Goal: Check status: Check status

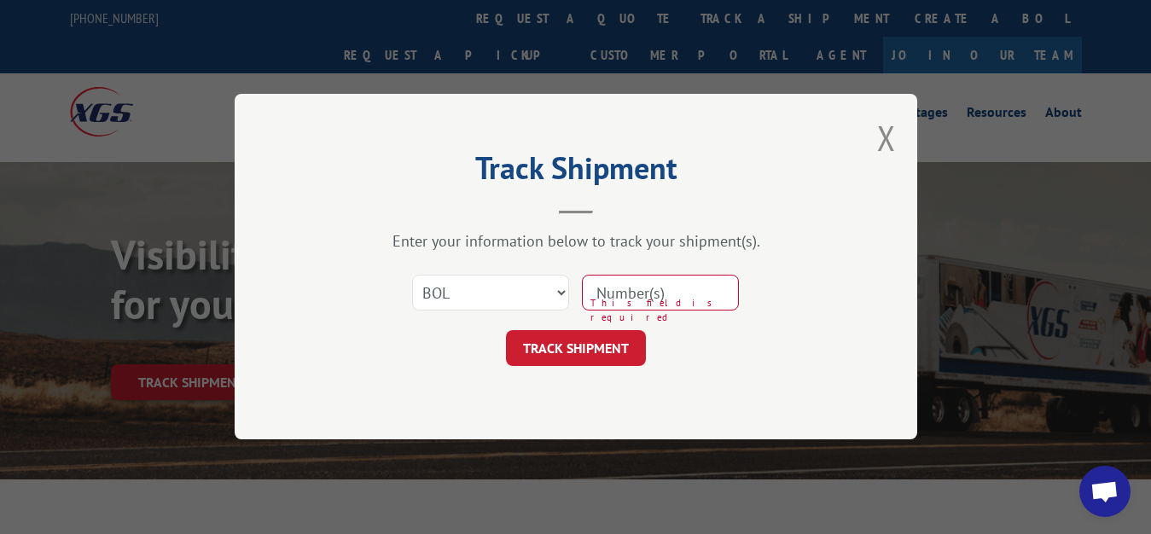
select select "bol"
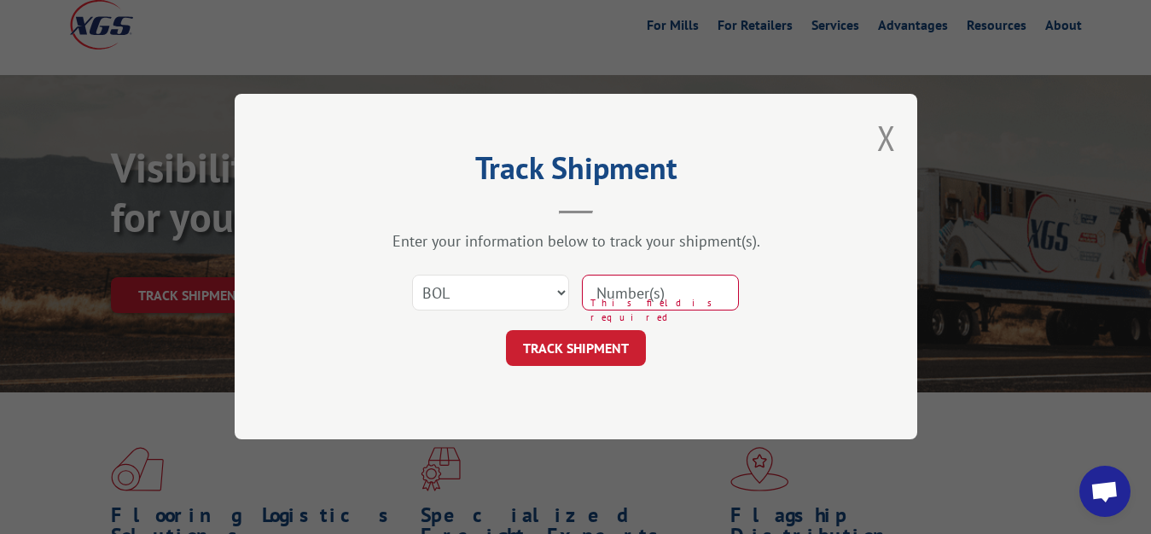
click at [723, 293] on input at bounding box center [660, 294] width 157 height 36
type input "6814627"
click button "TRACK SHIPMENT" at bounding box center [576, 349] width 140 height 36
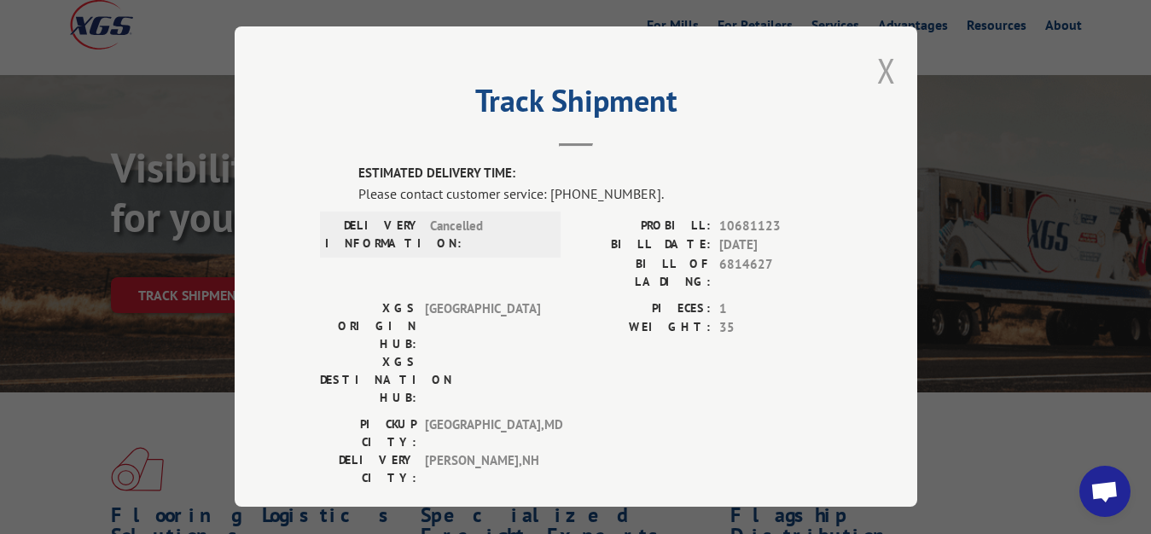
click at [877, 79] on button "Close modal" at bounding box center [886, 70] width 19 height 45
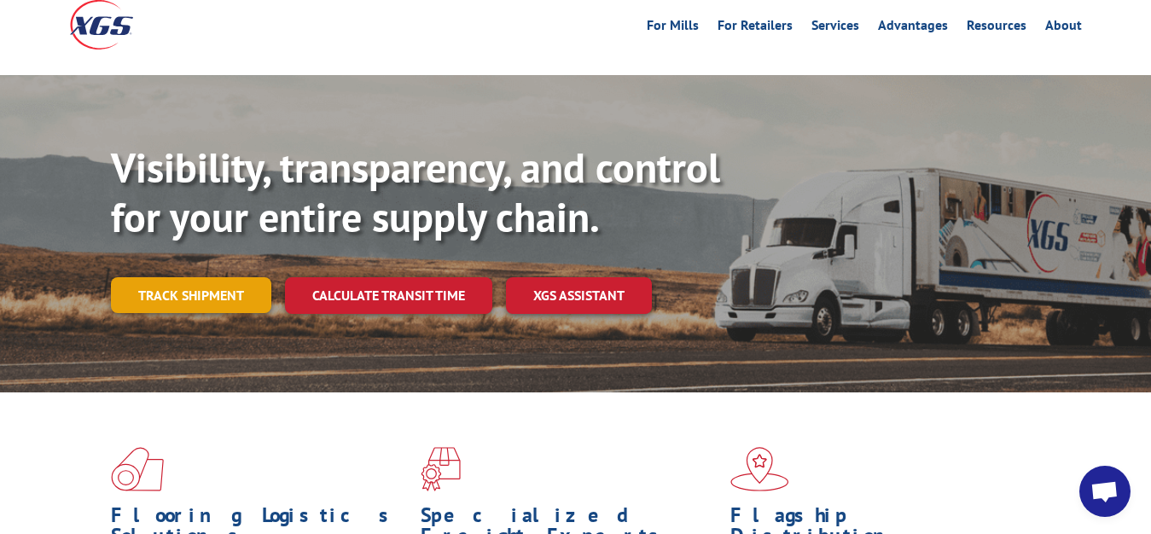
click at [218, 277] on link "Track shipment" at bounding box center [191, 295] width 160 height 36
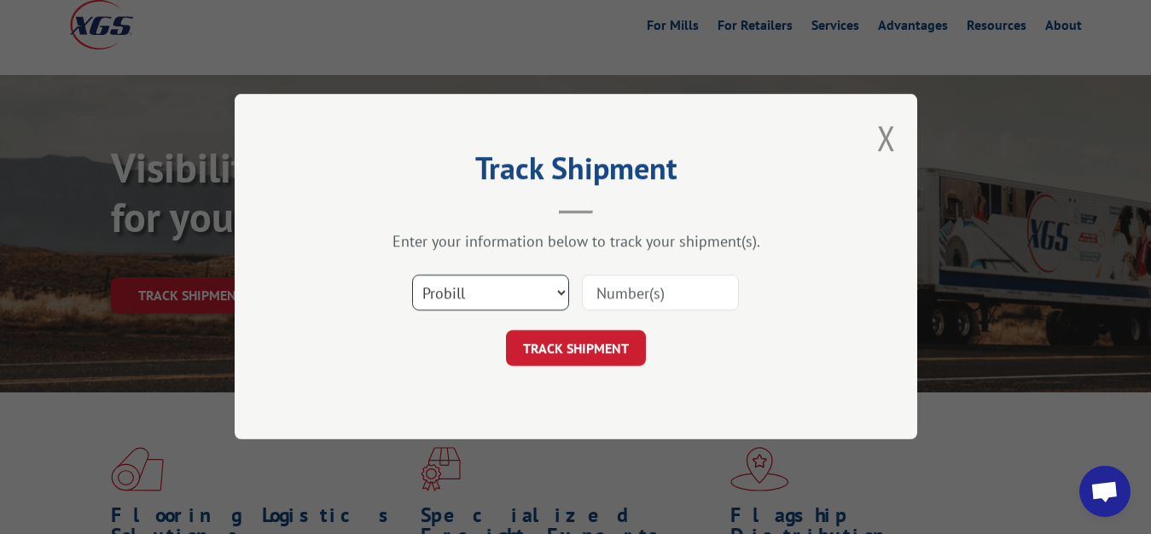
click at [412, 276] on select "Select category... Probill BOL PO" at bounding box center [490, 294] width 157 height 36
select select "bol"
click option "BOL" at bounding box center [0, 0] width 0 height 0
drag, startPoint x: 619, startPoint y: 304, endPoint x: 633, endPoint y: 215, distance: 89.9
click at [619, 302] on input at bounding box center [660, 294] width 157 height 36
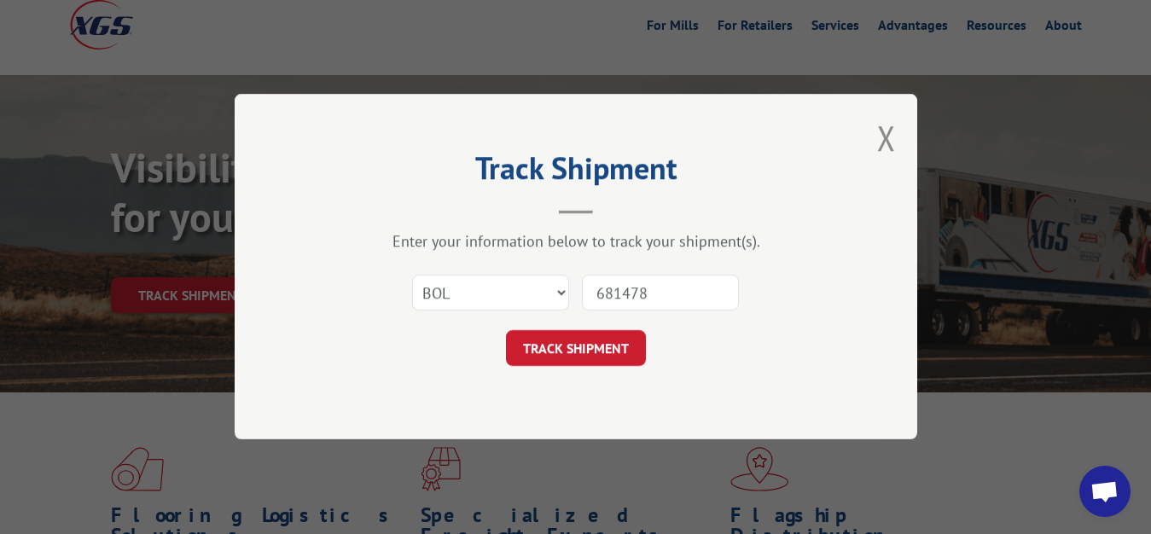
type input "6814786"
click button "TRACK SHIPMENT" at bounding box center [576, 349] width 140 height 36
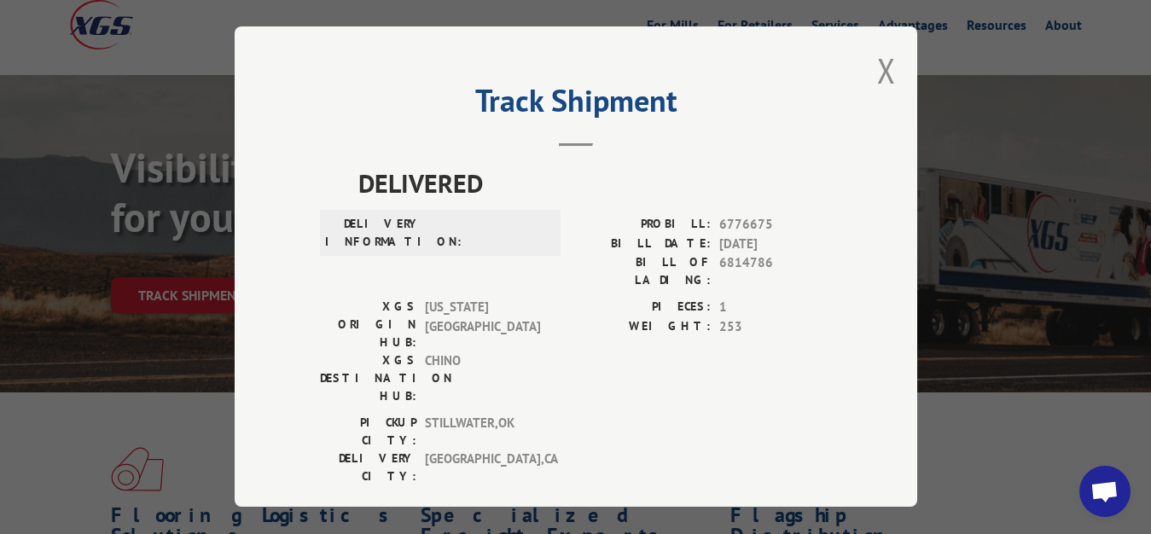
drag, startPoint x: 871, startPoint y: 65, endPoint x: 787, endPoint y: 125, distance: 103.5
click at [877, 67] on button "Close modal" at bounding box center [886, 70] width 19 height 45
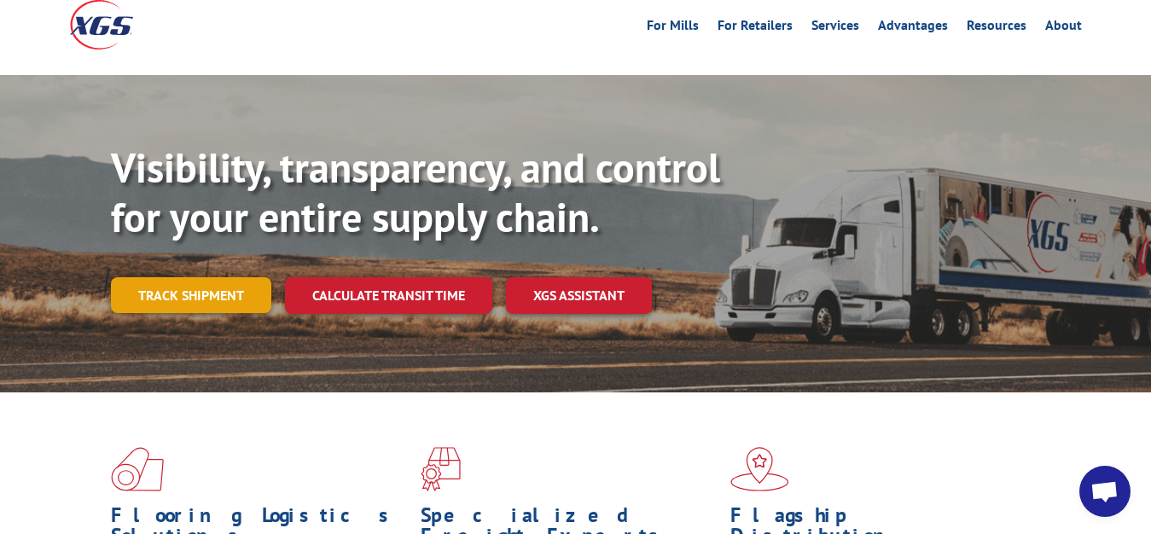
drag, startPoint x: 173, startPoint y: 259, endPoint x: 193, endPoint y: 261, distance: 19.7
click at [174, 277] on link "Track shipment" at bounding box center [191, 295] width 160 height 36
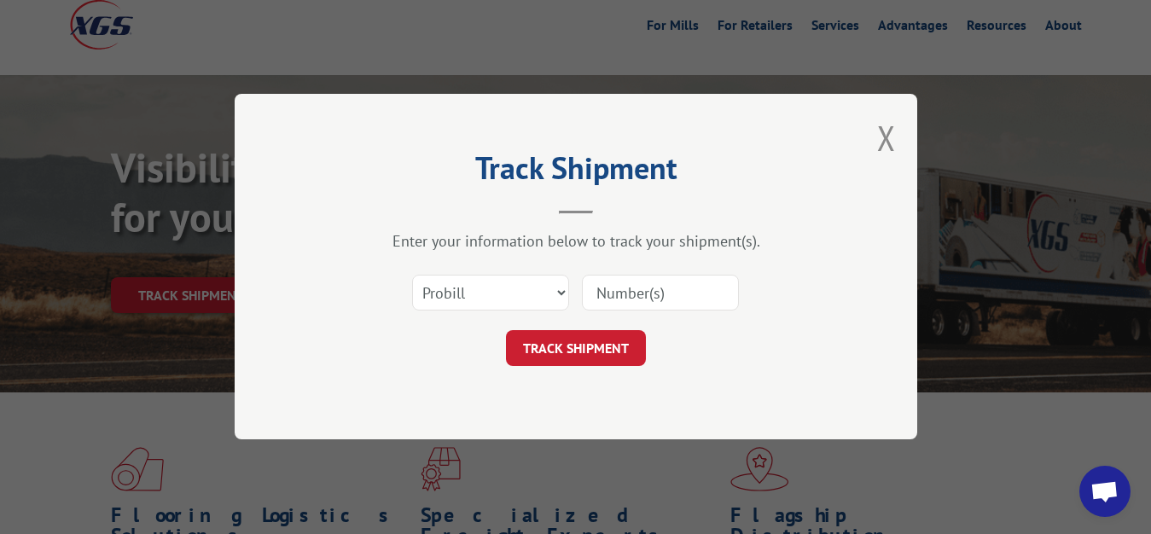
drag, startPoint x: 460, startPoint y: 276, endPoint x: 455, endPoint y: 318, distance: 43.0
click at [460, 280] on div "Select category... Probill BOL PO" at bounding box center [490, 293] width 155 height 39
click at [412, 276] on select "Select category... Probill BOL PO" at bounding box center [490, 294] width 157 height 36
select select "bol"
click option "BOL" at bounding box center [0, 0] width 0 height 0
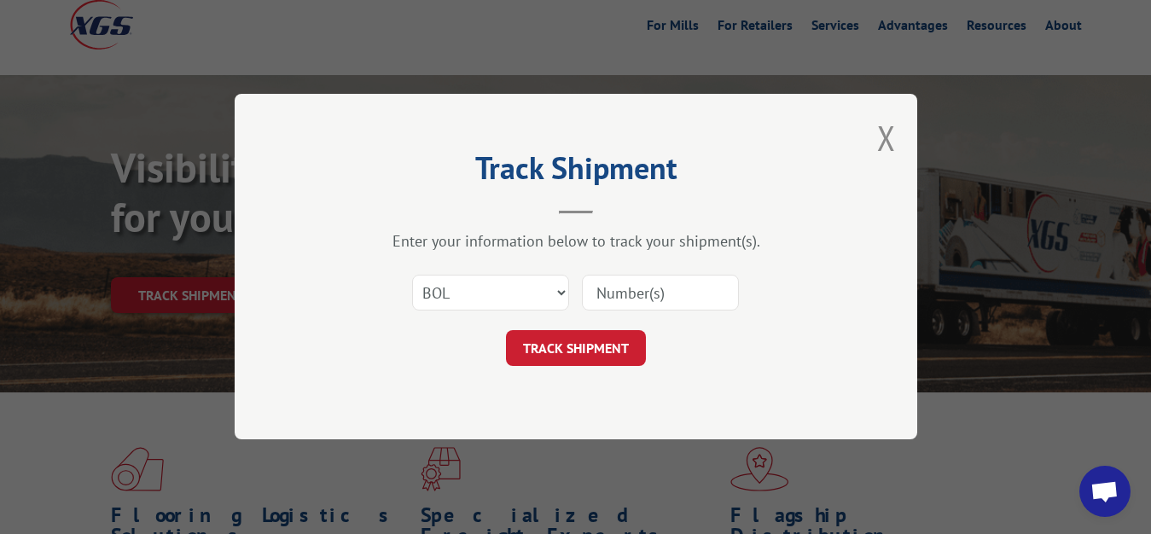
click at [647, 277] on input at bounding box center [660, 294] width 157 height 36
type input "6815147"
click button "TRACK SHIPMENT" at bounding box center [576, 349] width 140 height 36
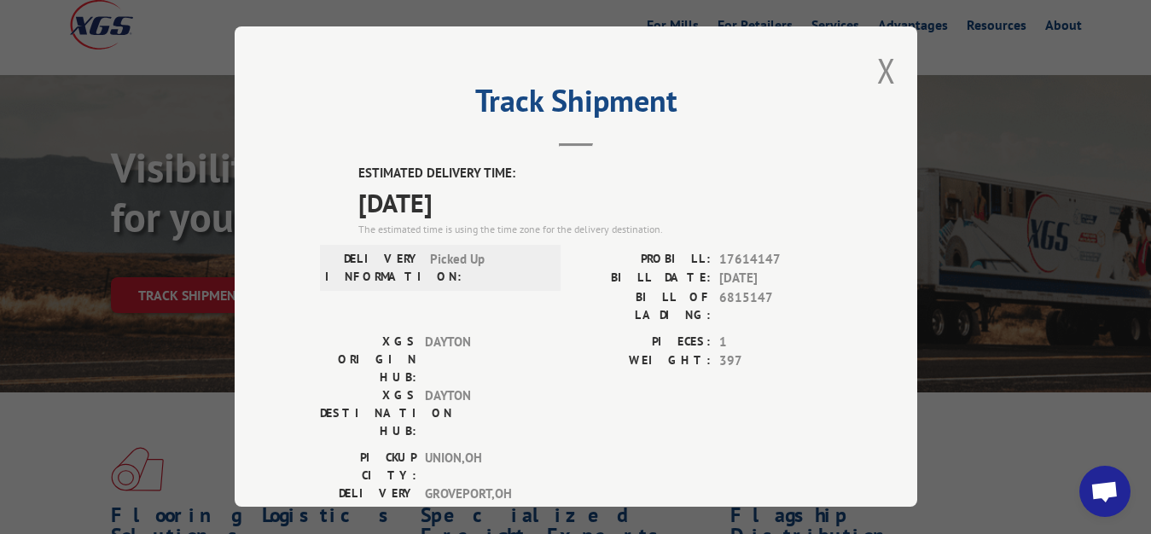
drag, startPoint x: 870, startPoint y: 68, endPoint x: 766, endPoint y: 141, distance: 126.2
click at [850, 79] on div "Track Shipment ESTIMATED DELIVERY TIME: [DATE] The estimated time is using the …" at bounding box center [576, 266] width 683 height 480
drag, startPoint x: 870, startPoint y: 59, endPoint x: 703, endPoint y: 156, distance: 193.5
click at [863, 62] on div "Track Shipment ESTIMATED DELIVERY TIME: [DATE] The estimated time is using the …" at bounding box center [576, 266] width 683 height 480
click at [877, 66] on button "Close modal" at bounding box center [886, 70] width 19 height 45
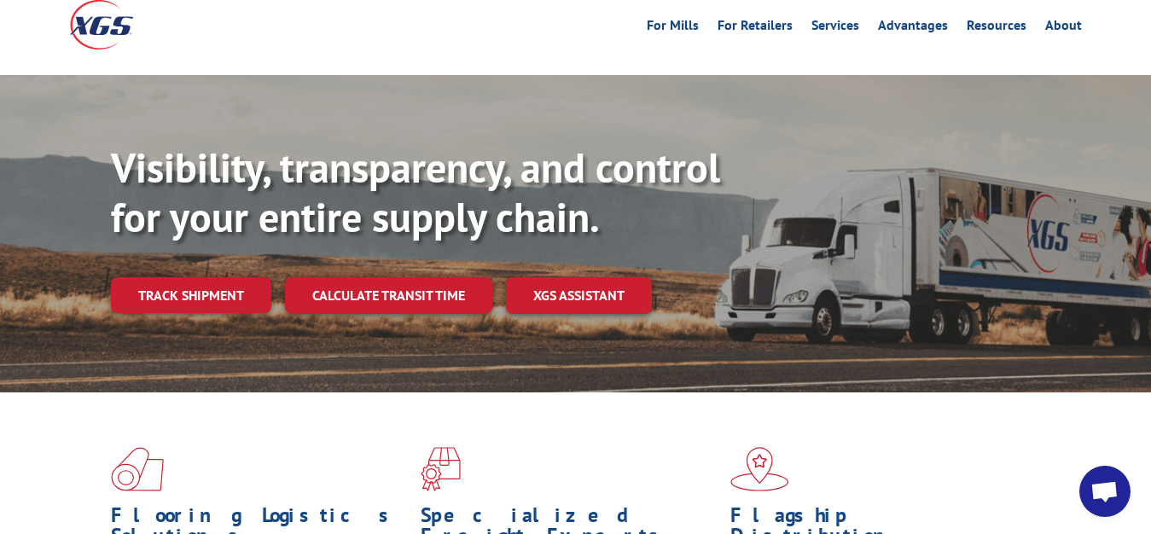
drag, startPoint x: 229, startPoint y: 263, endPoint x: 251, endPoint y: 271, distance: 23.8
click at [228, 277] on link "Track shipment" at bounding box center [191, 295] width 160 height 36
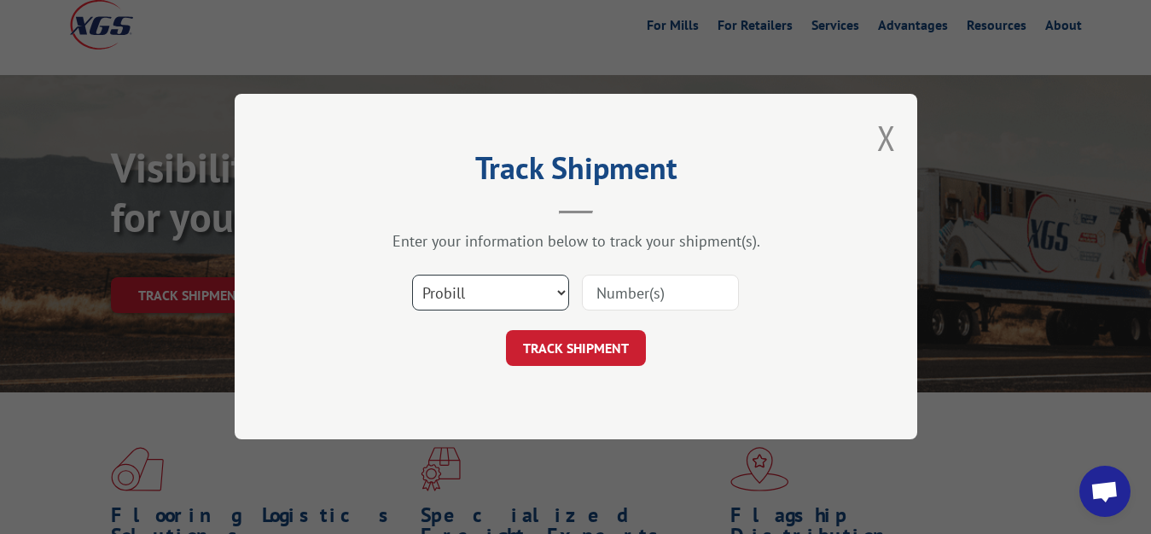
click at [412, 276] on select "Select category... Probill BOL PO" at bounding box center [490, 294] width 157 height 36
select select "bol"
click option "BOL" at bounding box center [0, 0] width 0 height 0
click at [638, 284] on input at bounding box center [660, 294] width 157 height 36
type input "6815147"
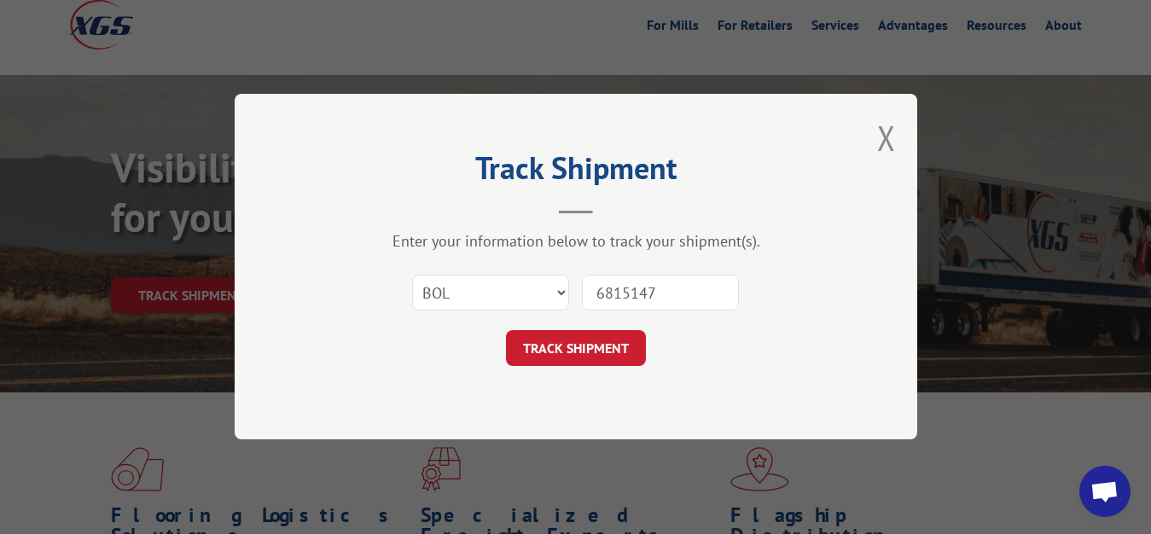
click button "TRACK SHIPMENT" at bounding box center [576, 349] width 140 height 36
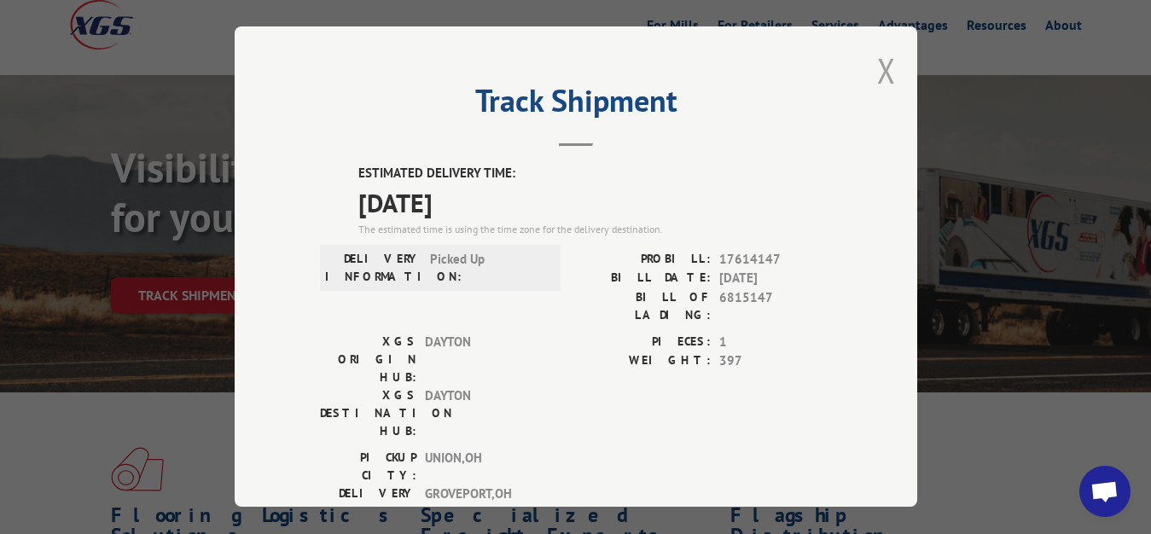
click at [877, 78] on button "Close modal" at bounding box center [886, 70] width 19 height 45
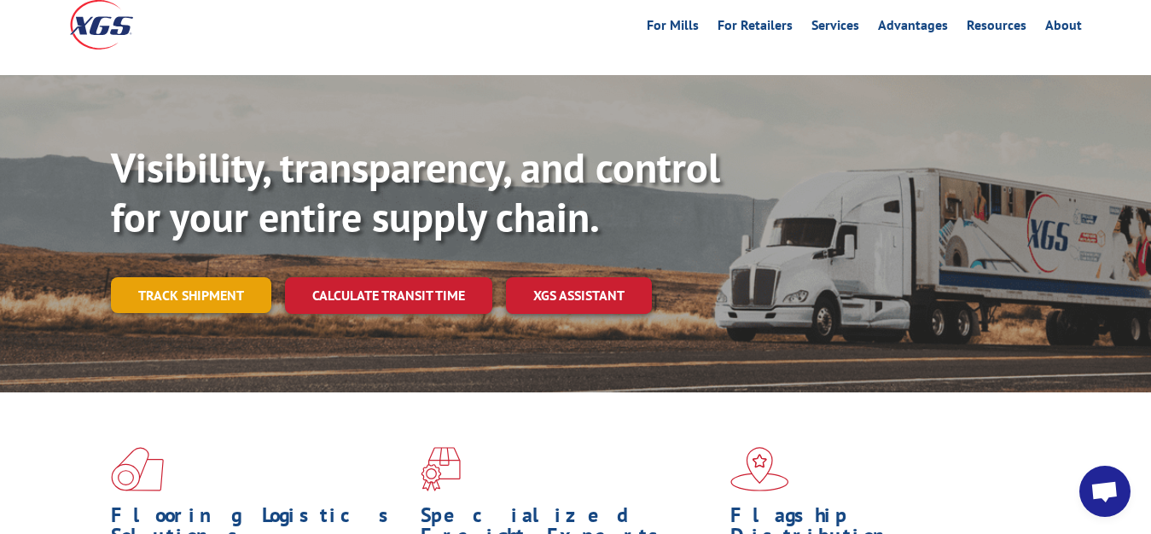
click at [223, 277] on link "Track shipment" at bounding box center [191, 295] width 160 height 36
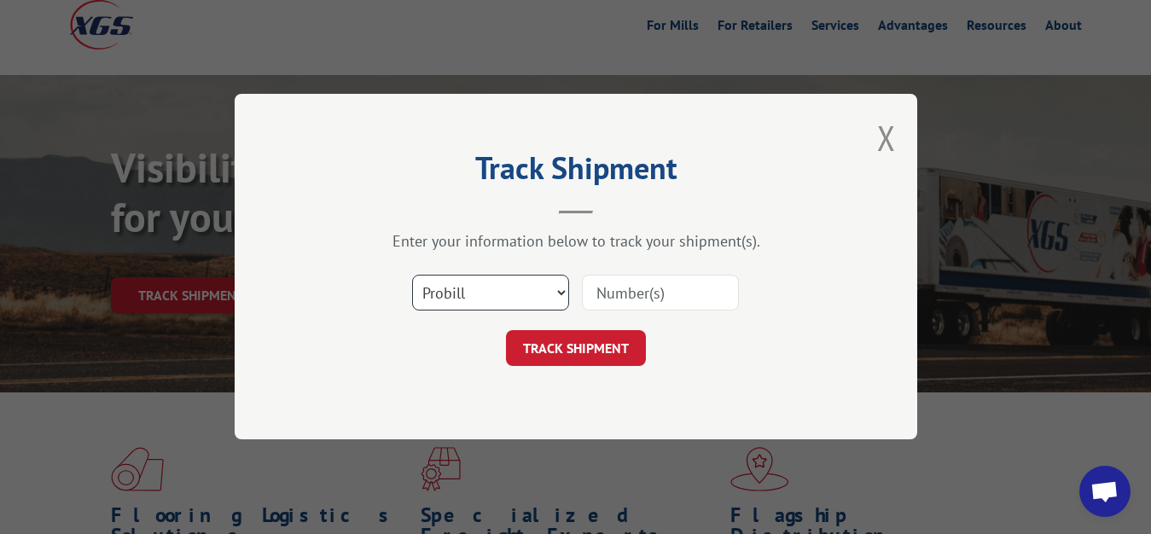
click at [412, 276] on select "Select category... Probill BOL PO" at bounding box center [490, 294] width 157 height 36
select select "bol"
click option "BOL" at bounding box center [0, 0] width 0 height 0
drag, startPoint x: 622, startPoint y: 290, endPoint x: 614, endPoint y: 169, distance: 121.4
click at [614, 276] on input at bounding box center [660, 294] width 157 height 36
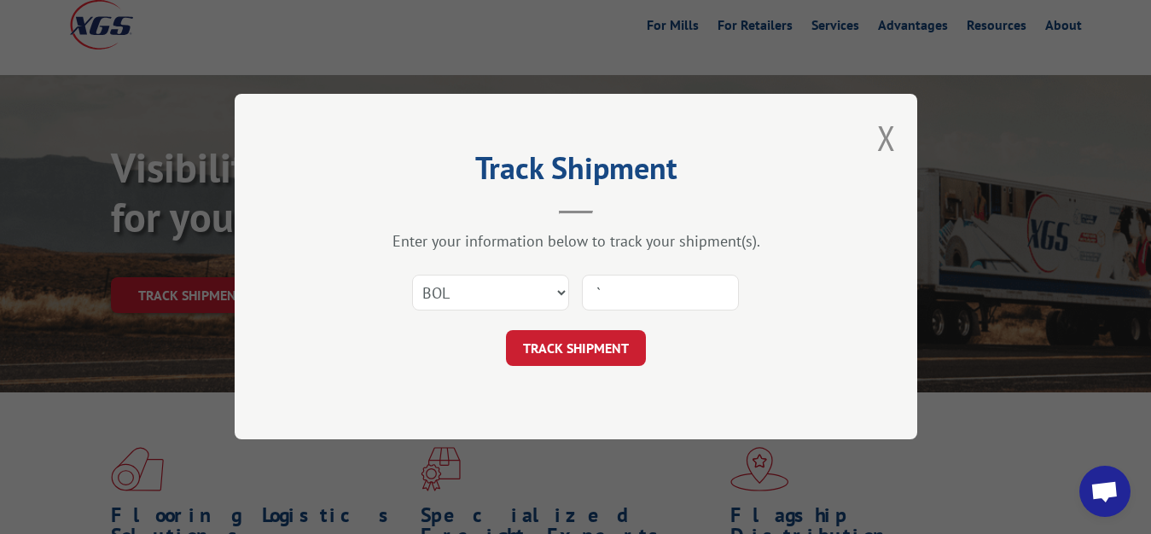
type input "`"
type input "9"
type input "6814883"
click button "TRACK SHIPMENT" at bounding box center [576, 349] width 140 height 36
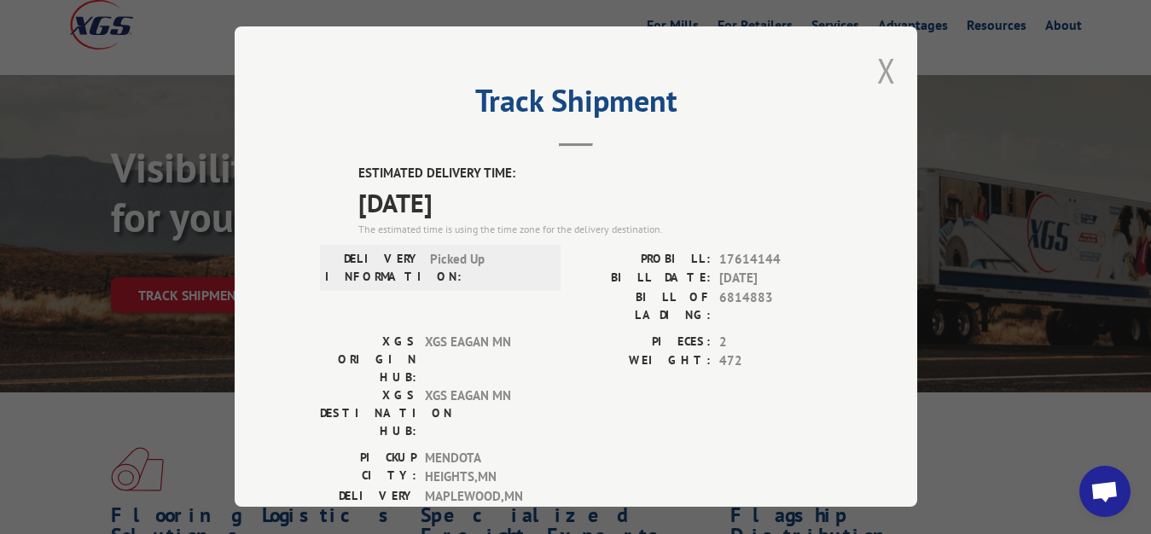
click at [879, 66] on button "Close modal" at bounding box center [886, 70] width 19 height 45
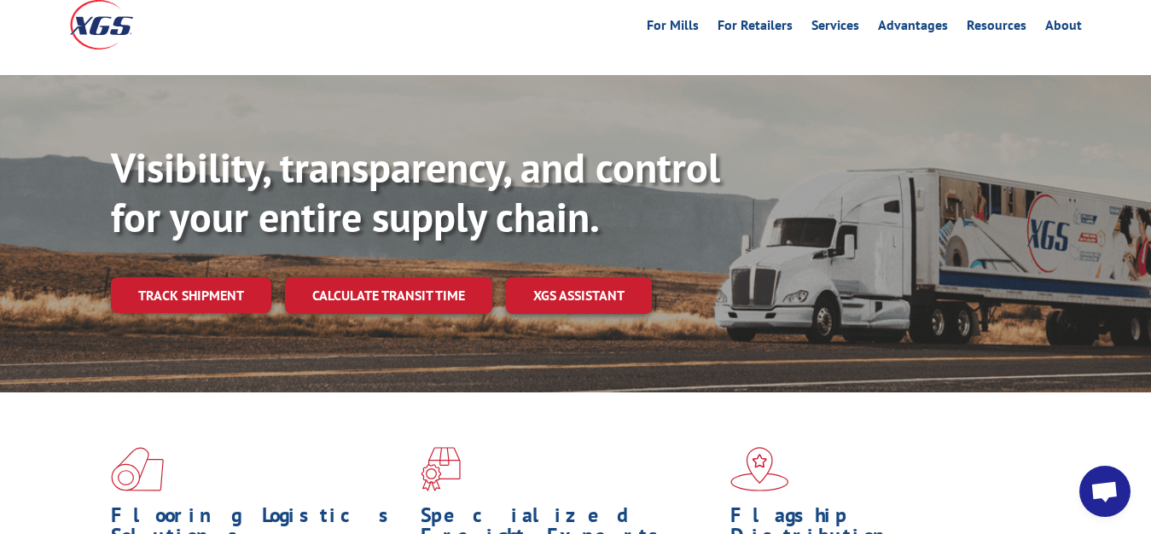
drag, startPoint x: 189, startPoint y: 268, endPoint x: 230, endPoint y: 290, distance: 45.8
click at [189, 277] on link "Track shipment" at bounding box center [191, 295] width 160 height 36
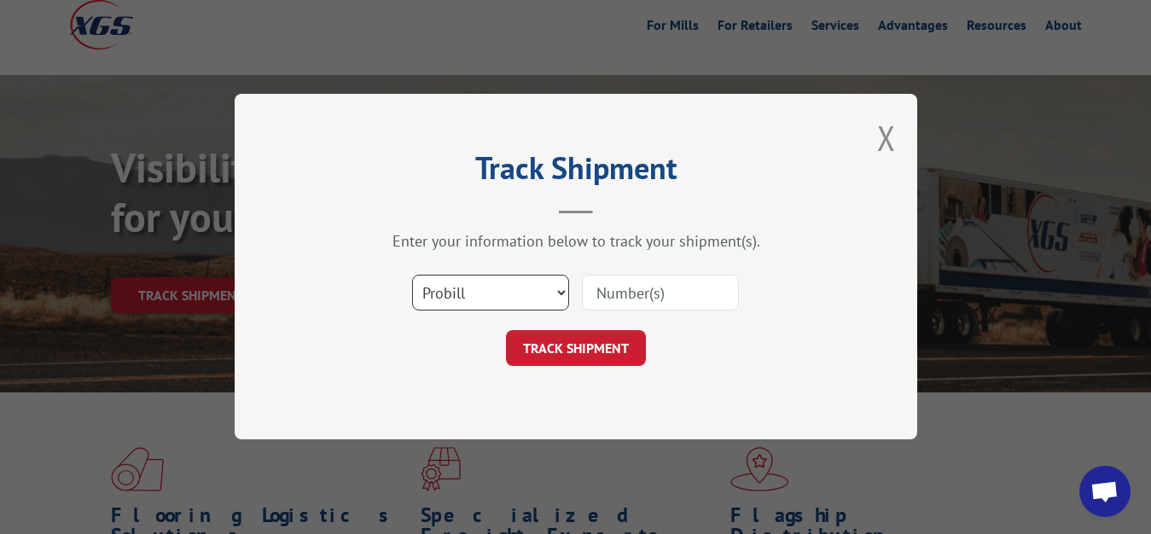
select select "bol"
click option "BOL" at bounding box center [0, 0] width 0 height 0
click at [594, 294] on input at bounding box center [660, 294] width 157 height 36
type input "6814627"
click button "TRACK SHIPMENT" at bounding box center [576, 349] width 140 height 36
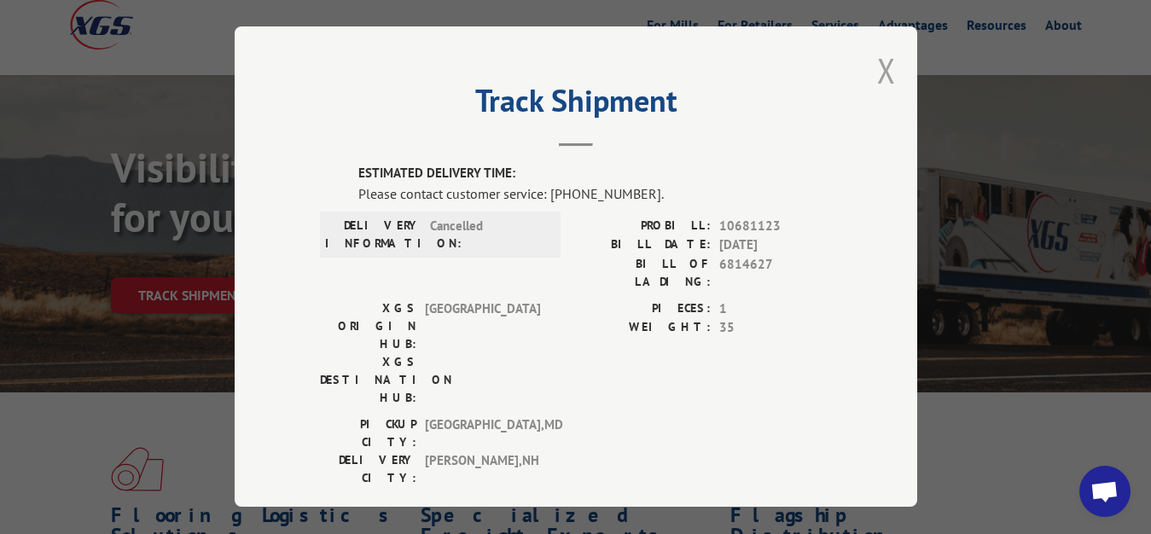
click at [877, 70] on button "Close modal" at bounding box center [886, 70] width 19 height 45
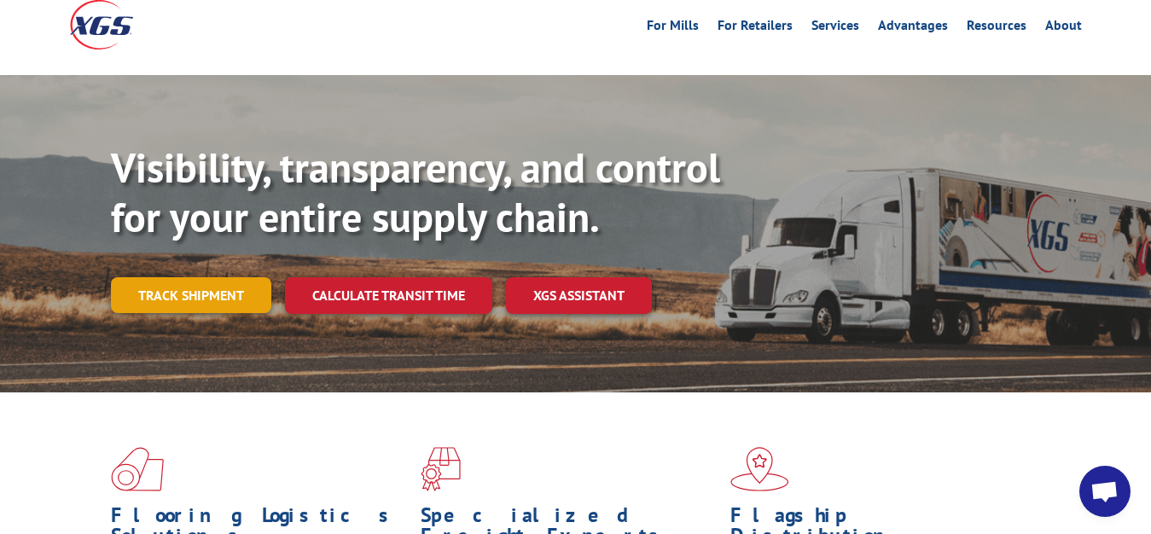
click at [177, 277] on link "Track shipment" at bounding box center [191, 295] width 160 height 36
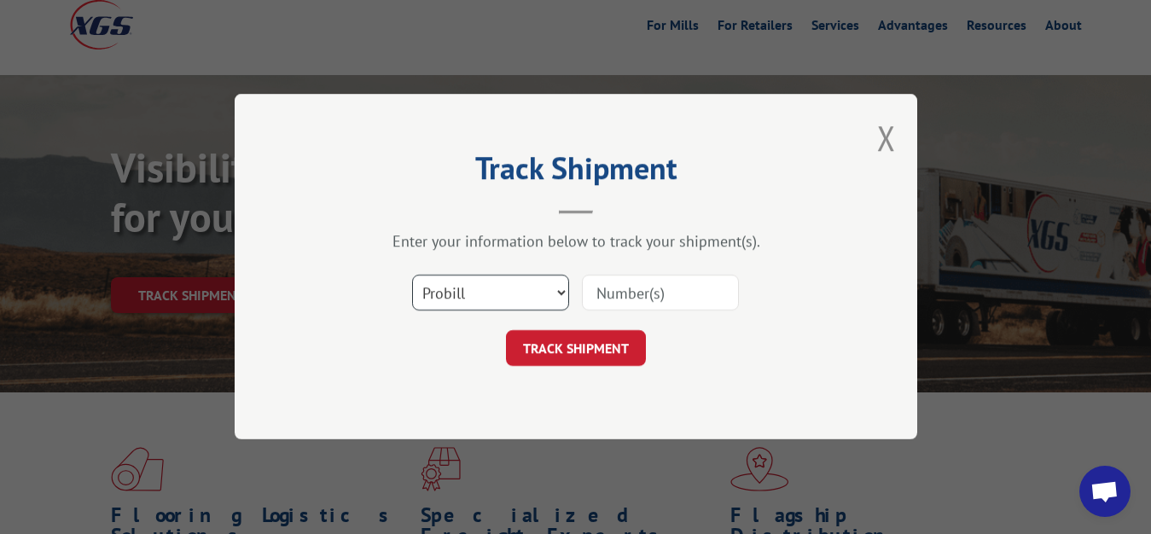
click at [412, 276] on select "Select category... Probill BOL PO" at bounding box center [490, 294] width 157 height 36
select select "bol"
click option "BOL" at bounding box center [0, 0] width 0 height 0
click at [642, 307] on div at bounding box center [660, 293] width 157 height 39
drag, startPoint x: 643, startPoint y: 297, endPoint x: 644, endPoint y: 275, distance: 22.3
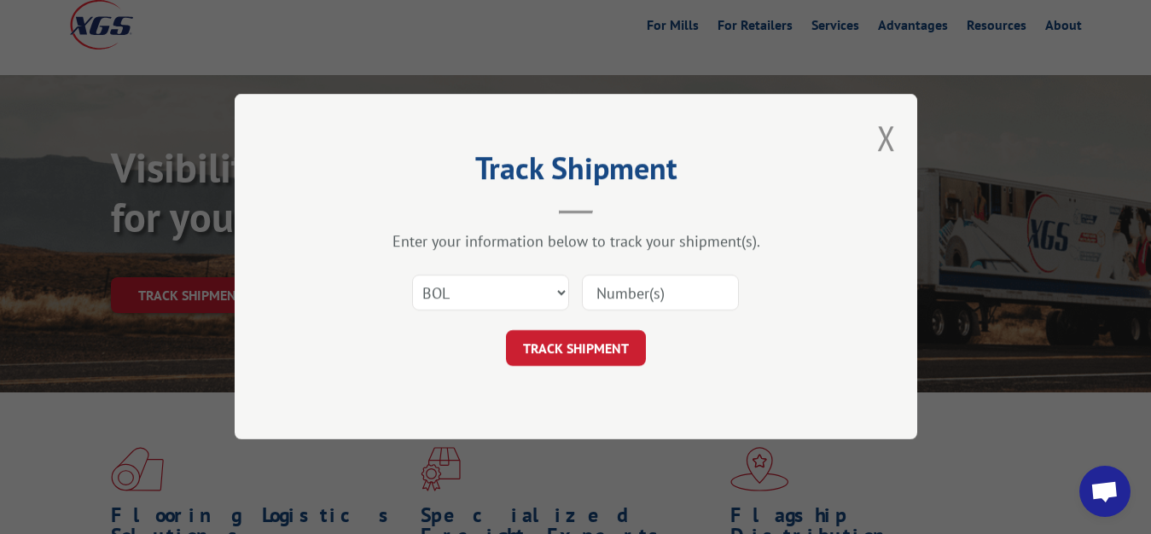
click at [643, 294] on input at bounding box center [660, 294] width 157 height 36
type input "6814786"
click button "TRACK SHIPMENT" at bounding box center [576, 349] width 140 height 36
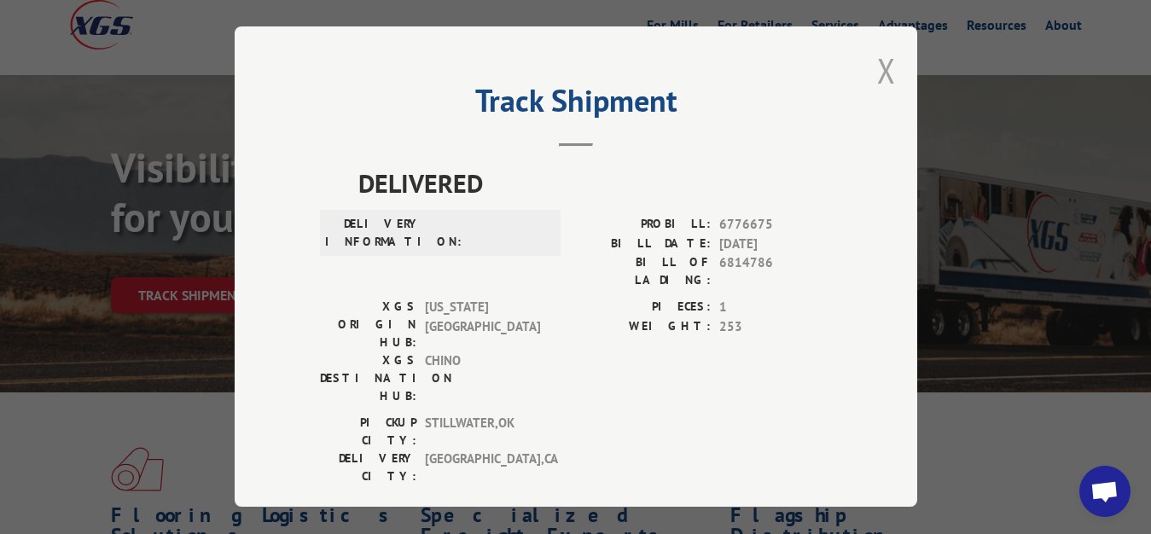
drag, startPoint x: 870, startPoint y: 67, endPoint x: 852, endPoint y: 104, distance: 41.2
click at [877, 72] on button "Close modal" at bounding box center [886, 70] width 19 height 45
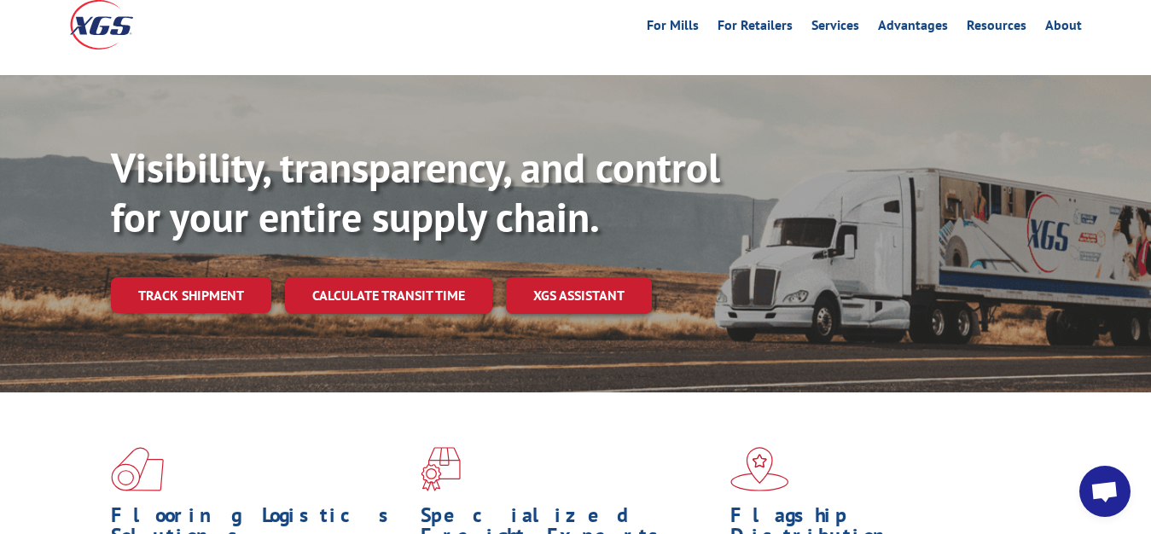
drag, startPoint x: 165, startPoint y: 253, endPoint x: 307, endPoint y: 299, distance: 149.5
click at [166, 277] on link "Track shipment" at bounding box center [191, 295] width 160 height 36
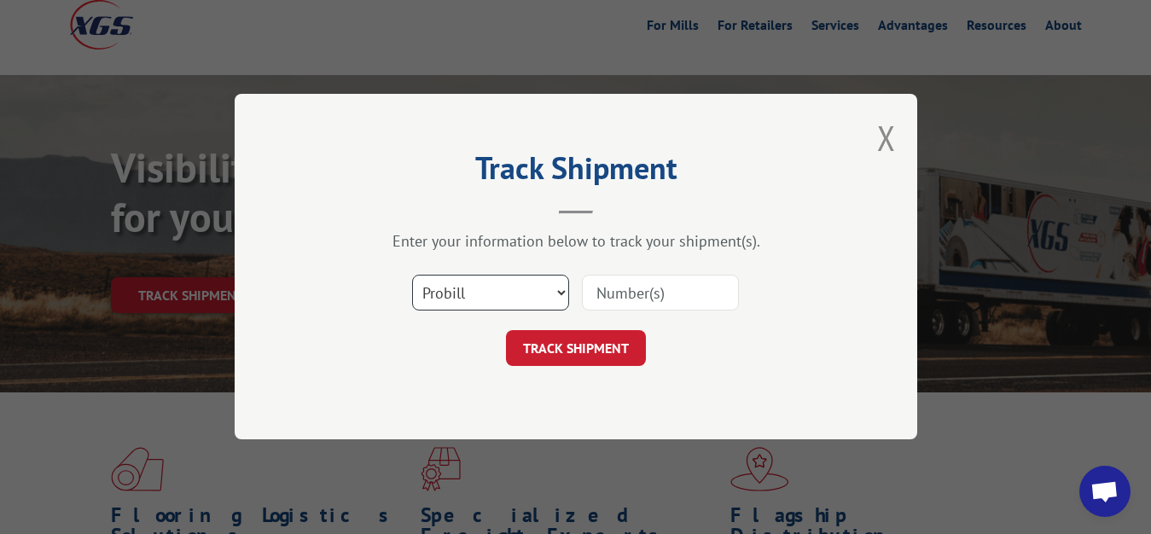
click at [412, 276] on select "Select category... Probill BOL PO" at bounding box center [490, 294] width 157 height 36
select select "bol"
click option "BOL" at bounding box center [0, 0] width 0 height 0
drag, startPoint x: 618, startPoint y: 302, endPoint x: 664, endPoint y: 199, distance: 113.1
click at [618, 300] on input at bounding box center [660, 294] width 157 height 36
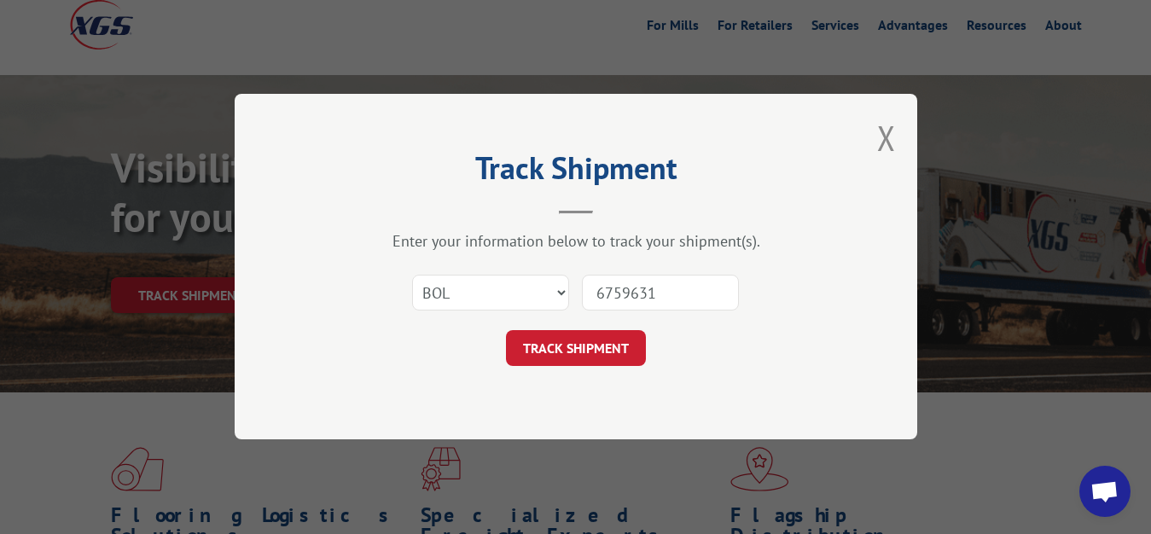
type input "6759631"
click button "TRACK SHIPMENT" at bounding box center [576, 349] width 140 height 36
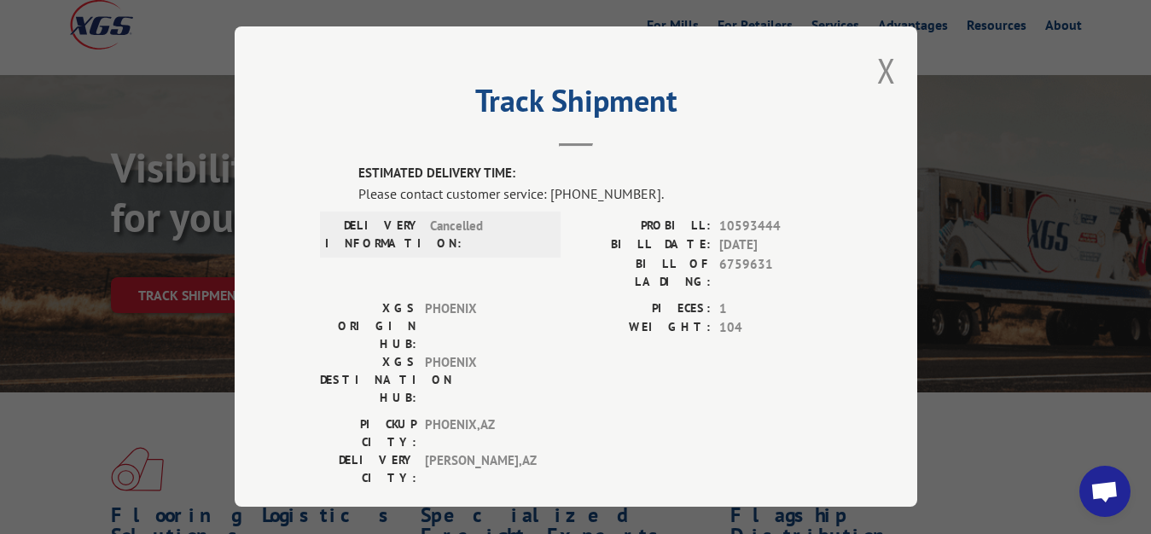
drag, startPoint x: 874, startPoint y: 61, endPoint x: 814, endPoint y: 208, distance: 158.5
click at [877, 67] on button "Close modal" at bounding box center [886, 70] width 19 height 45
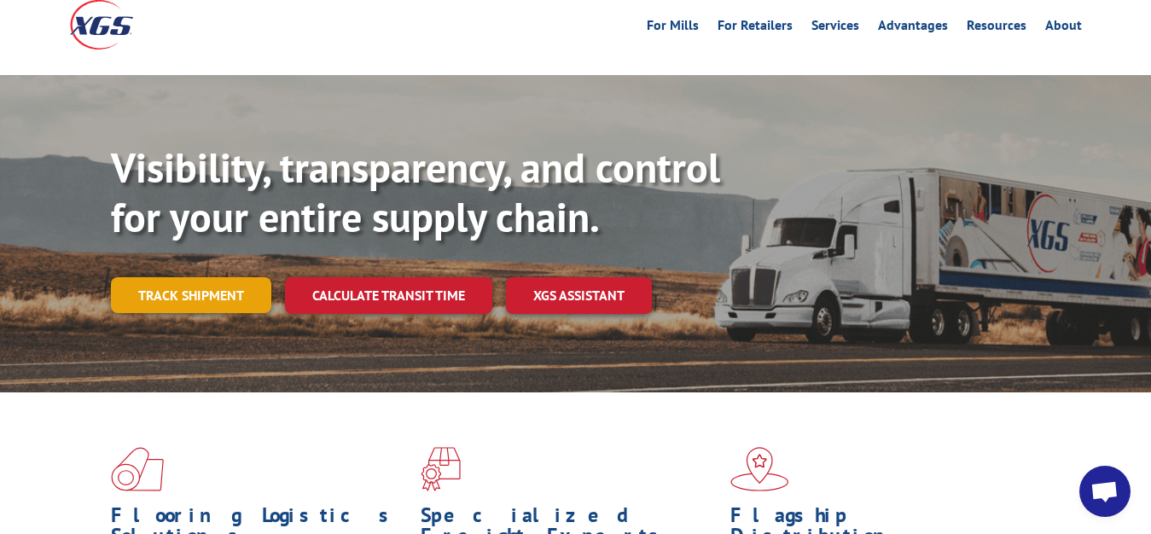
click at [158, 277] on link "Track shipment" at bounding box center [191, 295] width 160 height 36
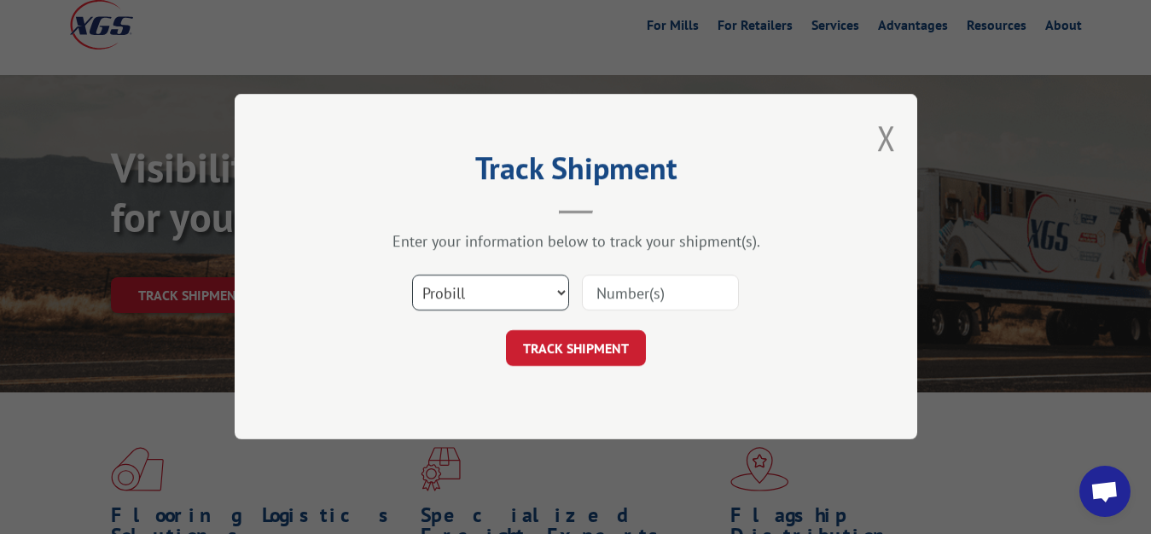
click at [412, 276] on select "Select category... Probill BOL PO" at bounding box center [490, 294] width 157 height 36
select select "bol"
click option "BOL" at bounding box center [0, 0] width 0 height 0
click at [627, 287] on input at bounding box center [660, 294] width 157 height 36
type input "6641348"
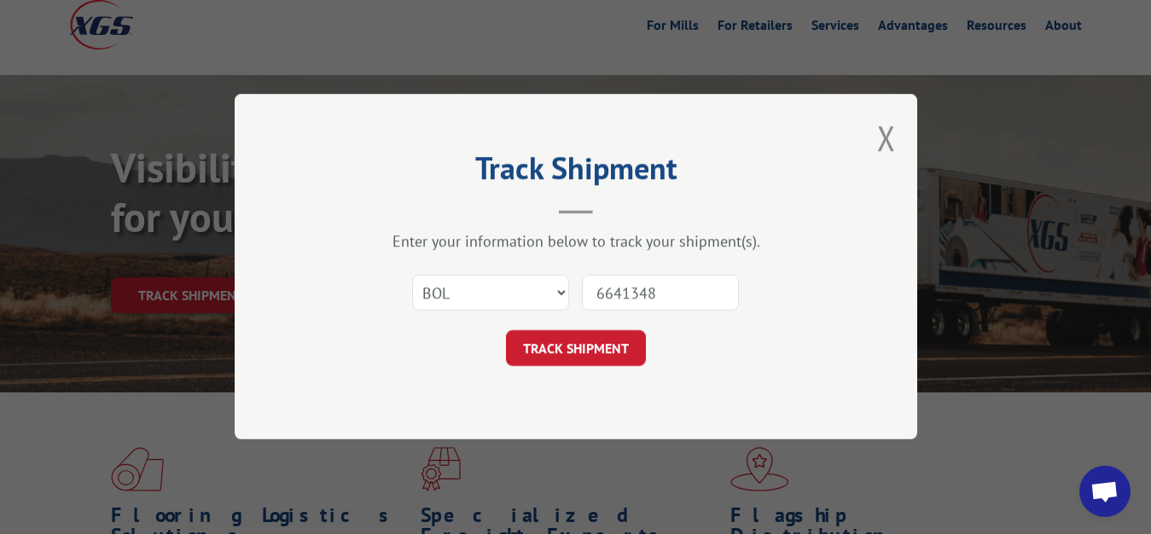
click button "TRACK SHIPMENT" at bounding box center [576, 349] width 140 height 36
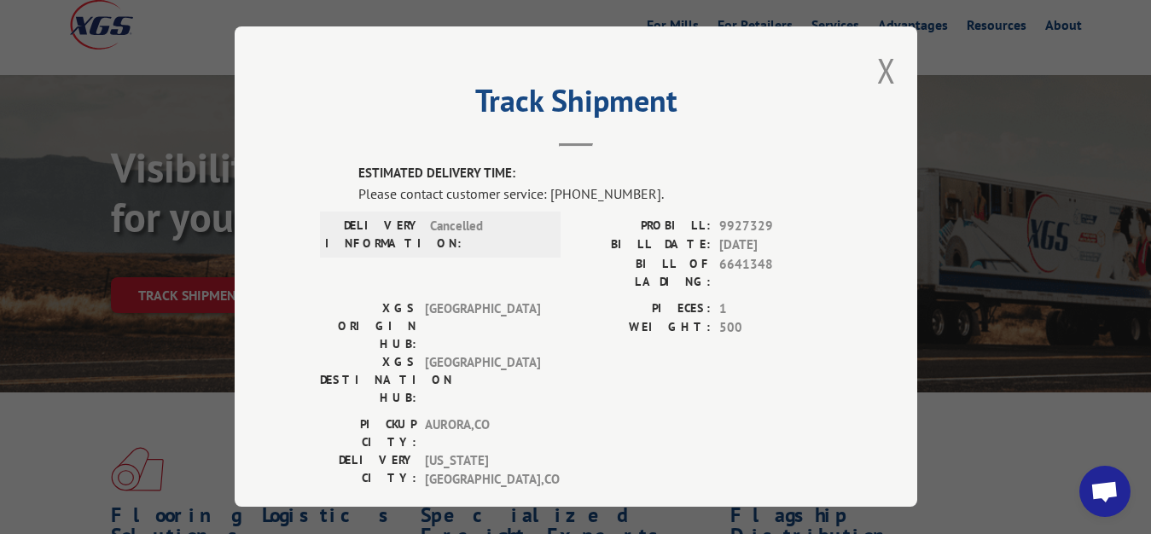
drag, startPoint x: 866, startPoint y: 56, endPoint x: 793, endPoint y: 166, distance: 131.6
click at [877, 55] on button "Close modal" at bounding box center [886, 70] width 19 height 45
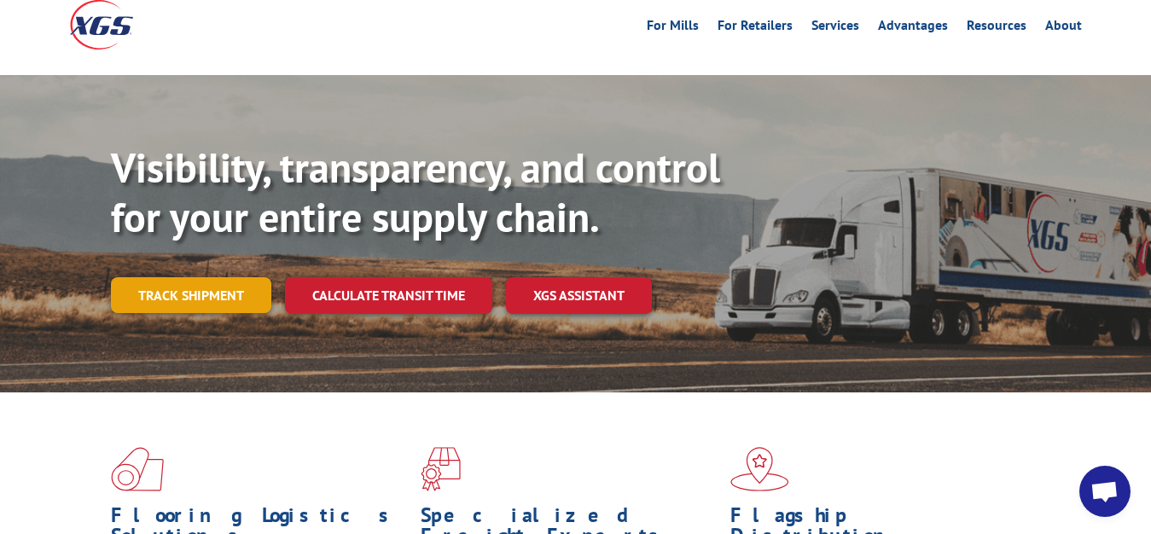
click at [157, 277] on link "Track shipment" at bounding box center [191, 295] width 160 height 36
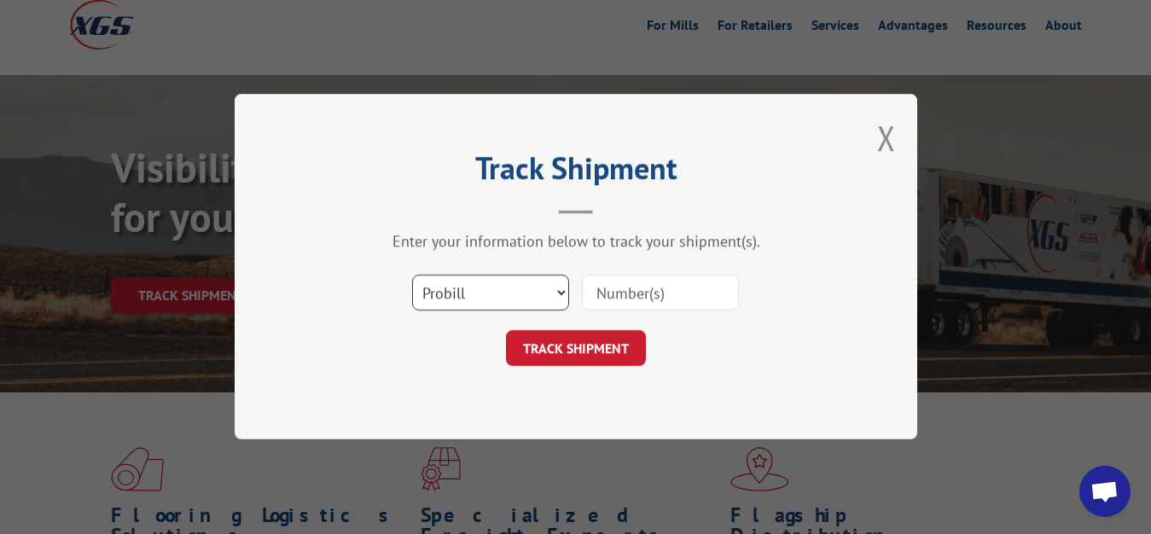
click at [412, 276] on select "Select category... Probill BOL PO" at bounding box center [490, 294] width 157 height 36
select select "bol"
click option "BOL" at bounding box center [0, 0] width 0 height 0
click at [613, 301] on input at bounding box center [660, 294] width 157 height 36
type input "6707905"
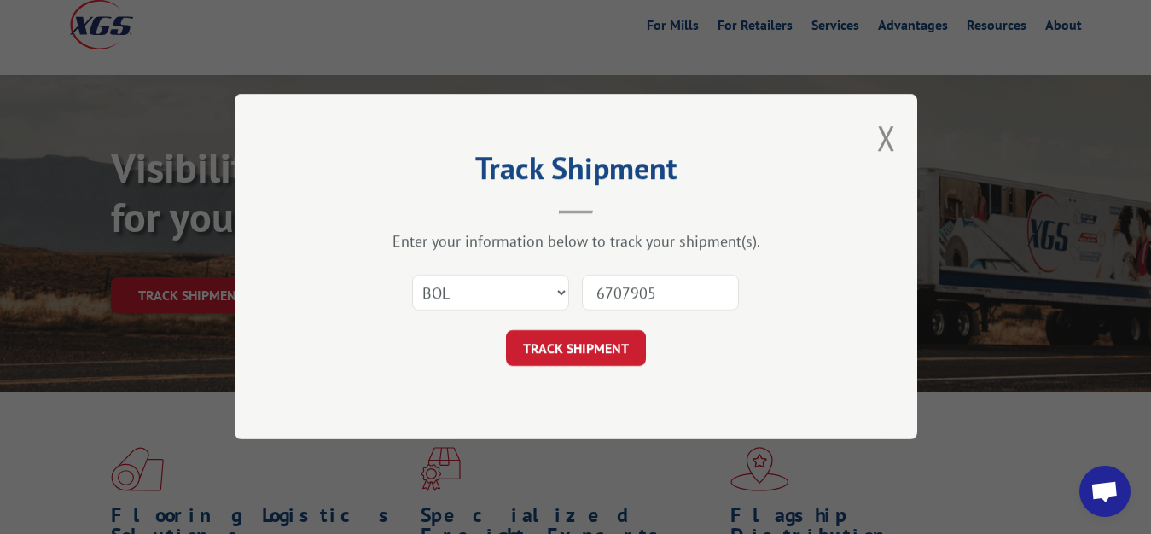
click button "TRACK SHIPMENT" at bounding box center [576, 349] width 140 height 36
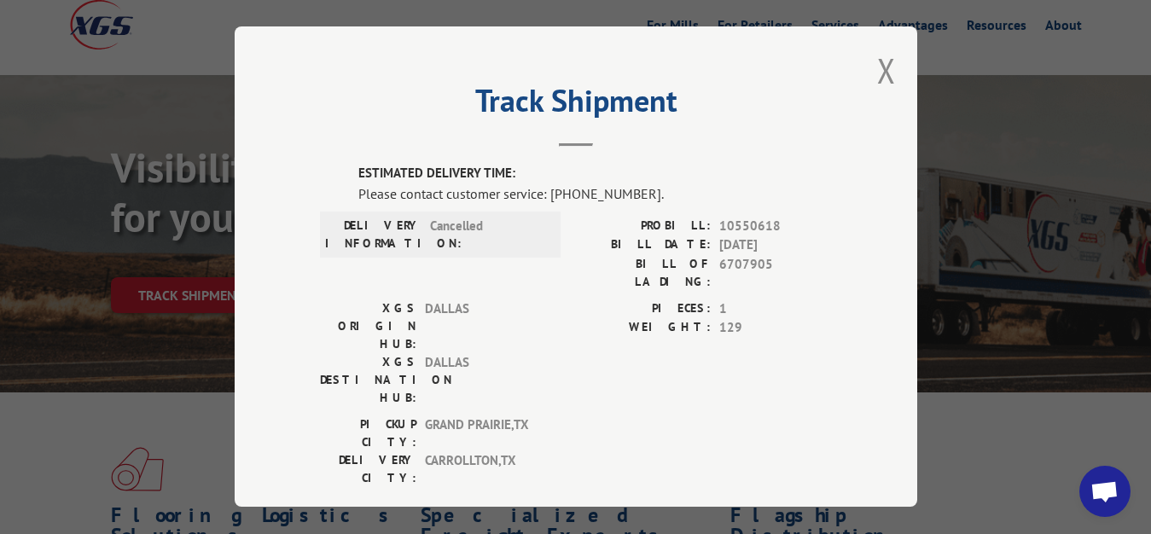
drag, startPoint x: 867, startPoint y: 67, endPoint x: 856, endPoint y: 75, distance: 14.0
click at [858, 73] on div "Track Shipment ESTIMATED DELIVERY TIME: Please contact customer service: [PHONE…" at bounding box center [576, 266] width 683 height 480
click at [877, 67] on button "Close modal" at bounding box center [886, 70] width 19 height 45
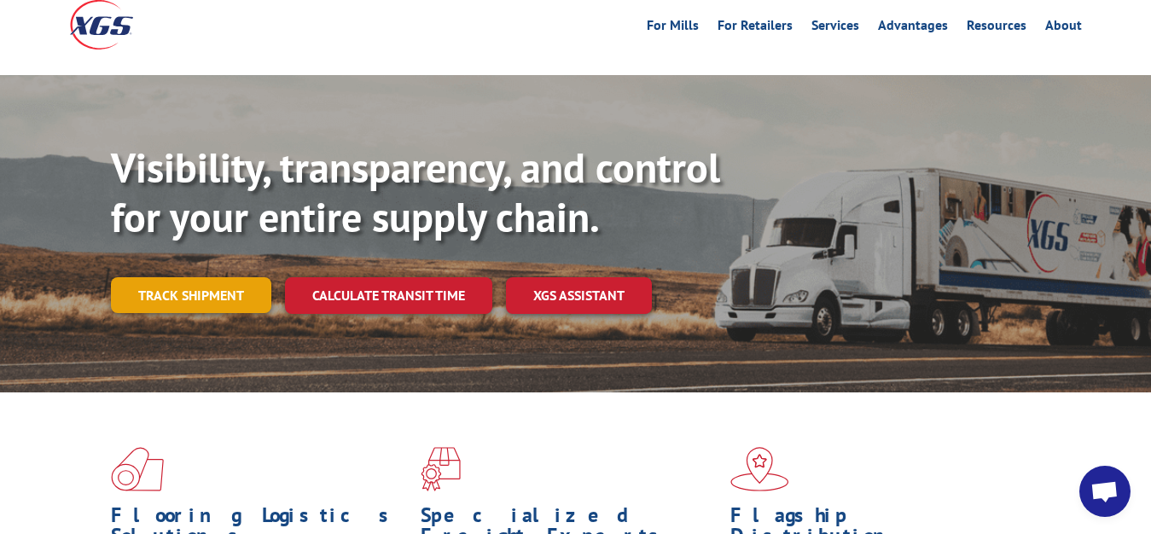
click at [192, 277] on link "Track shipment" at bounding box center [191, 295] width 160 height 36
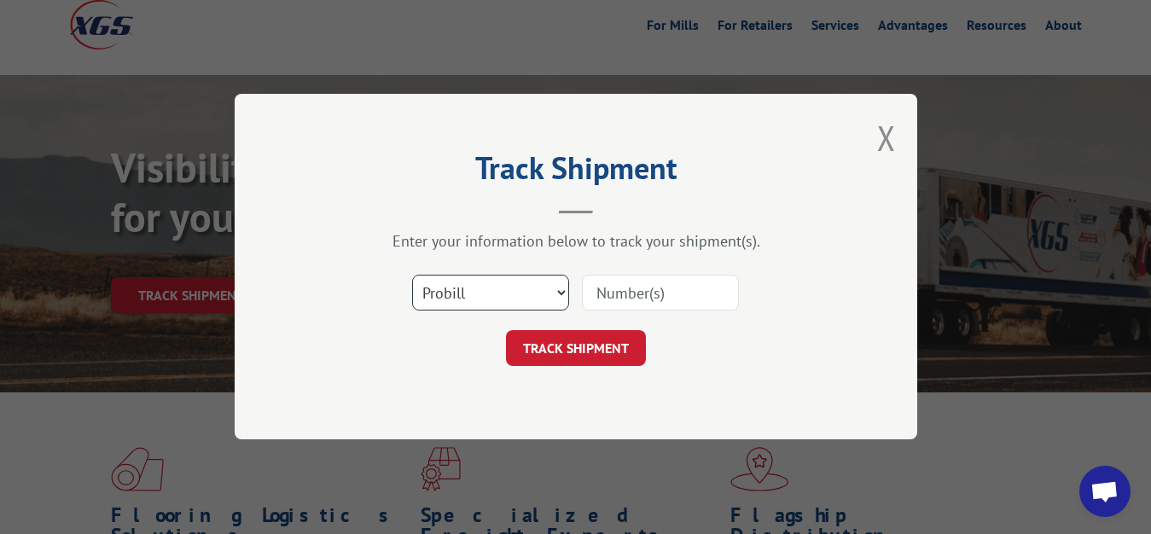
click at [412, 276] on select "Select category... Probill BOL PO" at bounding box center [490, 294] width 157 height 36
select select "bol"
click option "BOL" at bounding box center [0, 0] width 0 height 0
click at [618, 295] on input at bounding box center [660, 294] width 157 height 36
type input "6748159"
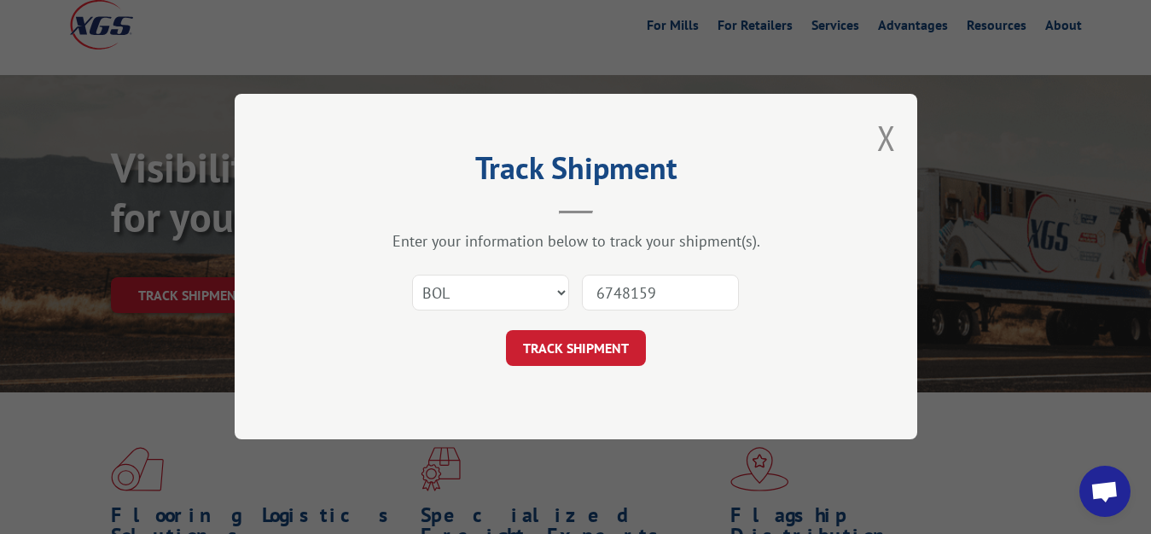
click button "TRACK SHIPMENT" at bounding box center [576, 349] width 140 height 36
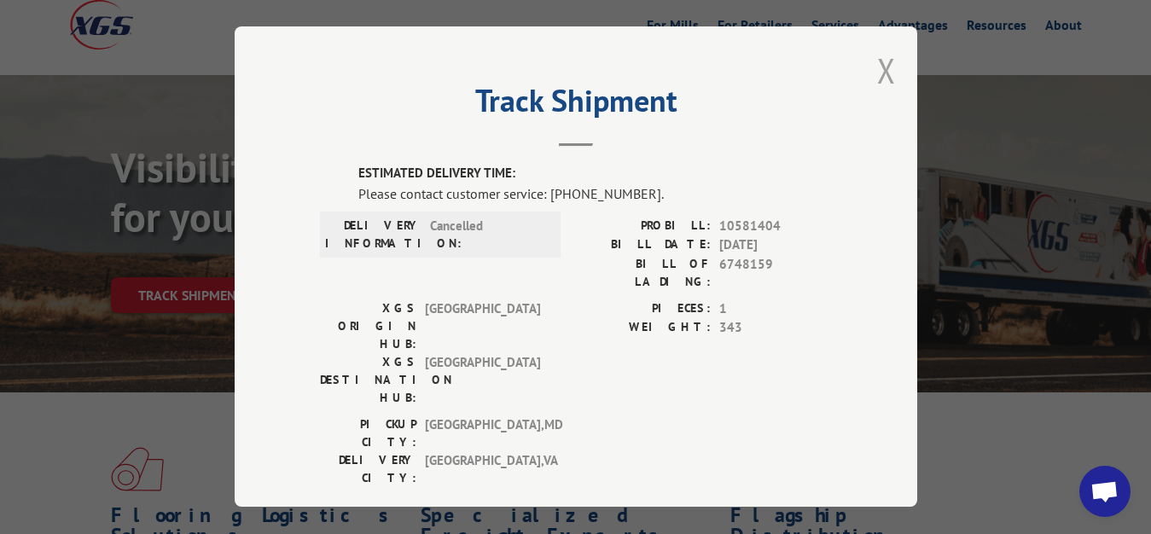
drag, startPoint x: 870, startPoint y: 68, endPoint x: 641, endPoint y: 247, distance: 291.2
click at [877, 69] on button "Close modal" at bounding box center [886, 70] width 19 height 45
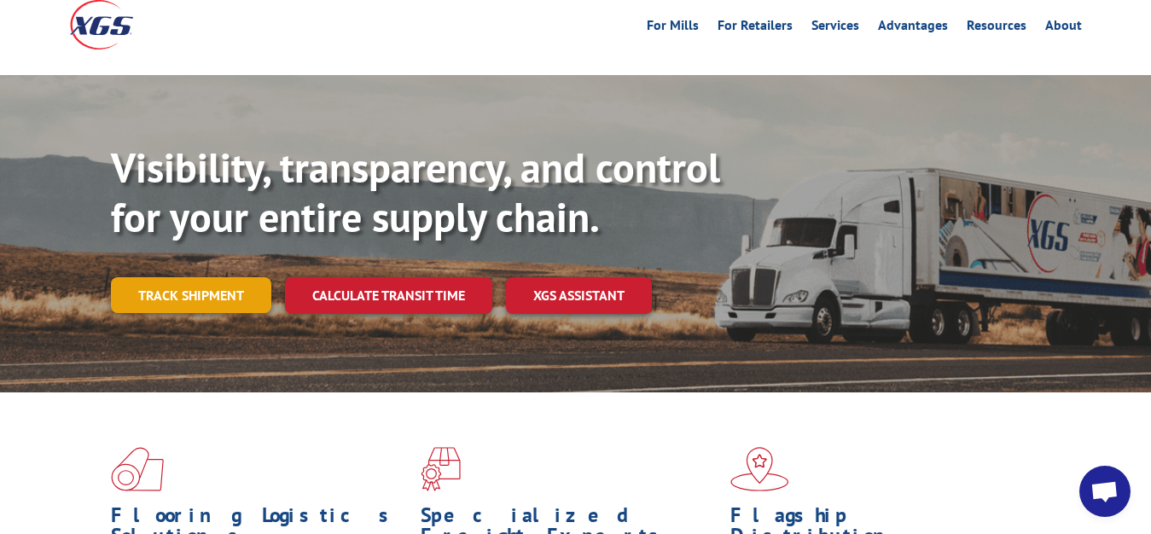
click at [196, 277] on link "Track shipment" at bounding box center [191, 295] width 160 height 36
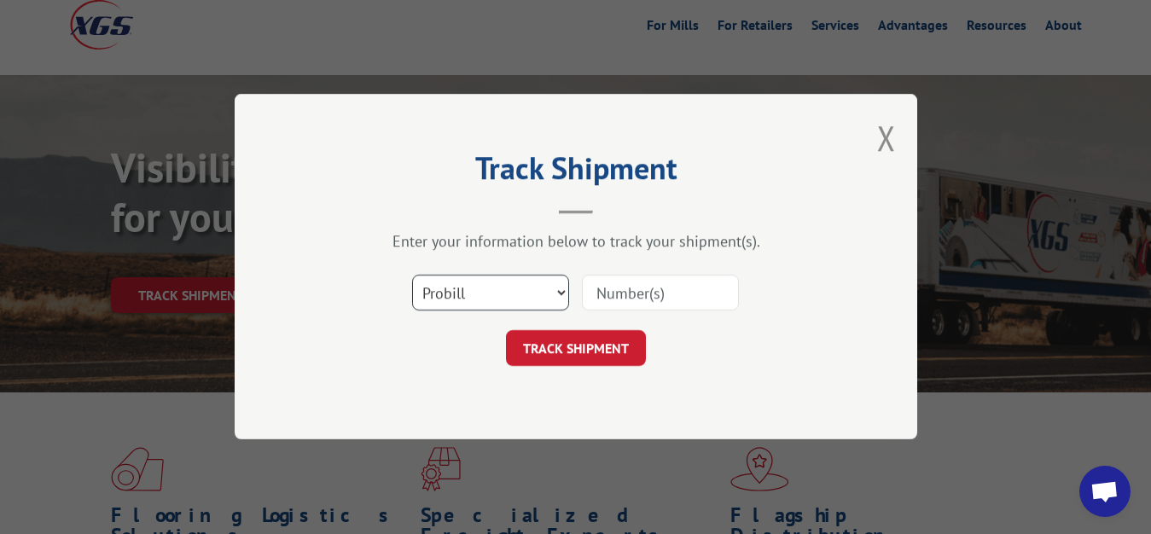
click at [412, 276] on select "Select category... Probill BOL PO" at bounding box center [490, 294] width 157 height 36
select select "bol"
click option "BOL" at bounding box center [0, 0] width 0 height 0
drag, startPoint x: 601, startPoint y: 294, endPoint x: 629, endPoint y: 244, distance: 57.7
click at [601, 294] on input at bounding box center [660, 294] width 157 height 36
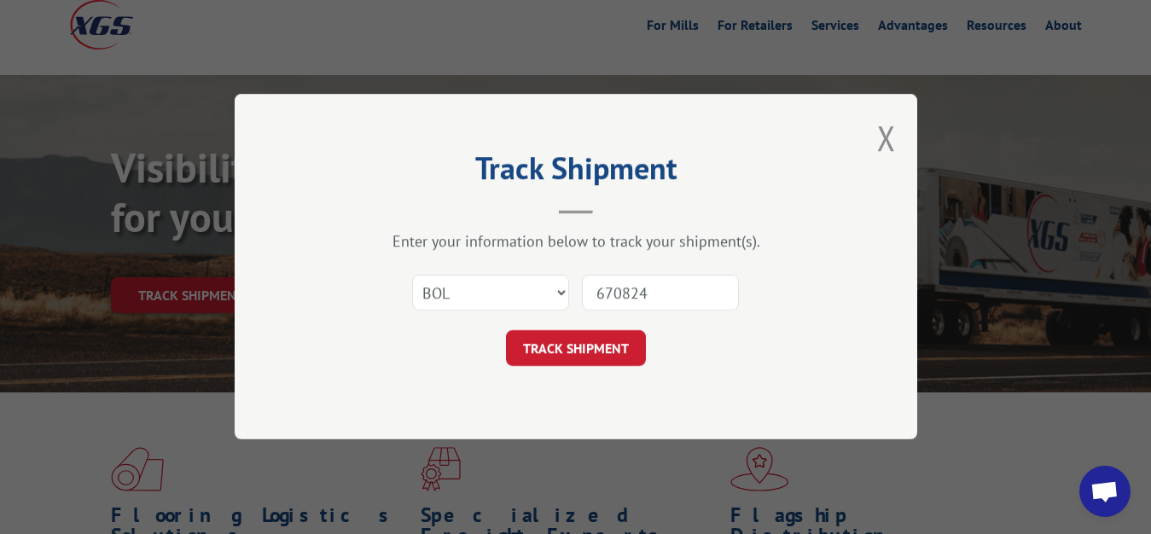
type input "6708243"
click button "TRACK SHIPMENT" at bounding box center [576, 349] width 140 height 36
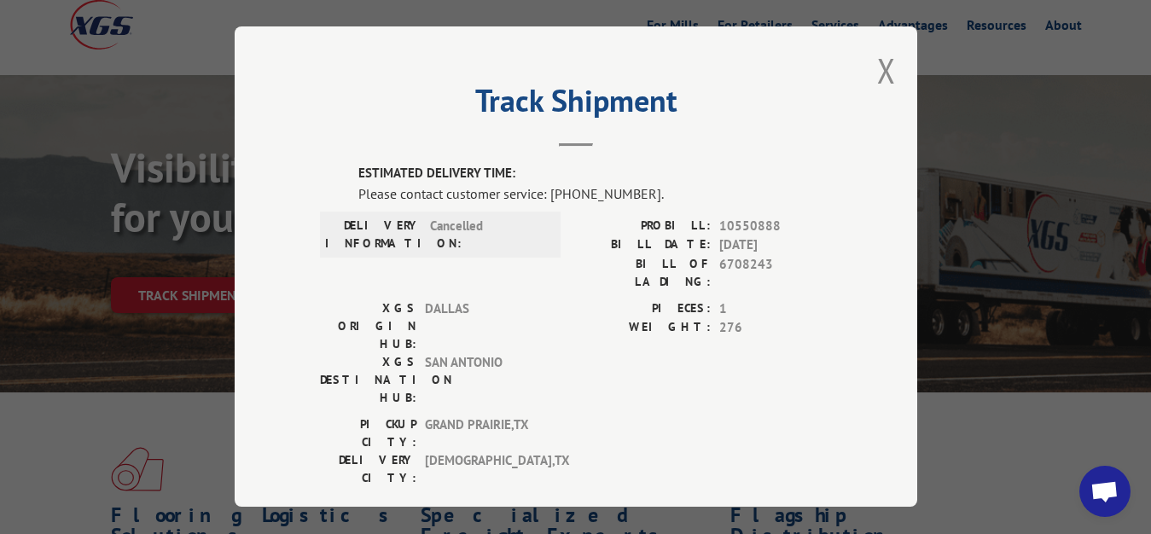
drag, startPoint x: 871, startPoint y: 67, endPoint x: 843, endPoint y: 107, distance: 48.3
click at [861, 79] on div "Track Shipment ESTIMATED DELIVERY TIME: Please contact customer service: [PHONE…" at bounding box center [576, 266] width 683 height 480
click at [877, 65] on button "Close modal" at bounding box center [886, 70] width 19 height 45
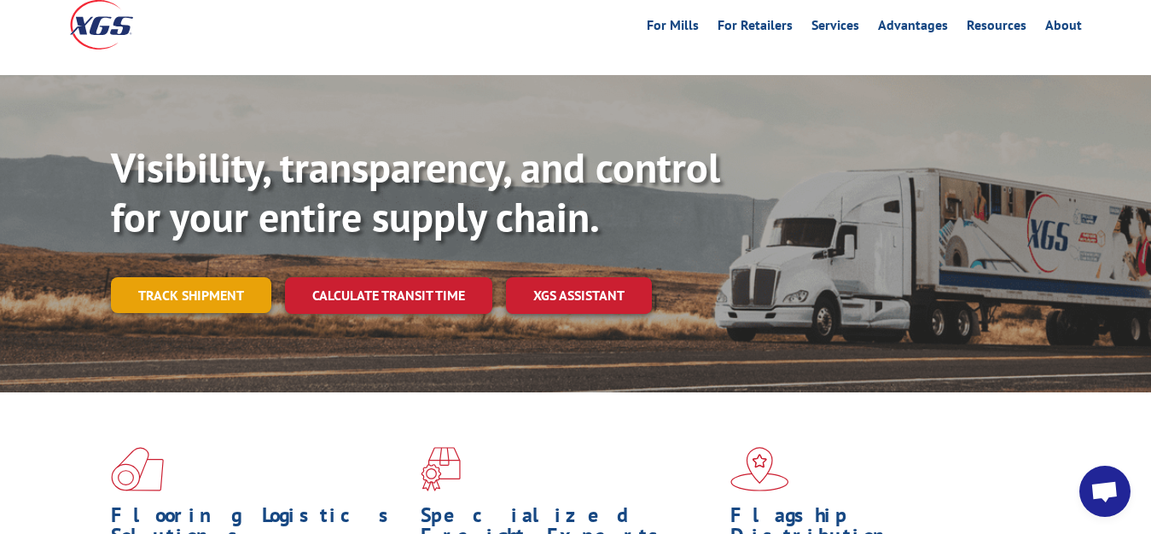
click at [203, 240] on div "Visibility, transparency, and control for your entire supply chain. Track shipm…" at bounding box center [631, 262] width 1040 height 238
click at [201, 277] on link "Track shipment" at bounding box center [191, 295] width 160 height 36
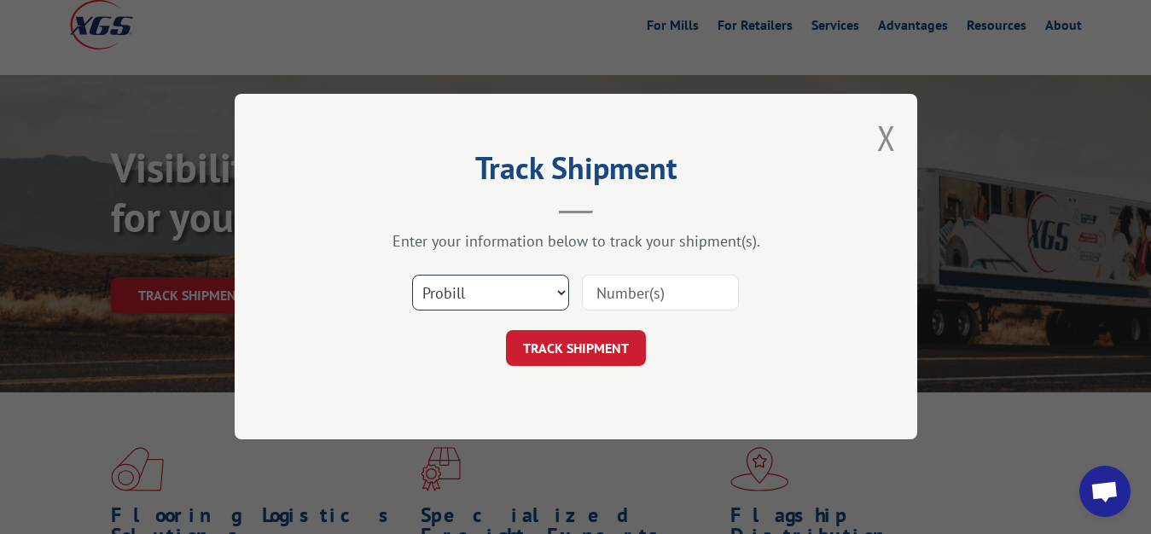
click at [412, 276] on select "Select category... Probill BOL PO" at bounding box center [490, 294] width 157 height 36
select select "bol"
click option "BOL" at bounding box center [0, 0] width 0 height 0
drag, startPoint x: 618, startPoint y: 299, endPoint x: 626, endPoint y: 288, distance: 13.3
click at [621, 294] on input at bounding box center [660, 294] width 157 height 36
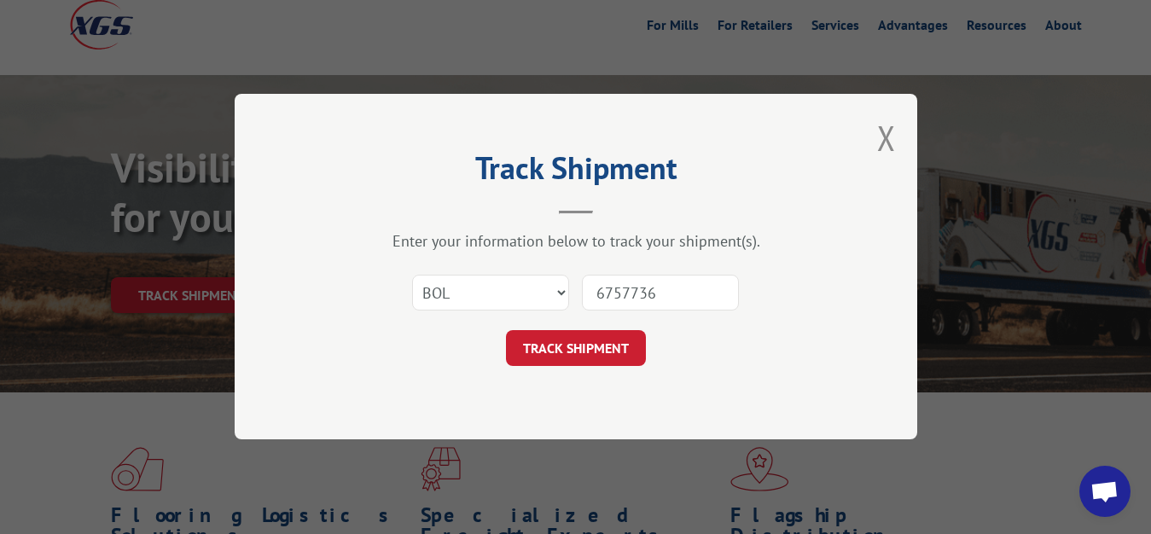
type input "6757736"
click button "TRACK SHIPMENT" at bounding box center [576, 349] width 140 height 36
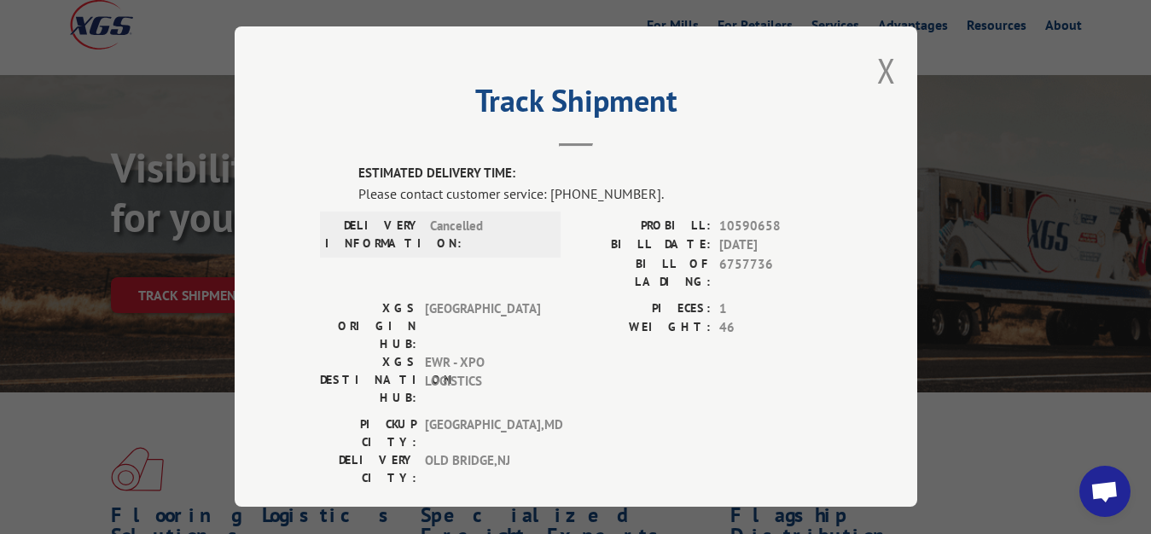
click at [877, 68] on button "Close modal" at bounding box center [886, 70] width 19 height 45
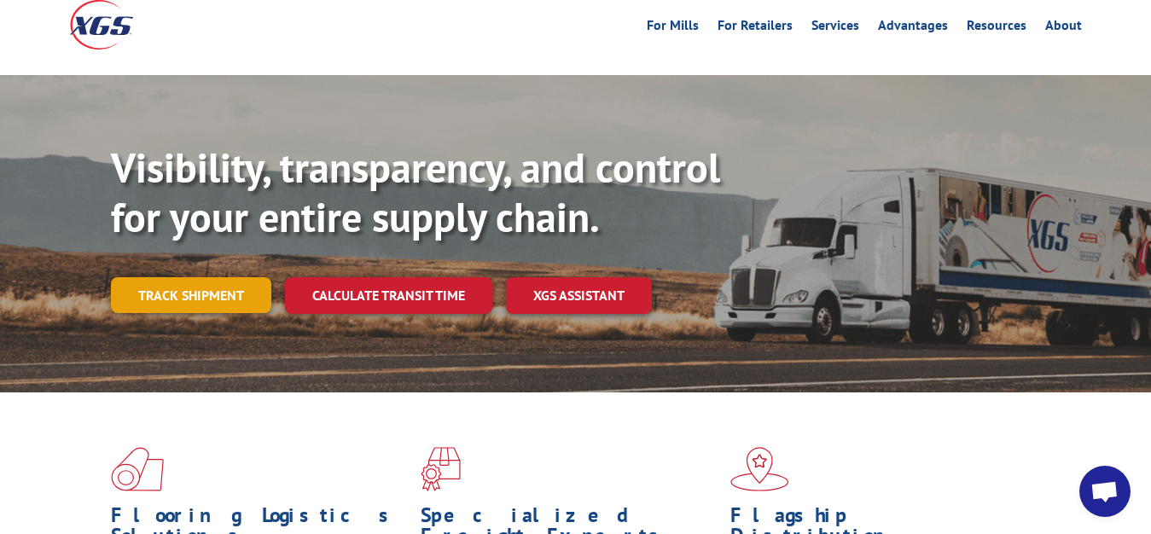
click at [140, 277] on link "Track shipment" at bounding box center [191, 295] width 160 height 36
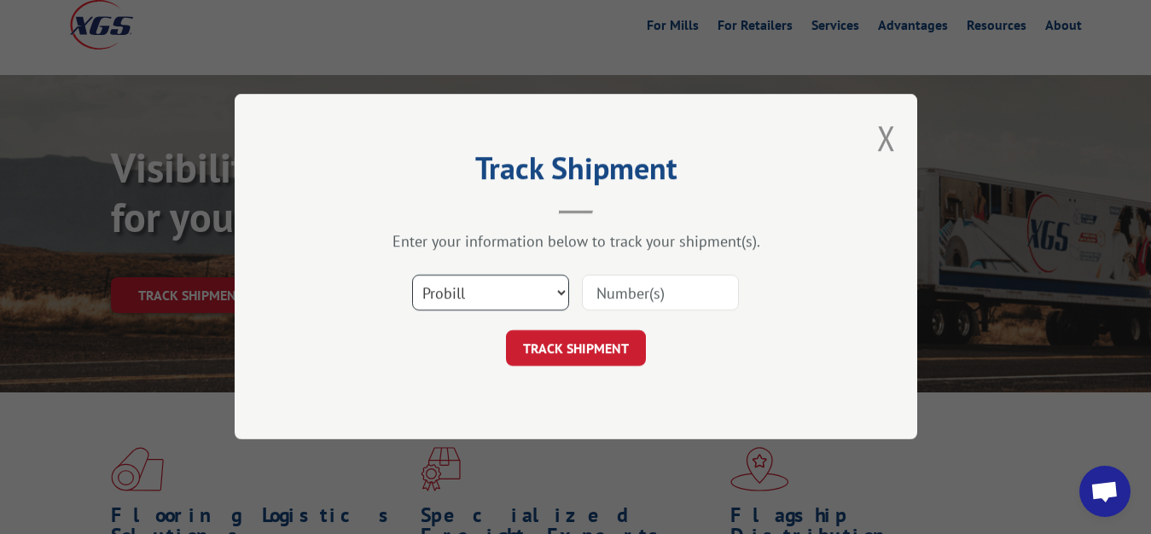
click at [412, 276] on select "Select category... Probill BOL PO" at bounding box center [490, 294] width 157 height 36
select select "bol"
click option "BOL" at bounding box center [0, 0] width 0 height 0
drag, startPoint x: 618, startPoint y: 294, endPoint x: 641, endPoint y: 242, distance: 56.1
click at [618, 291] on input at bounding box center [660, 294] width 157 height 36
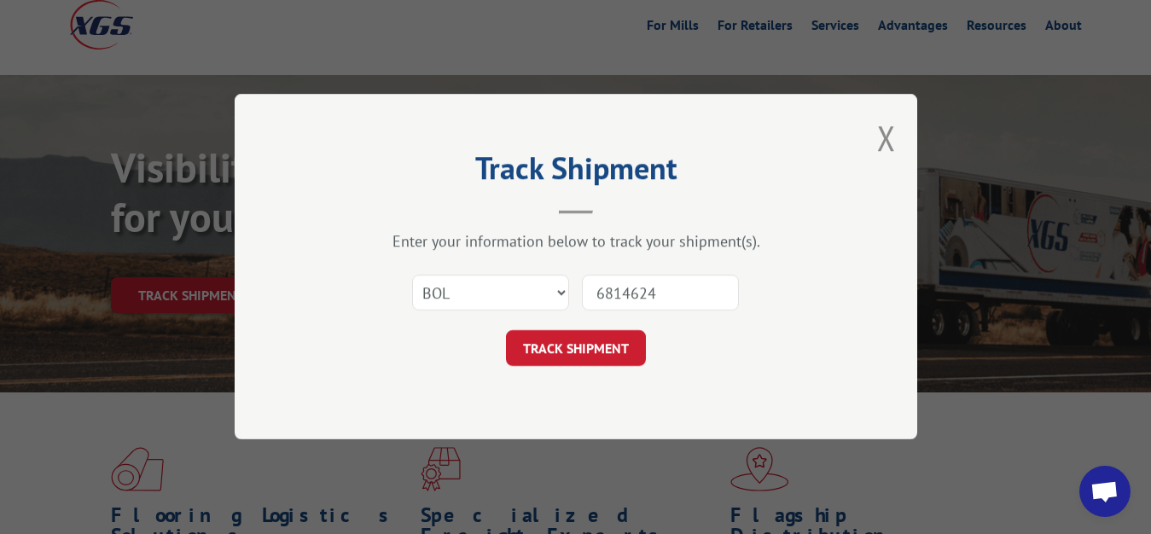
type input "6814624"
click button "TRACK SHIPMENT" at bounding box center [576, 349] width 140 height 36
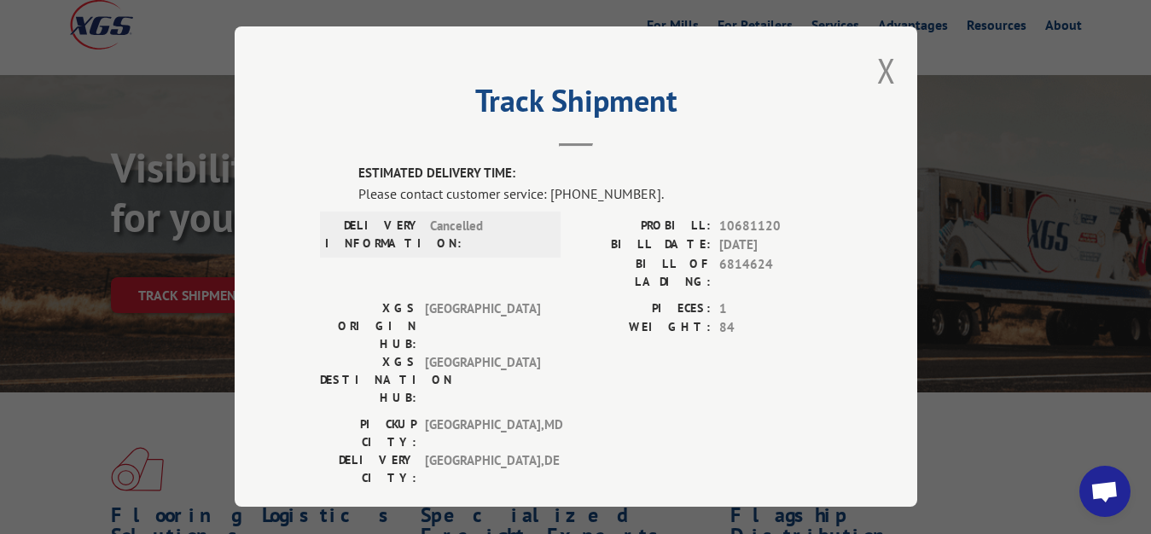
drag, startPoint x: 880, startPoint y: 63, endPoint x: 694, endPoint y: 170, distance: 214.4
click at [877, 67] on button "Close modal" at bounding box center [886, 70] width 19 height 45
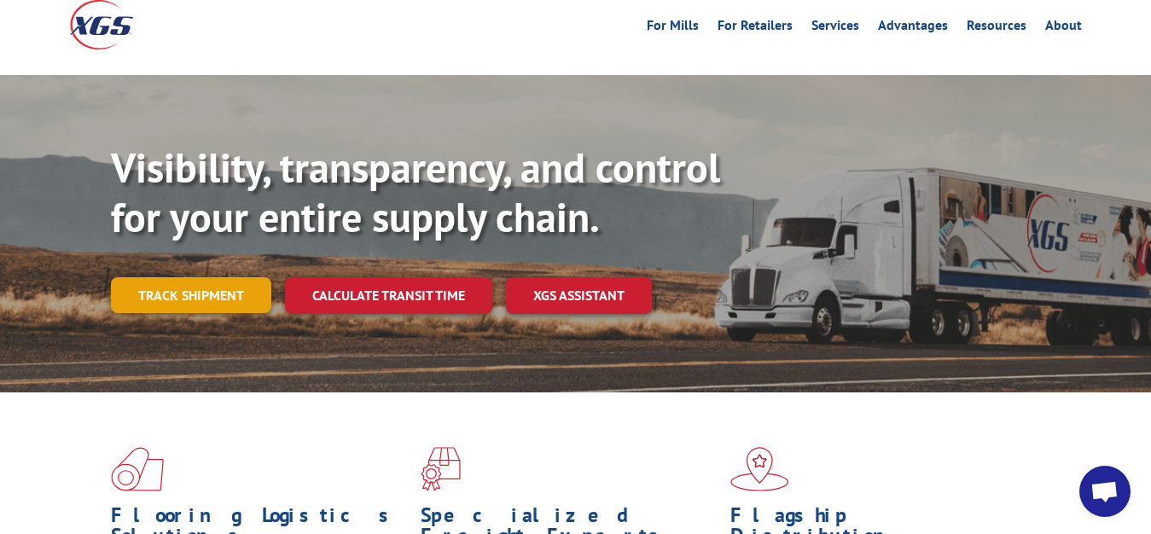
click at [148, 277] on link "Track shipment" at bounding box center [191, 295] width 160 height 36
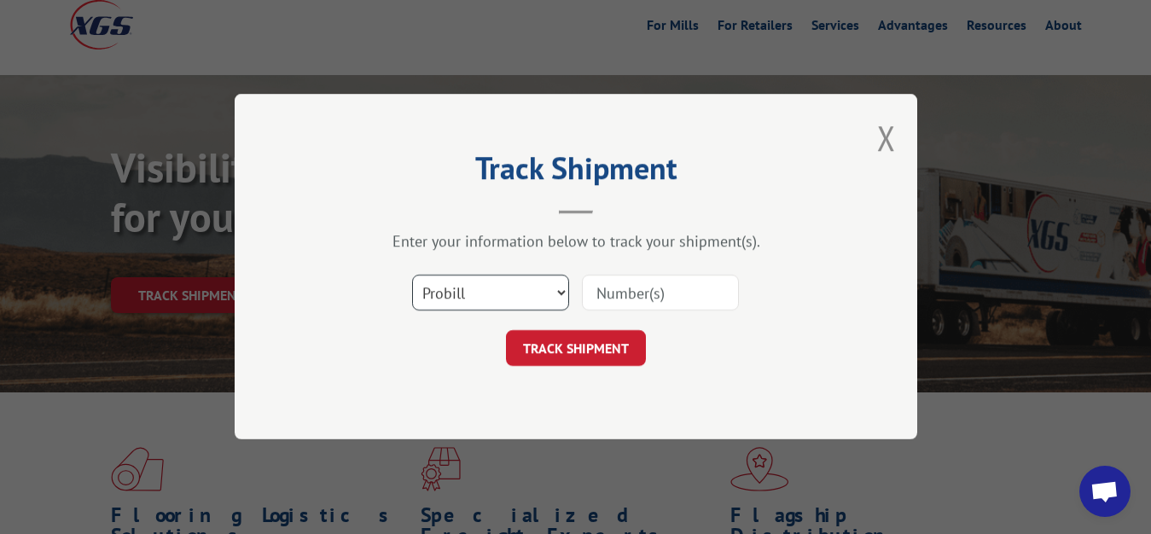
click at [412, 276] on select "Select category... Probill BOL PO" at bounding box center [490, 294] width 157 height 36
select select "bol"
click option "BOL" at bounding box center [0, 0] width 0 height 0
click at [626, 284] on input at bounding box center [660, 294] width 157 height 36
type input "6814627"
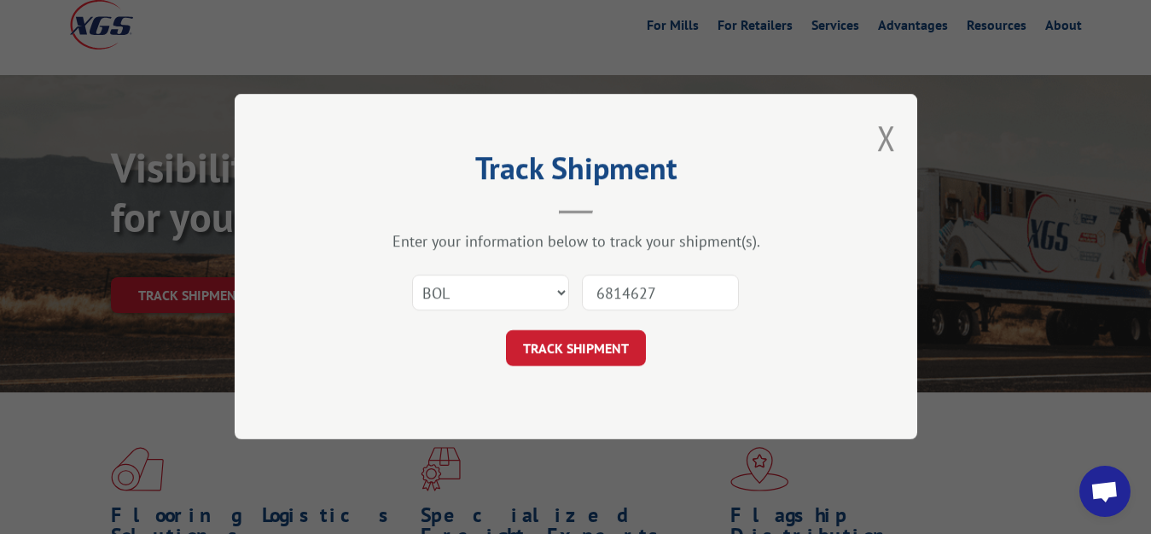
click button "TRACK SHIPMENT" at bounding box center [576, 349] width 140 height 36
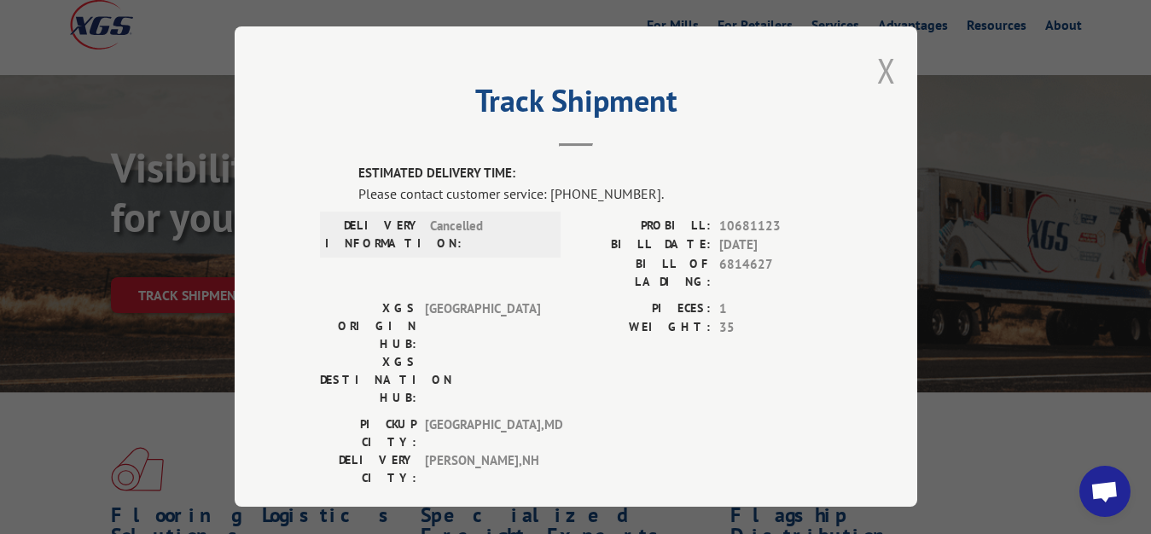
click at [880, 61] on button "Close modal" at bounding box center [886, 70] width 19 height 45
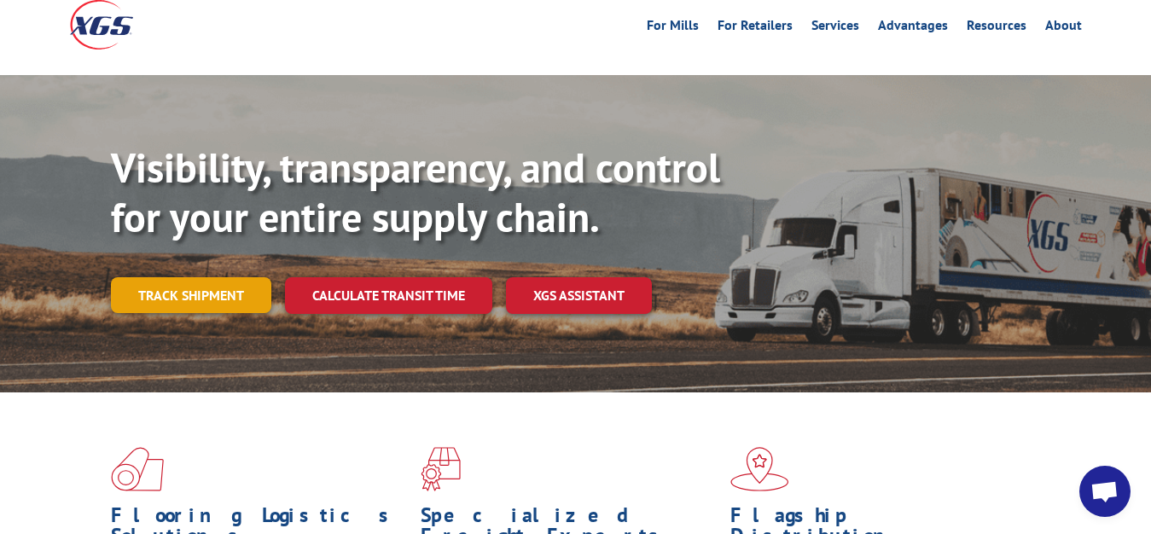
click at [146, 277] on link "Track shipment" at bounding box center [191, 295] width 160 height 36
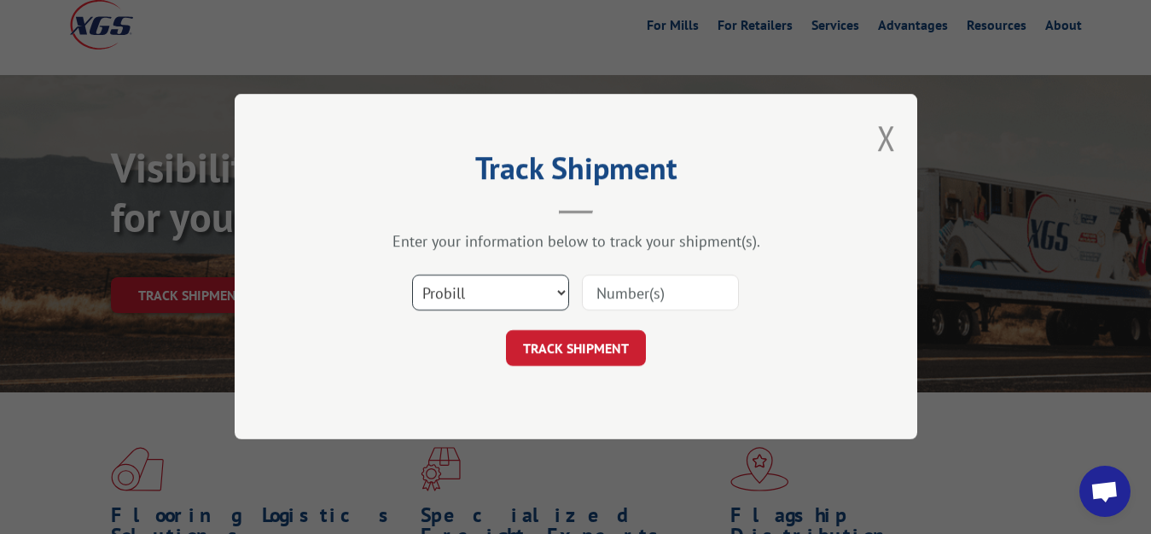
click at [412, 276] on select "Select category... Probill BOL PO" at bounding box center [490, 294] width 157 height 36
select select "bol"
click option "BOL" at bounding box center [0, 0] width 0 height 0
drag, startPoint x: 634, startPoint y: 295, endPoint x: 639, endPoint y: 279, distance: 17.0
click at [637, 286] on input at bounding box center [660, 294] width 157 height 36
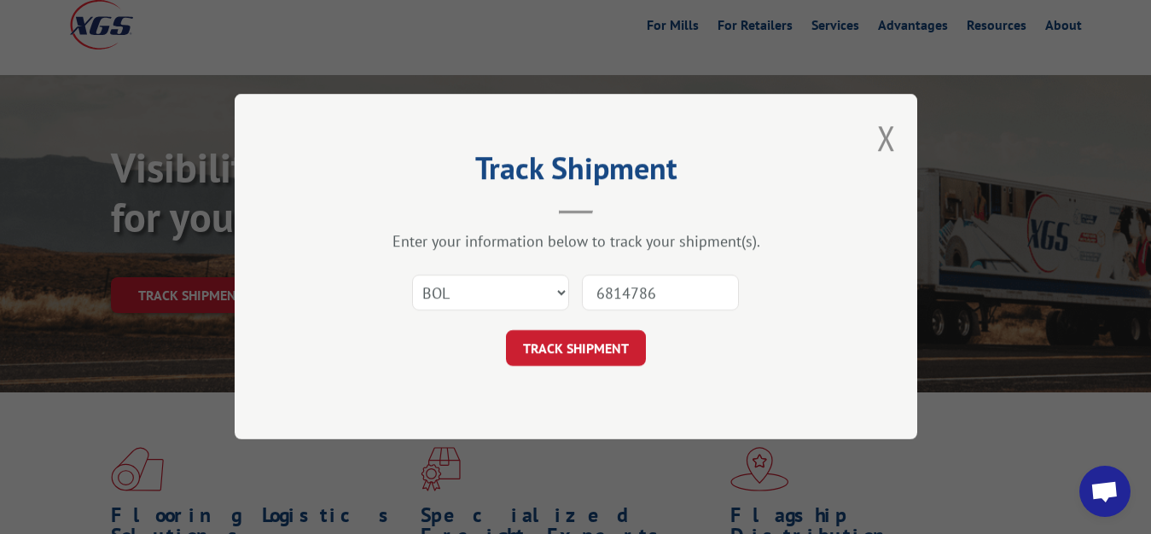
type input "6814786"
click button "TRACK SHIPMENT" at bounding box center [576, 349] width 140 height 36
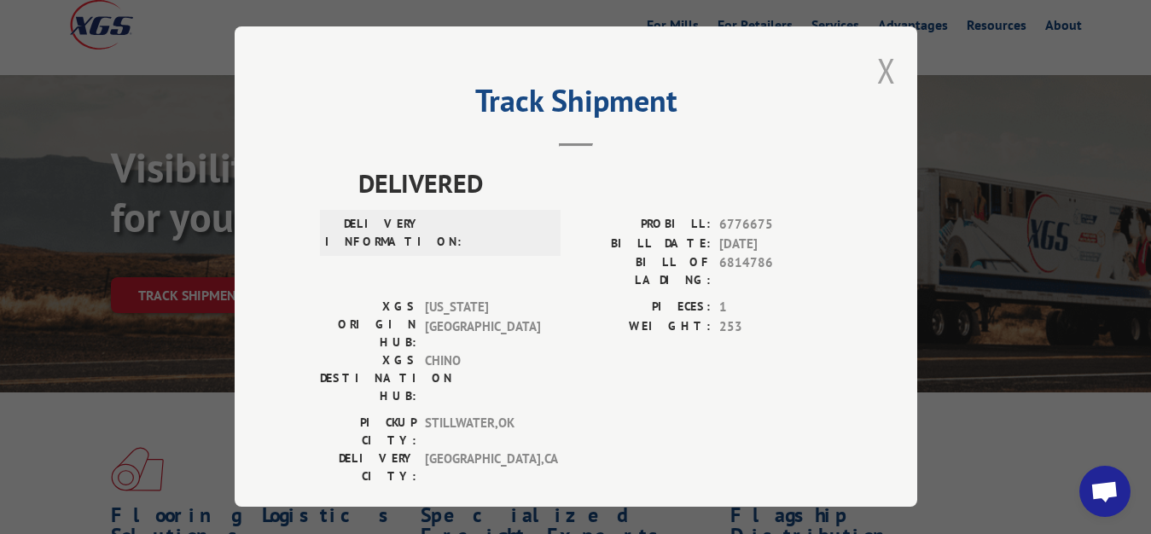
drag, startPoint x: 871, startPoint y: 63, endPoint x: 761, endPoint y: 162, distance: 148.0
click at [877, 66] on button "Close modal" at bounding box center [886, 70] width 19 height 45
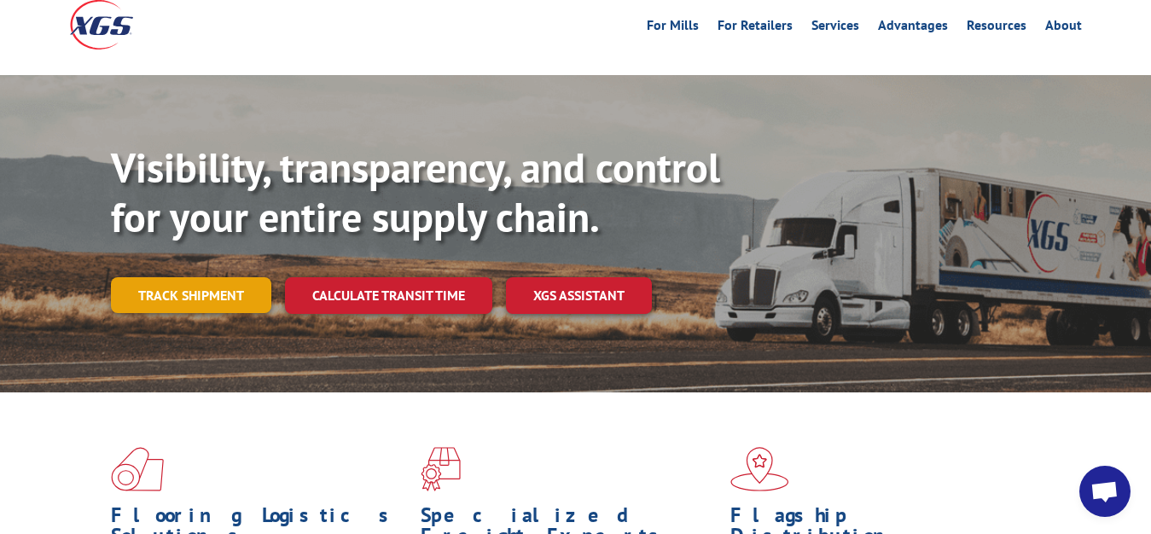
click at [140, 277] on link "Track shipment" at bounding box center [191, 295] width 160 height 36
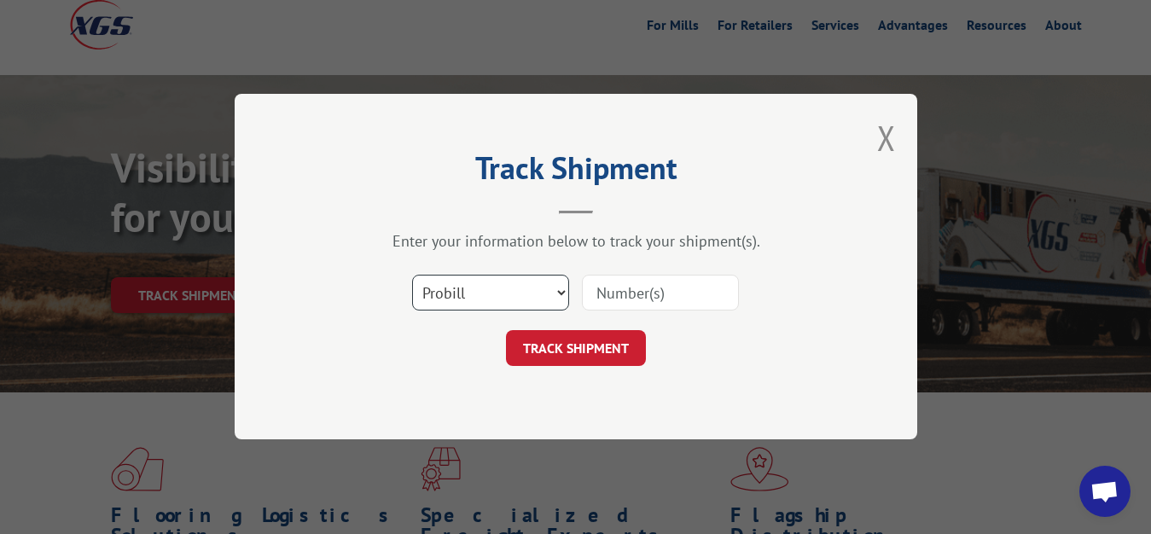
click at [412, 276] on select "Select category... Probill BOL PO" at bounding box center [490, 294] width 157 height 36
select select "bol"
click option "BOL" at bounding box center [0, 0] width 0 height 0
drag, startPoint x: 616, startPoint y: 296, endPoint x: 631, endPoint y: 221, distance: 76.6
click at [618, 291] on input at bounding box center [660, 294] width 157 height 36
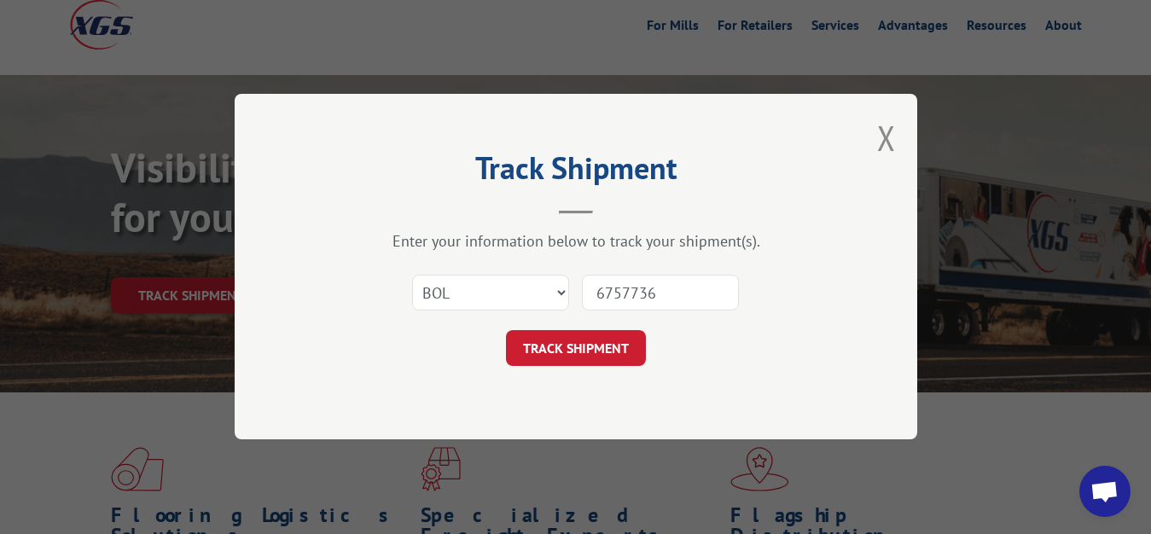
type input "6757736"
click button "TRACK SHIPMENT" at bounding box center [576, 349] width 140 height 36
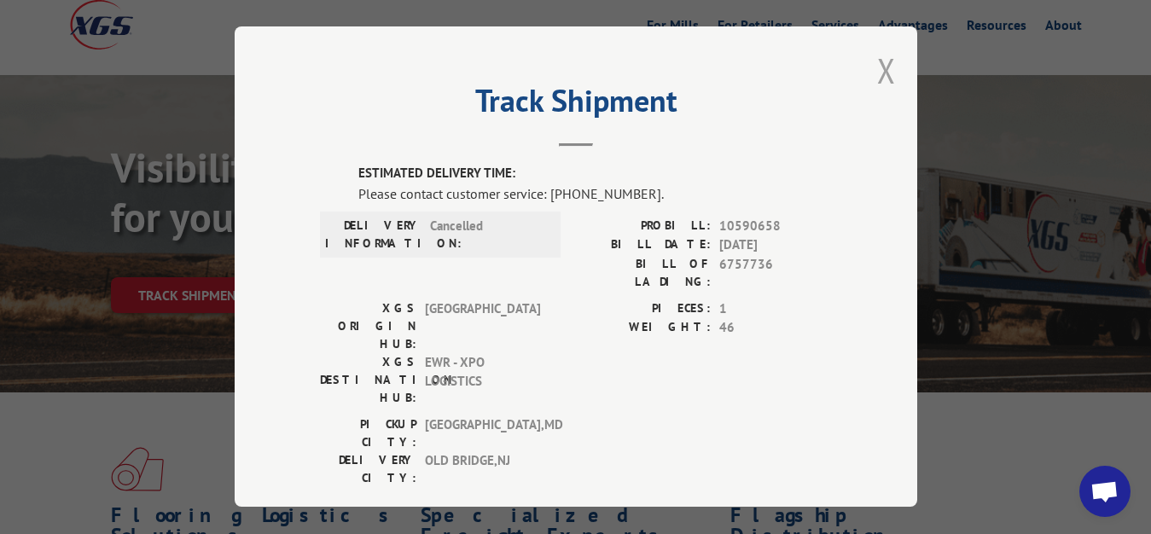
click at [877, 83] on button "Close modal" at bounding box center [886, 70] width 19 height 45
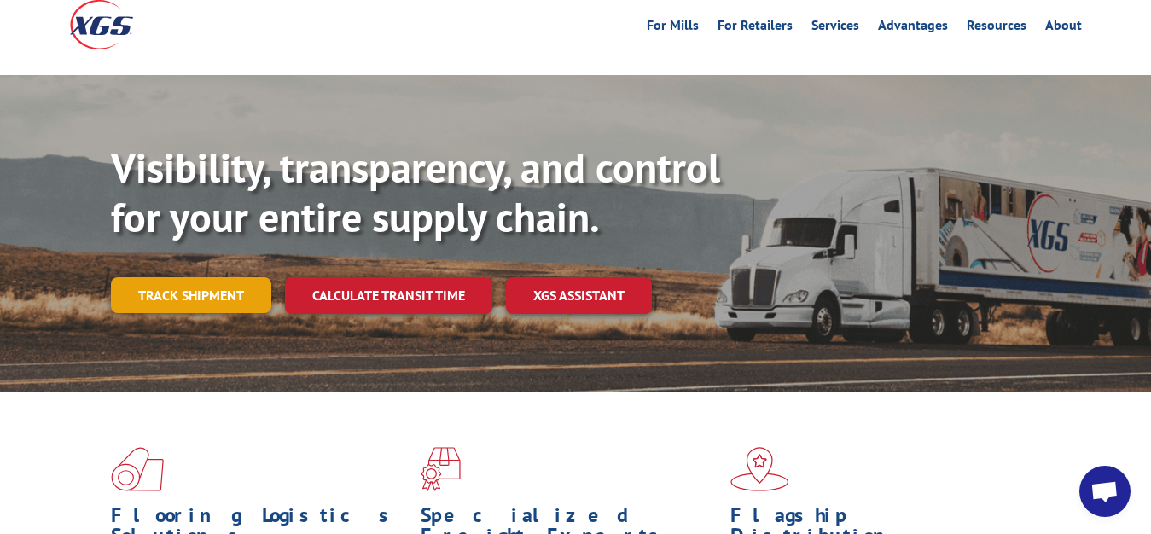
click at [212, 277] on link "Track shipment" at bounding box center [191, 295] width 160 height 36
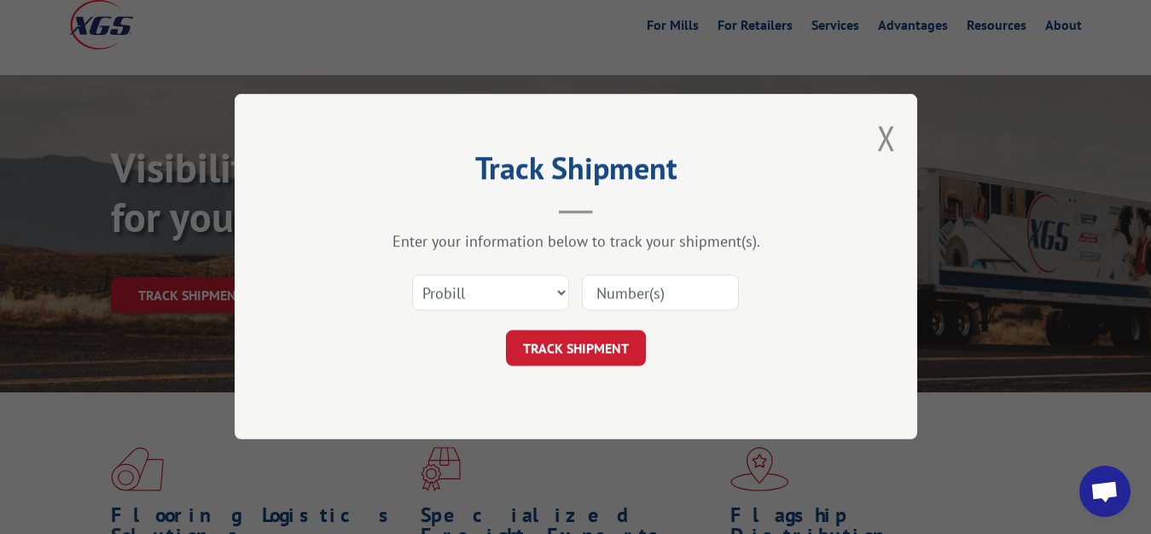
drag, startPoint x: 596, startPoint y: 272, endPoint x: 526, endPoint y: 294, distance: 73.4
click at [532, 296] on div "Select category... Probill BOL PO" at bounding box center [576, 293] width 512 height 56
click at [412, 276] on select "Select category... Probill BOL PO" at bounding box center [490, 294] width 157 height 36
select select "bol"
click option "BOL" at bounding box center [0, 0] width 0 height 0
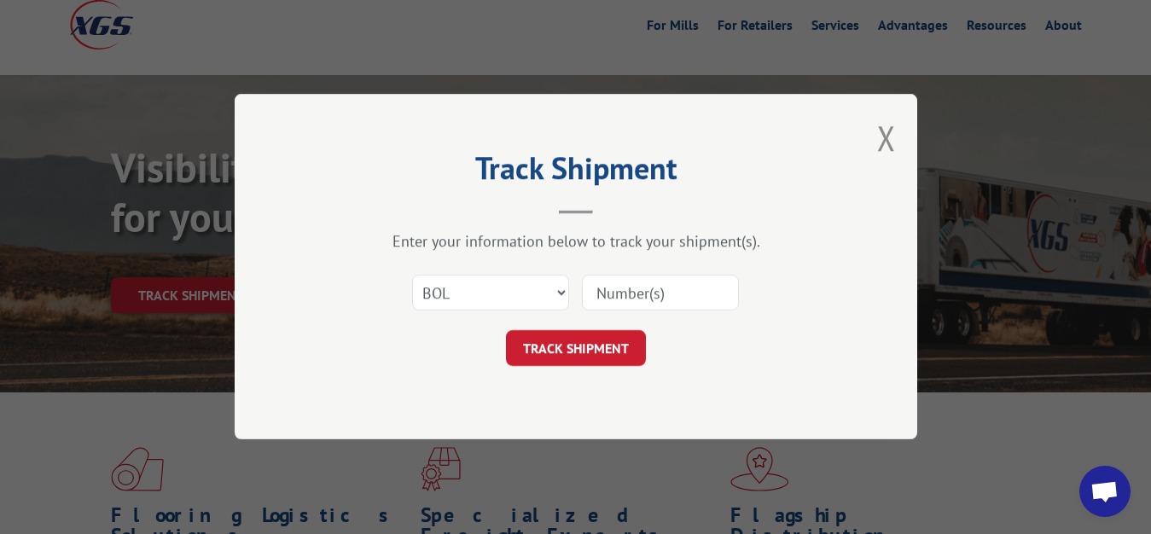
drag, startPoint x: 681, startPoint y: 265, endPoint x: 609, endPoint y: 289, distance: 75.8
click at [675, 268] on div "Enter your information below to track your shipment(s). Select category... Prob…" at bounding box center [576, 299] width 512 height 135
click at [591, 295] on input at bounding box center [660, 294] width 157 height 36
type input "6814624"
click button "TRACK SHIPMENT" at bounding box center [576, 349] width 140 height 36
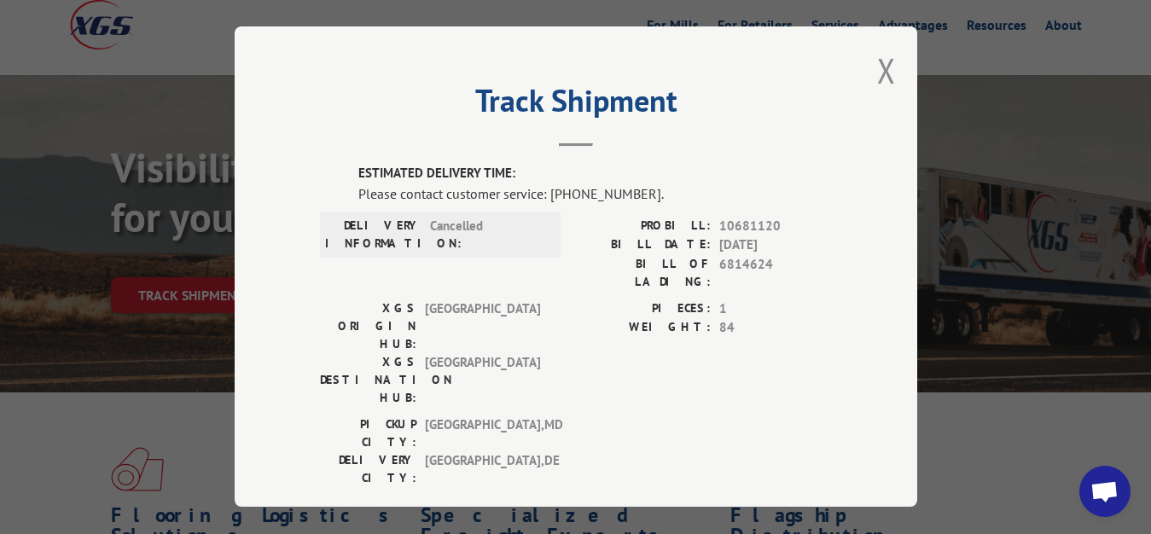
drag, startPoint x: 874, startPoint y: 67, endPoint x: 857, endPoint y: 85, distance: 24.7
click at [877, 75] on button "Close modal" at bounding box center [886, 70] width 19 height 45
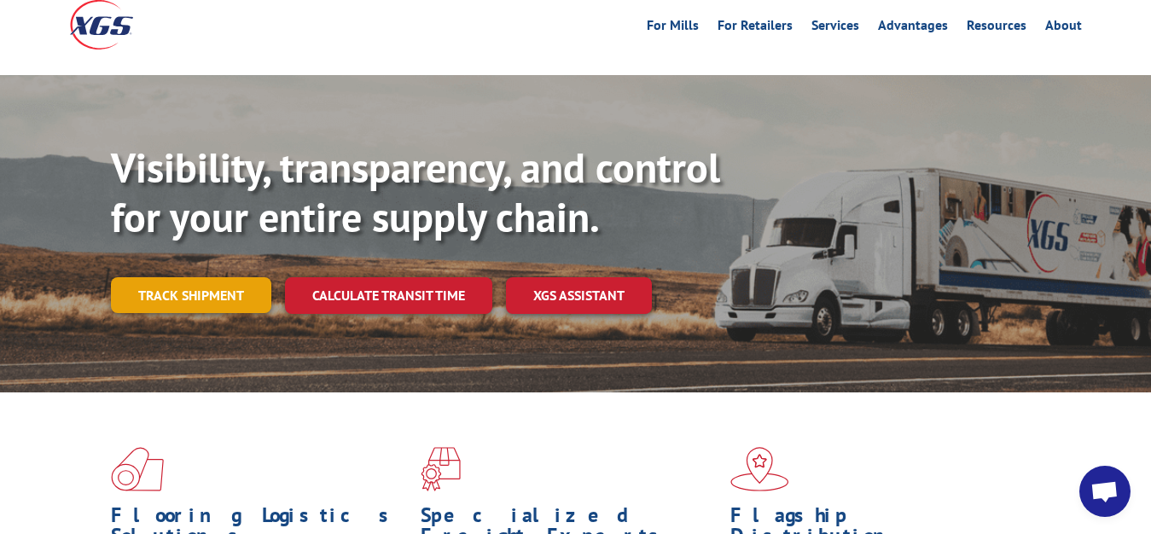
click at [218, 277] on link "Track shipment" at bounding box center [191, 295] width 160 height 36
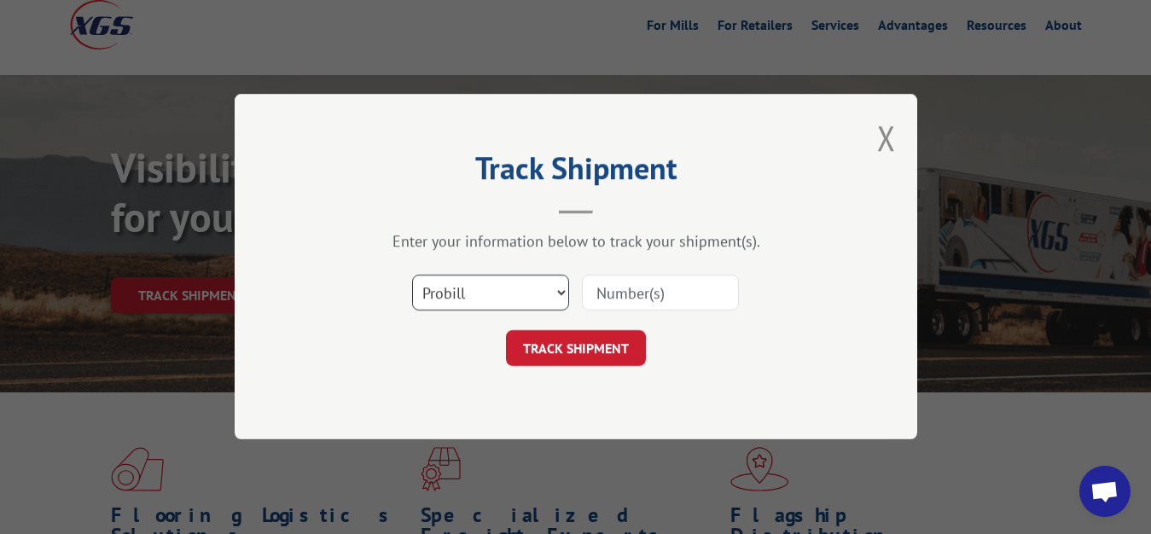
click at [412, 276] on select "Select category... Probill BOL PO" at bounding box center [490, 294] width 157 height 36
select select "bol"
click option "BOL" at bounding box center [0, 0] width 0 height 0
drag, startPoint x: 622, startPoint y: 294, endPoint x: 629, endPoint y: 280, distance: 15.3
click at [622, 292] on input at bounding box center [660, 294] width 157 height 36
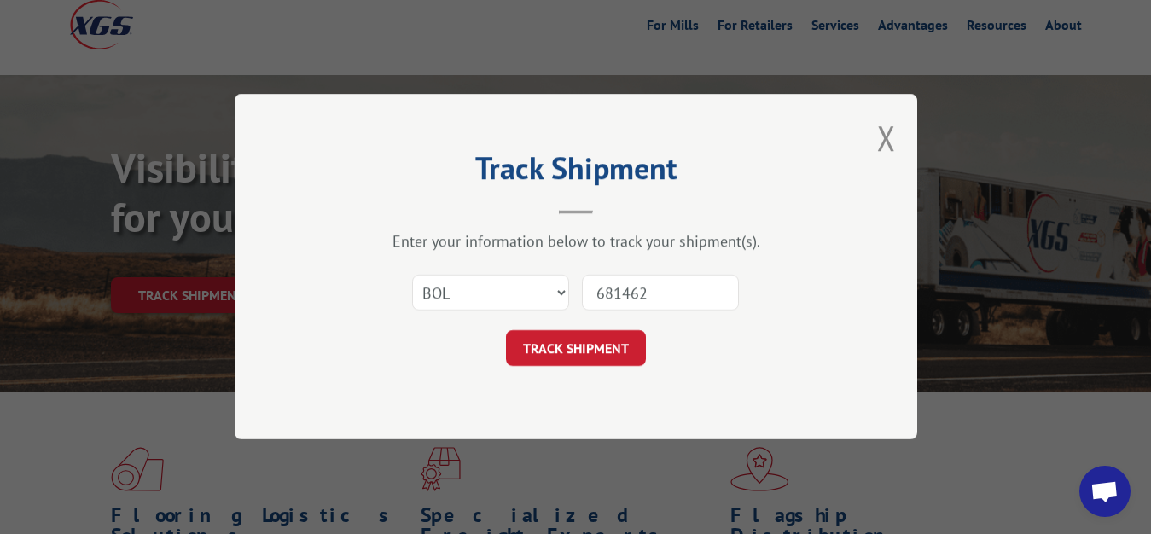
type input "6814627"
click button "TRACK SHIPMENT" at bounding box center [576, 349] width 140 height 36
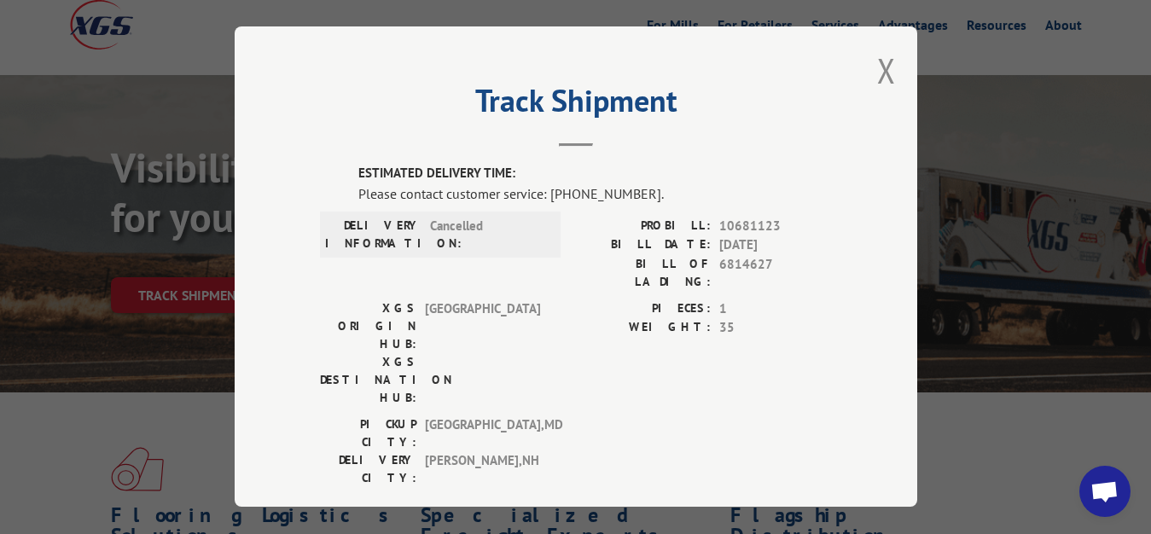
drag, startPoint x: 878, startPoint y: 66, endPoint x: 835, endPoint y: 121, distance: 70.0
click at [877, 76] on button "Close modal" at bounding box center [886, 70] width 19 height 45
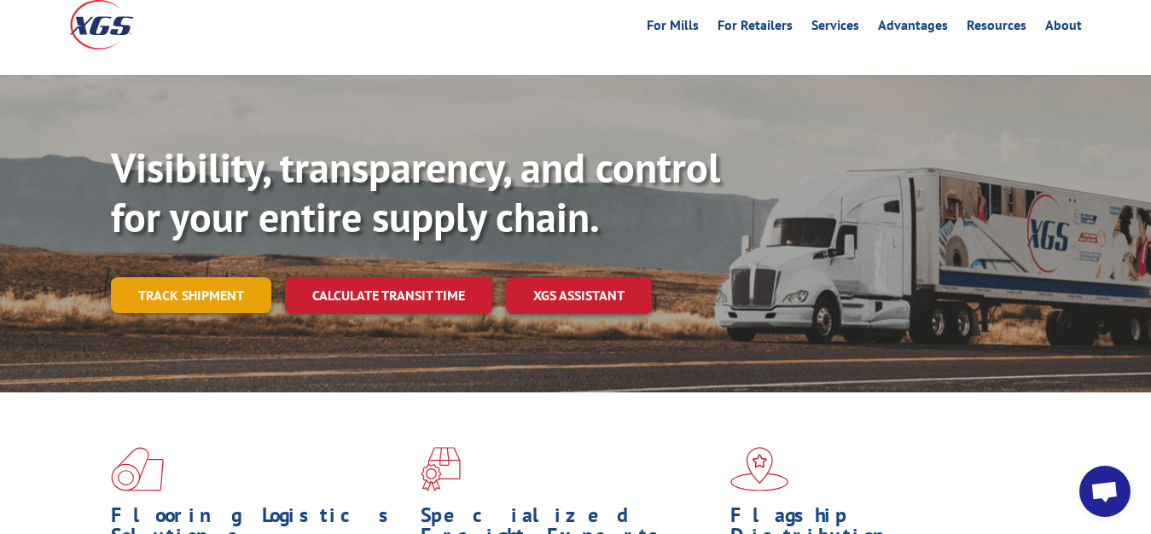
click at [191, 277] on link "Track shipment" at bounding box center [191, 295] width 160 height 36
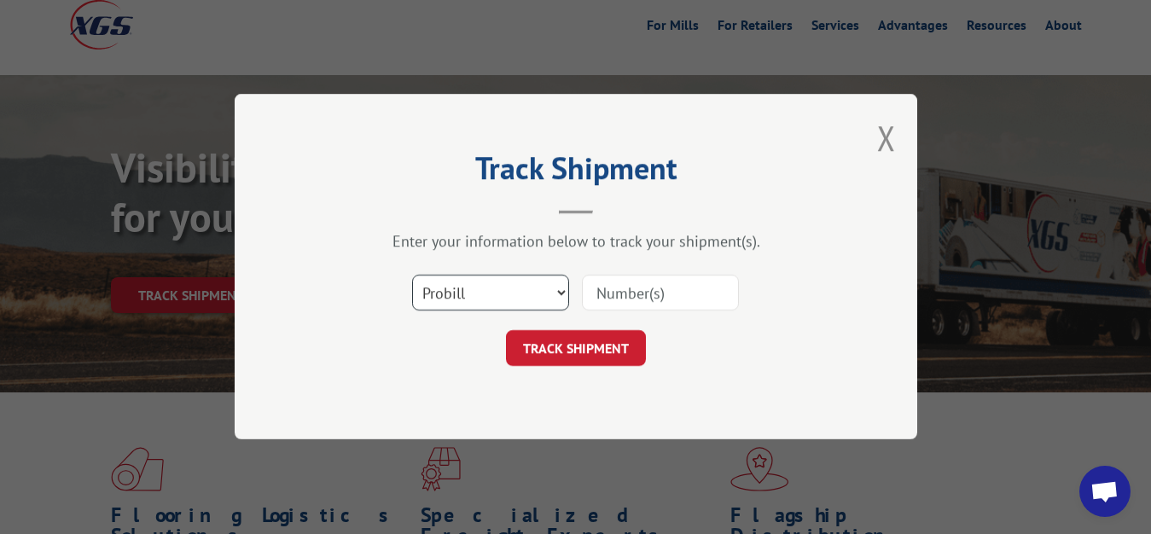
click at [412, 276] on select "Select category... Probill BOL PO" at bounding box center [490, 294] width 157 height 36
select select "bol"
click option "BOL" at bounding box center [0, 0] width 0 height 0
drag, startPoint x: 620, startPoint y: 305, endPoint x: 646, endPoint y: 249, distance: 61.1
click at [620, 302] on input at bounding box center [660, 294] width 157 height 36
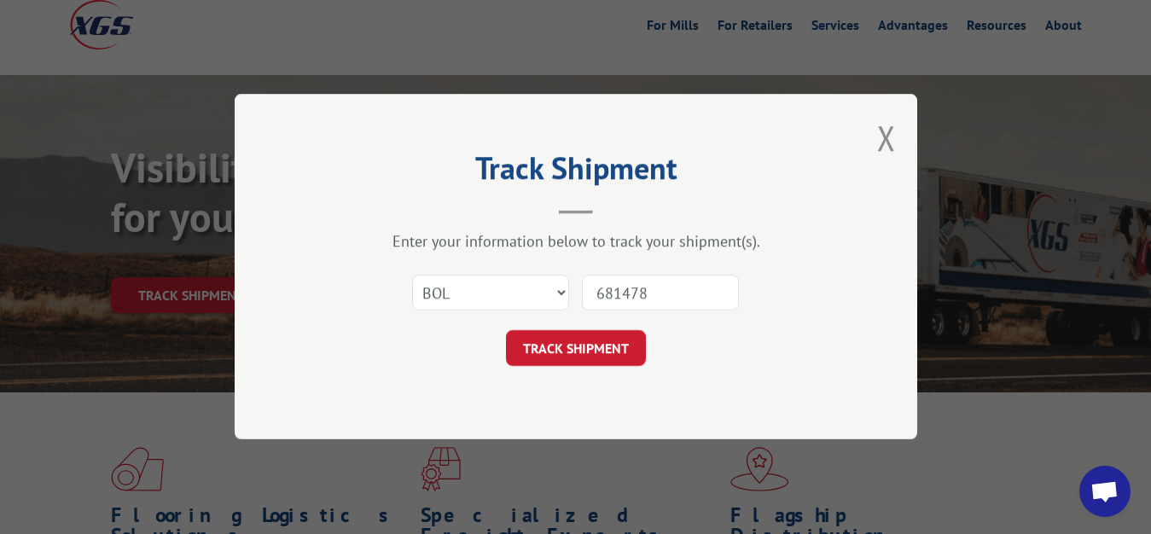
type input "6814786"
click button "TRACK SHIPMENT" at bounding box center [576, 349] width 140 height 36
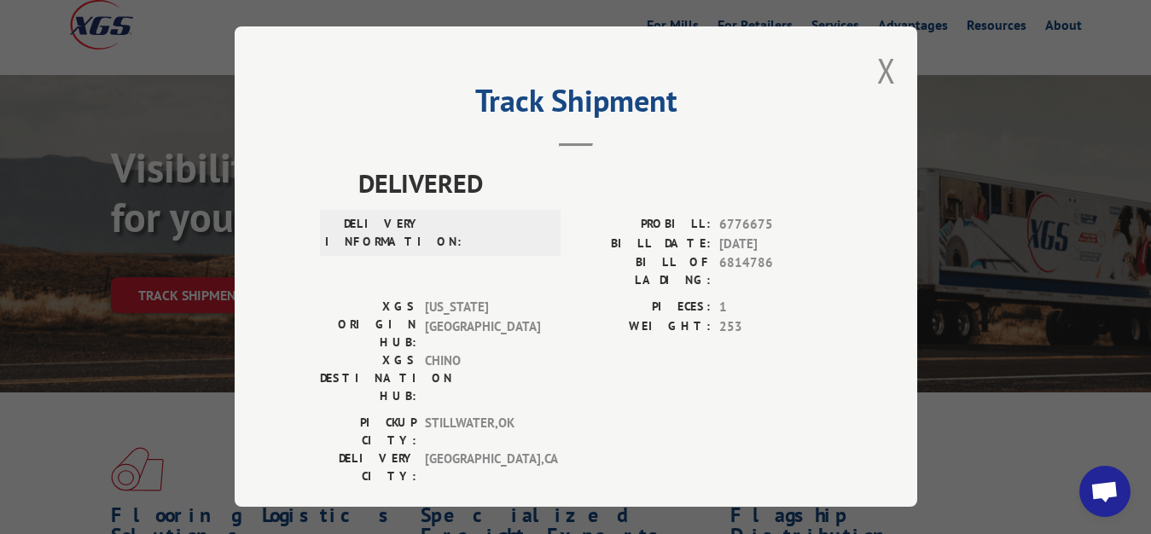
drag, startPoint x: 872, startPoint y: 72, endPoint x: 714, endPoint y: 201, distance: 203.8
click at [877, 73] on button "Close modal" at bounding box center [886, 70] width 19 height 45
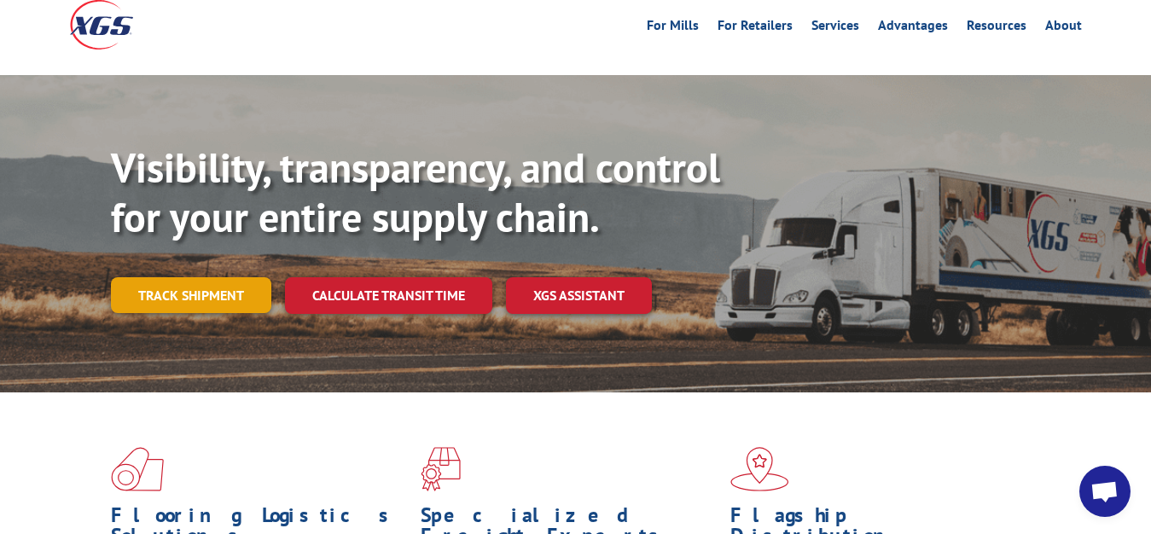
click at [237, 277] on link "Track shipment" at bounding box center [191, 295] width 160 height 36
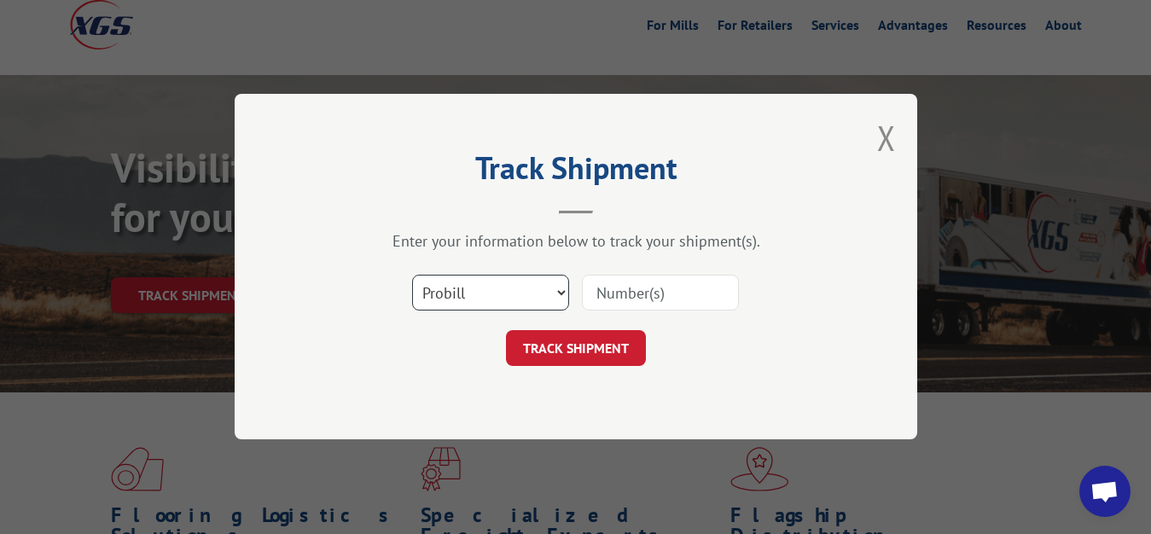
click at [412, 276] on select "Select category... Probill BOL PO" at bounding box center [490, 294] width 157 height 36
select select "bol"
click option "BOL" at bounding box center [0, 0] width 0 height 0
click at [639, 282] on input at bounding box center [660, 294] width 157 height 36
type input "6941861"
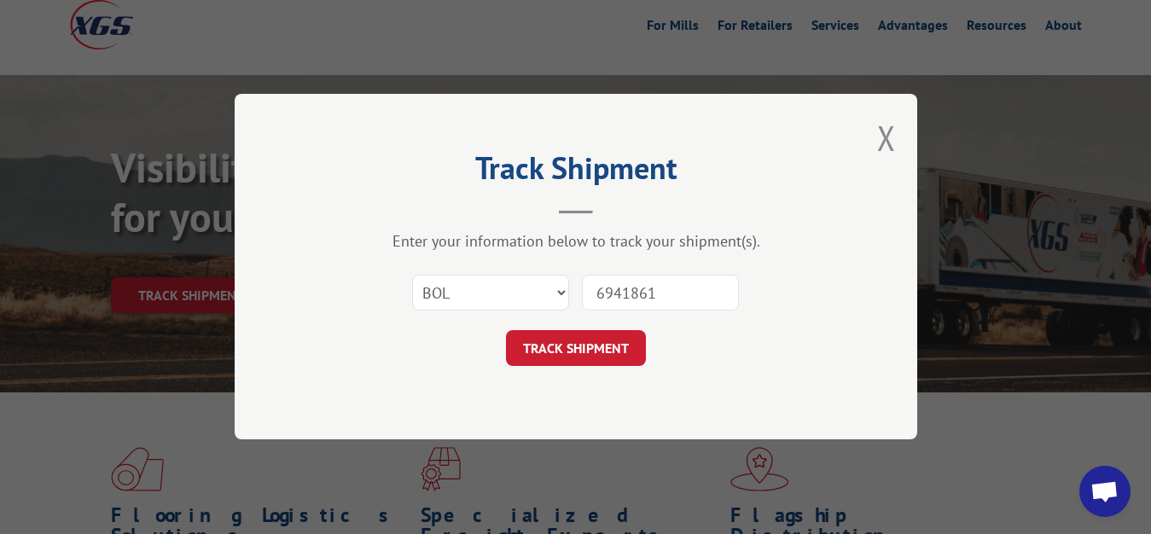
click button "TRACK SHIPMENT" at bounding box center [576, 349] width 140 height 36
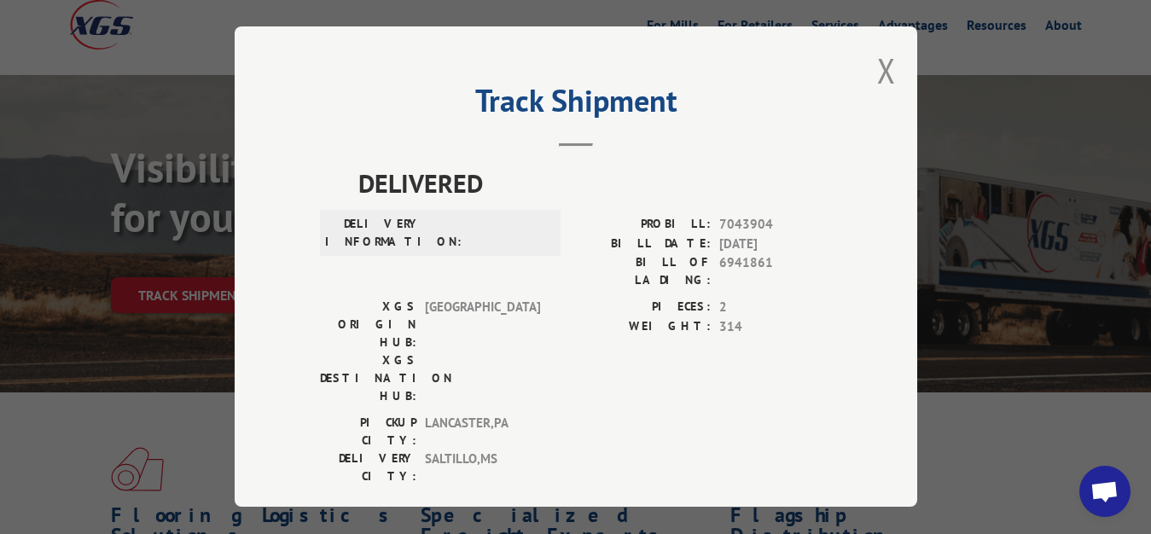
drag, startPoint x: 871, startPoint y: 67, endPoint x: 844, endPoint y: 136, distance: 73.5
click at [877, 79] on button "Close modal" at bounding box center [886, 70] width 19 height 45
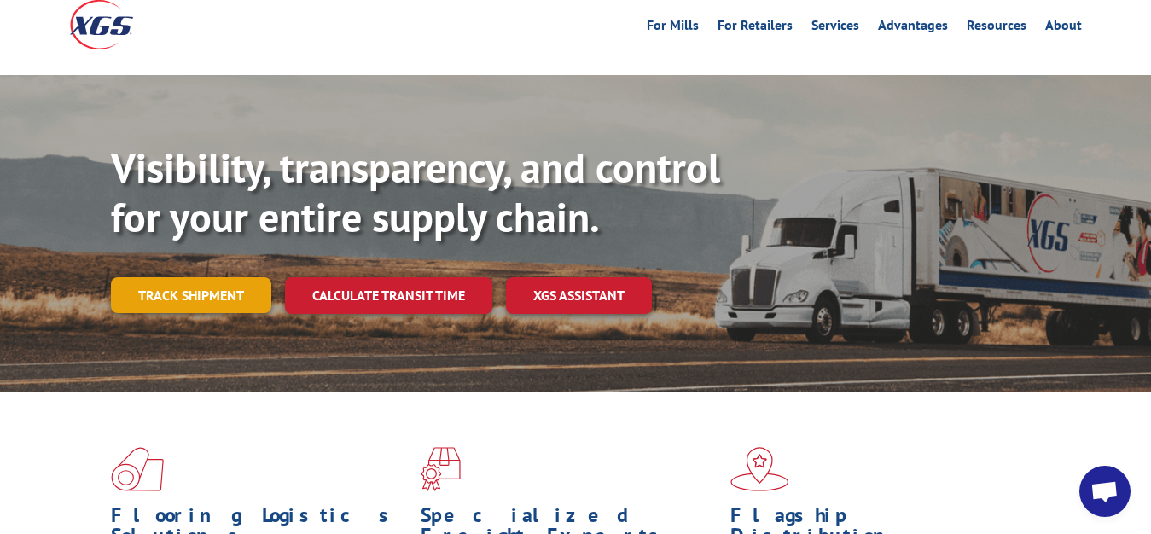
click at [264, 277] on link "Track shipment" at bounding box center [191, 295] width 160 height 36
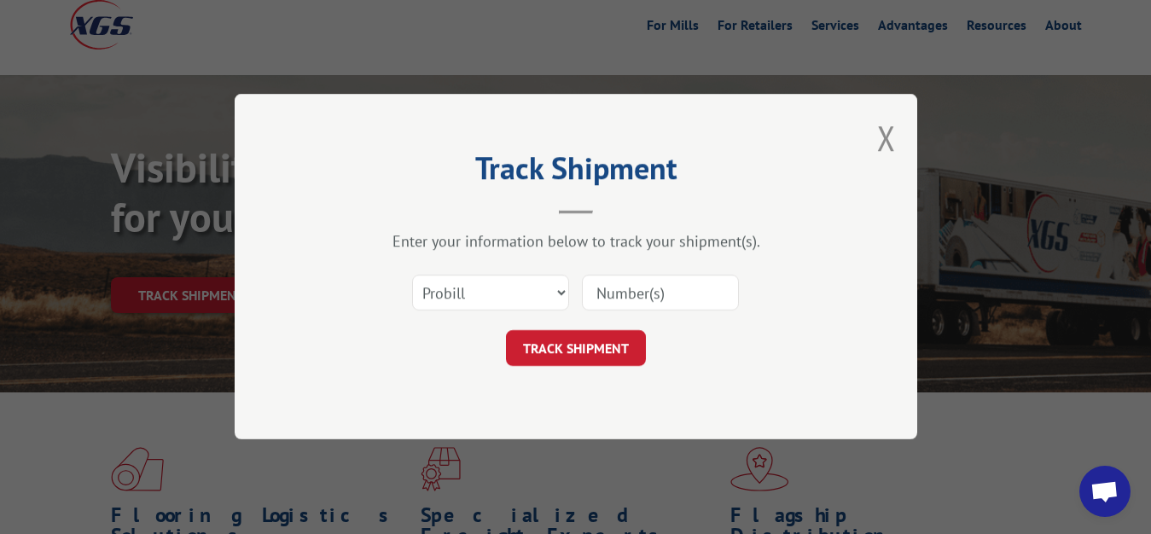
drag, startPoint x: 435, startPoint y: 275, endPoint x: 435, endPoint y: 299, distance: 23.9
click at [436, 276] on div "Select category... Probill BOL PO" at bounding box center [490, 293] width 155 height 39
click at [412, 276] on select "Select category... Probill BOL PO" at bounding box center [490, 294] width 157 height 36
select select "bol"
click option "BOL" at bounding box center [0, 0] width 0 height 0
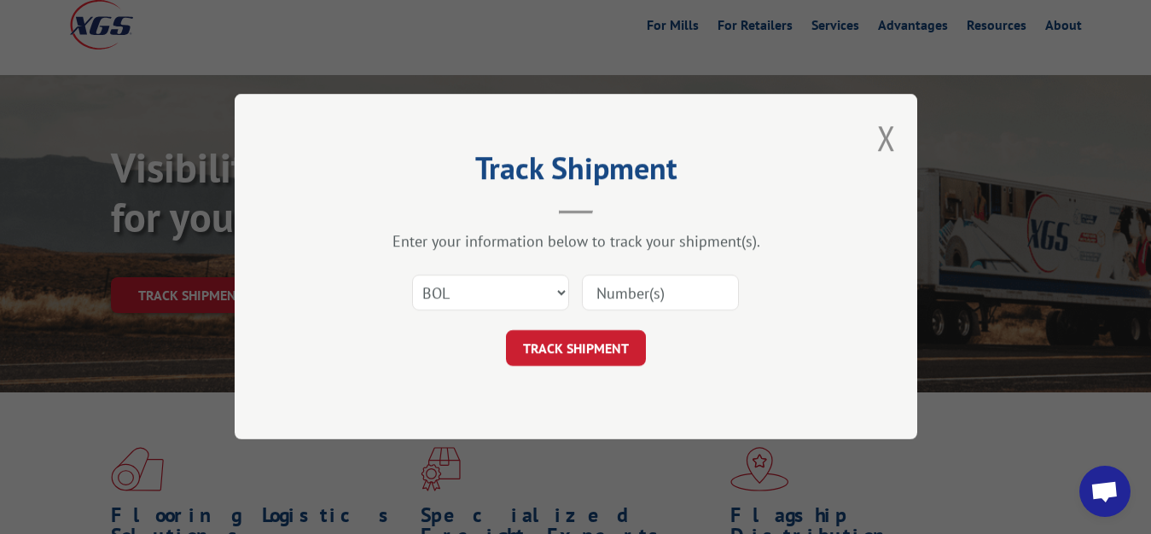
drag, startPoint x: 654, startPoint y: 288, endPoint x: 670, endPoint y: 186, distance: 102.7
click at [654, 279] on input at bounding box center [660, 294] width 157 height 36
type input "6941861"
click button "TRACK SHIPMENT" at bounding box center [576, 349] width 140 height 36
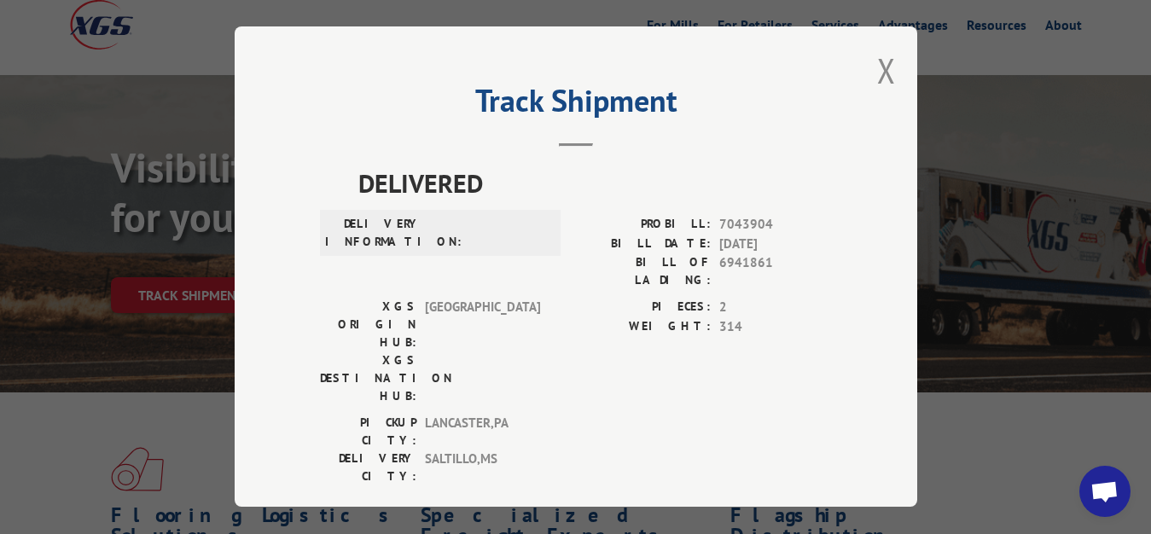
click at [882, 79] on div "Track Shipment DELIVERED DELIVERY INFORMATION: PROBILL: 7043904 BILL DATE: [DAT…" at bounding box center [576, 266] width 683 height 480
drag, startPoint x: 873, startPoint y: 64, endPoint x: 719, endPoint y: 204, distance: 207.8
click at [877, 74] on button "Close modal" at bounding box center [886, 70] width 19 height 45
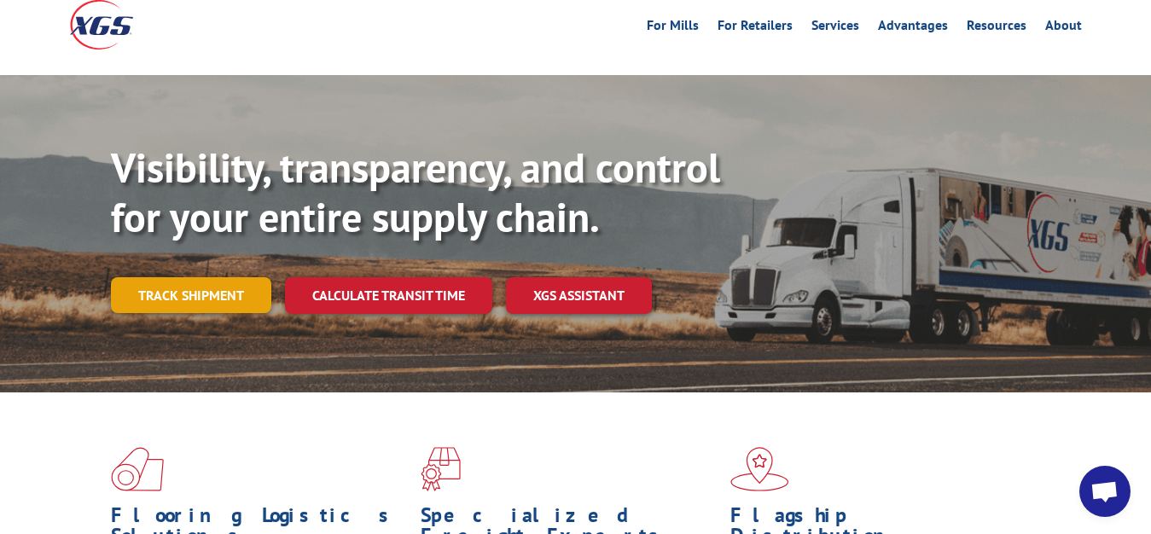
click at [174, 277] on link "Track shipment" at bounding box center [191, 295] width 160 height 36
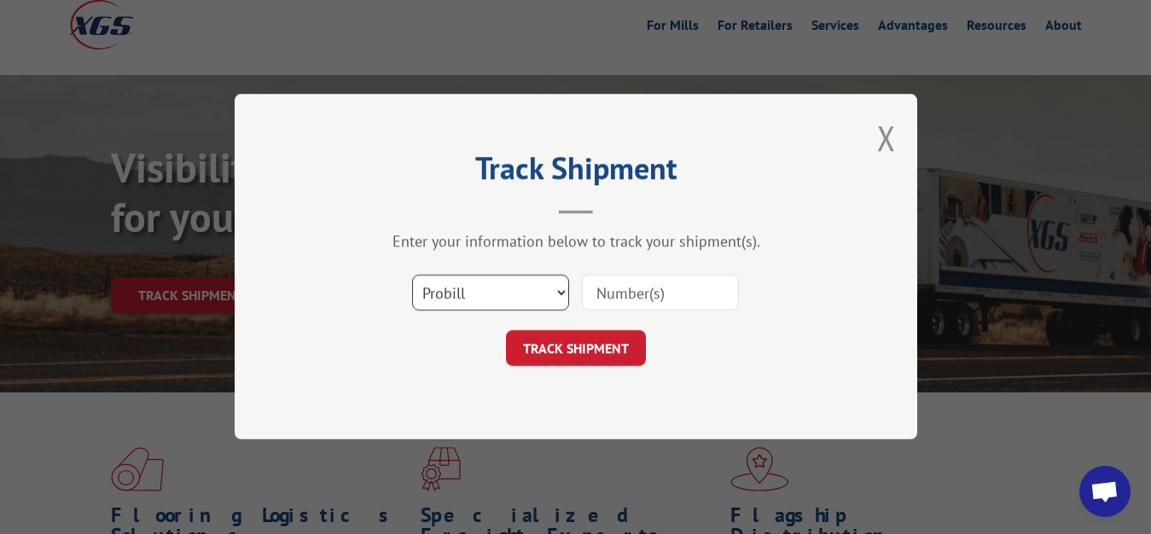
click at [412, 276] on select "Select category... Probill BOL PO" at bounding box center [490, 294] width 157 height 36
select select "bol"
click option "BOL" at bounding box center [0, 0] width 0 height 0
drag, startPoint x: 612, startPoint y: 288, endPoint x: 686, endPoint y: 163, distance: 145.8
click at [622, 278] on input at bounding box center [660, 294] width 157 height 36
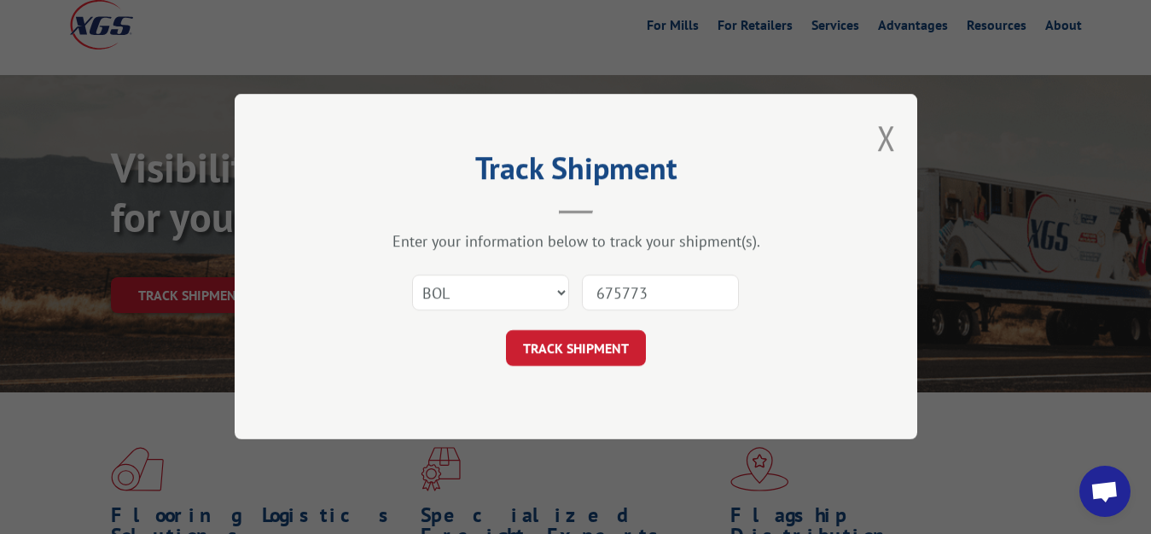
type input "6757736"
click button "TRACK SHIPMENT" at bounding box center [576, 349] width 140 height 36
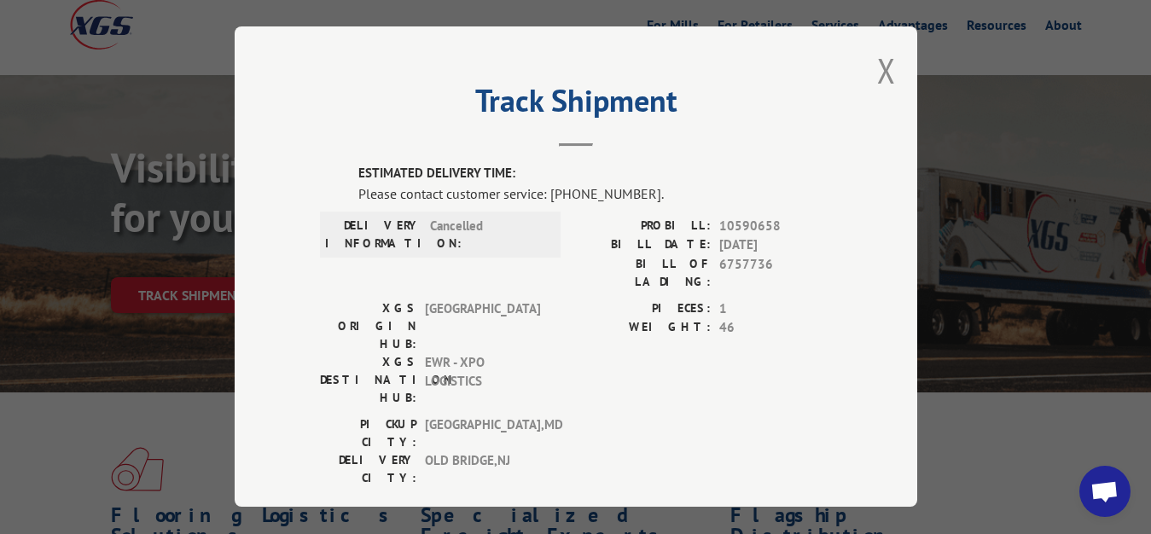
drag, startPoint x: 869, startPoint y: 61, endPoint x: 841, endPoint y: 114, distance: 59.5
click at [877, 63] on button "Close modal" at bounding box center [886, 70] width 19 height 45
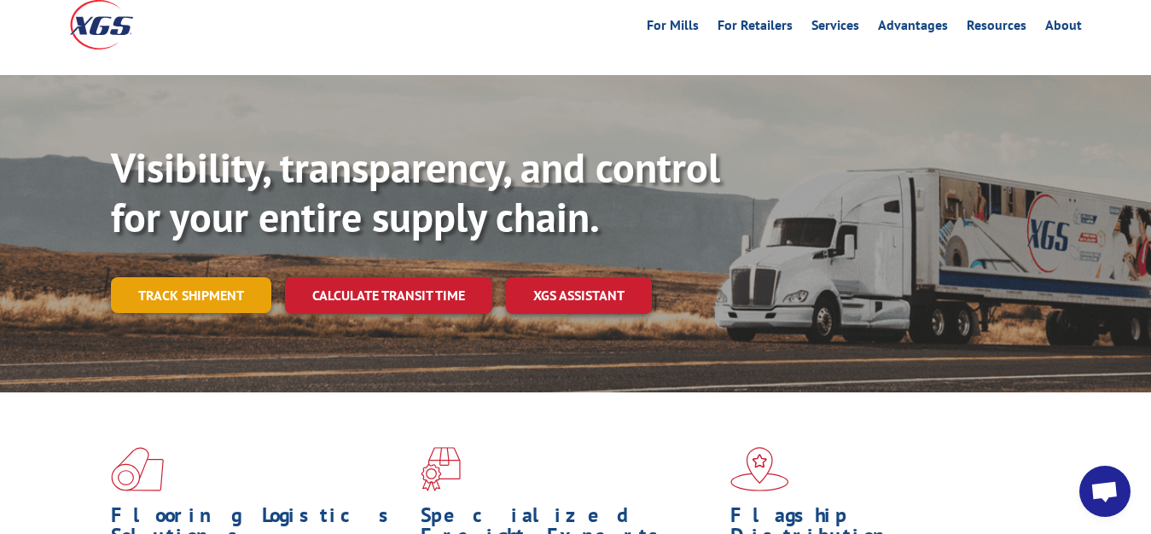
click at [204, 277] on link "Track shipment" at bounding box center [191, 295] width 160 height 36
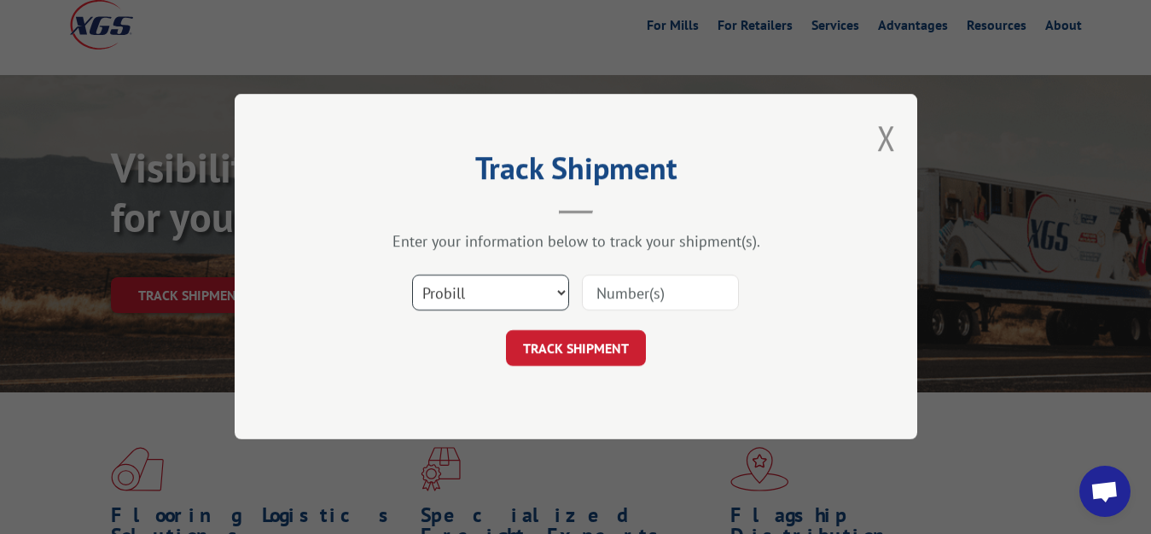
click at [412, 276] on select "Select category... Probill BOL PO" at bounding box center [490, 294] width 157 height 36
select select "bol"
click option "BOL" at bounding box center [0, 0] width 0 height 0
drag, startPoint x: 625, startPoint y: 297, endPoint x: 665, endPoint y: 218, distance: 87.8
click at [625, 295] on input at bounding box center [660, 294] width 157 height 36
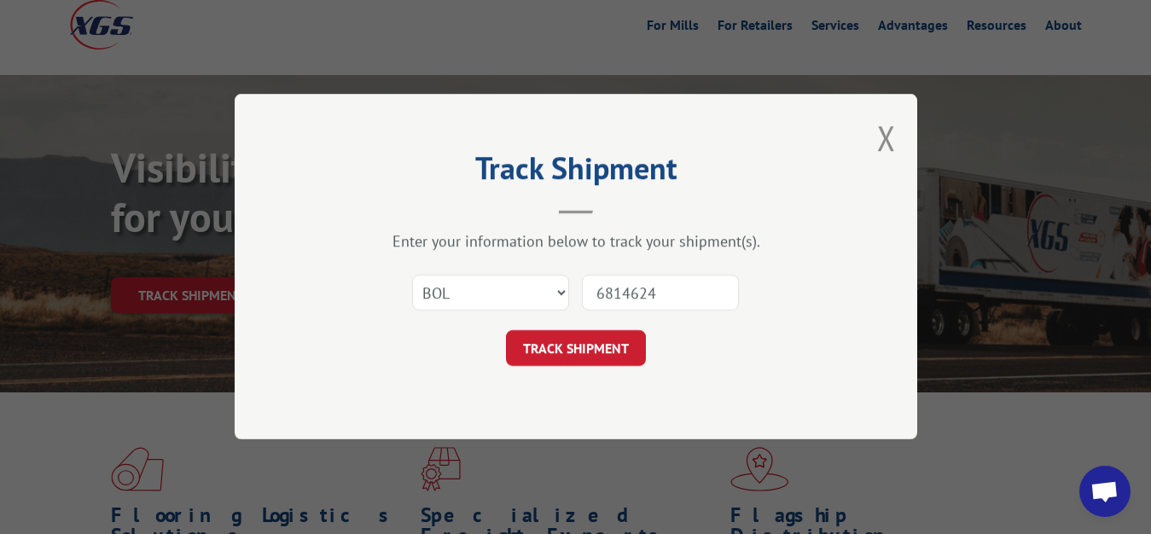
type input "6814624"
click button "TRACK SHIPMENT" at bounding box center [576, 349] width 140 height 36
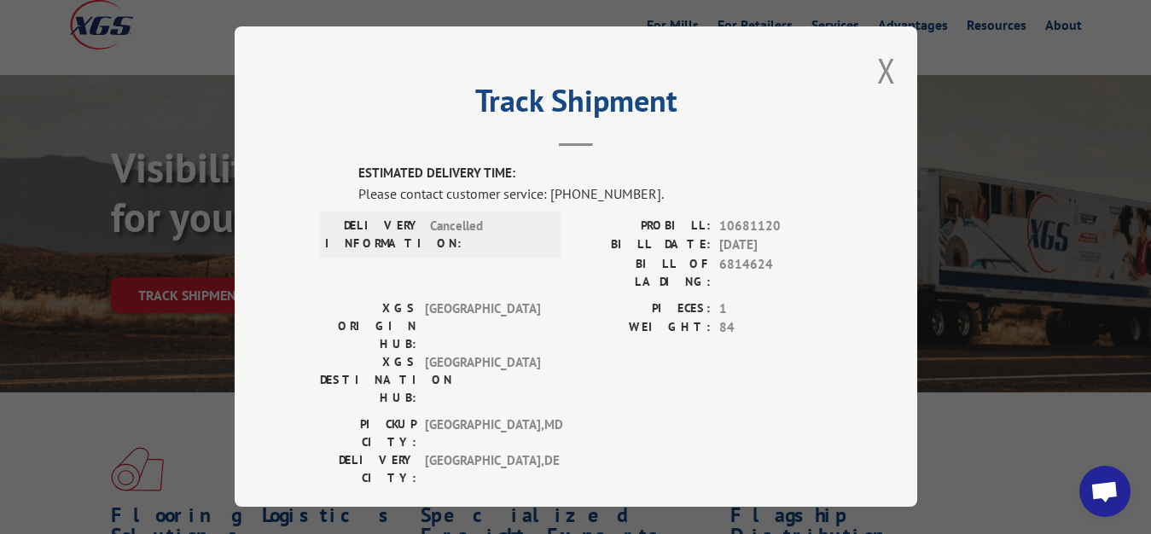
drag, startPoint x: 871, startPoint y: 56, endPoint x: 866, endPoint y: 127, distance: 71.0
click at [877, 72] on button "Close modal" at bounding box center [886, 70] width 19 height 45
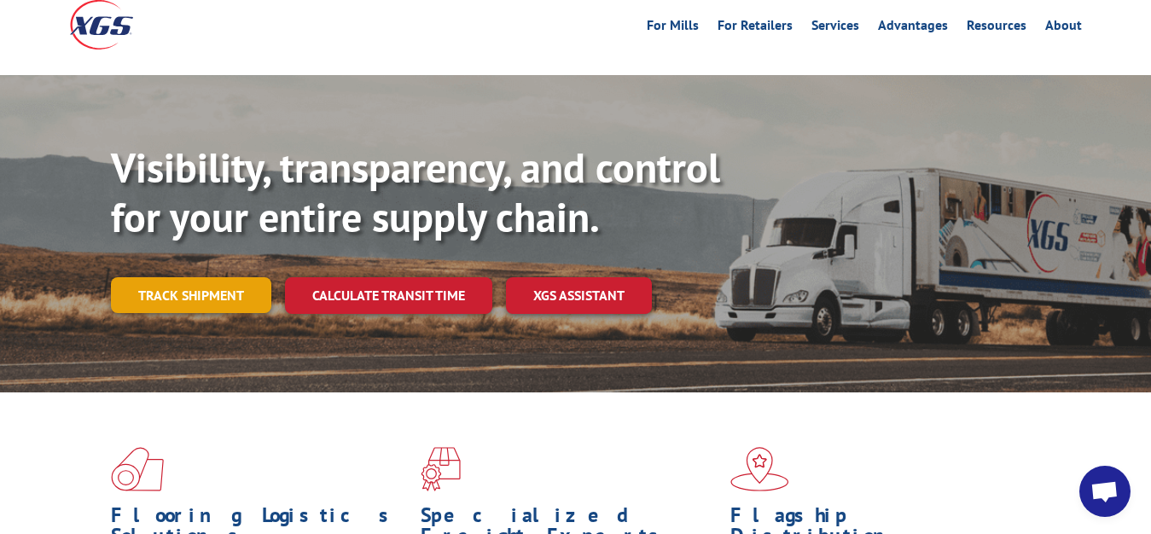
click at [183, 277] on link "Track shipment" at bounding box center [191, 295] width 160 height 36
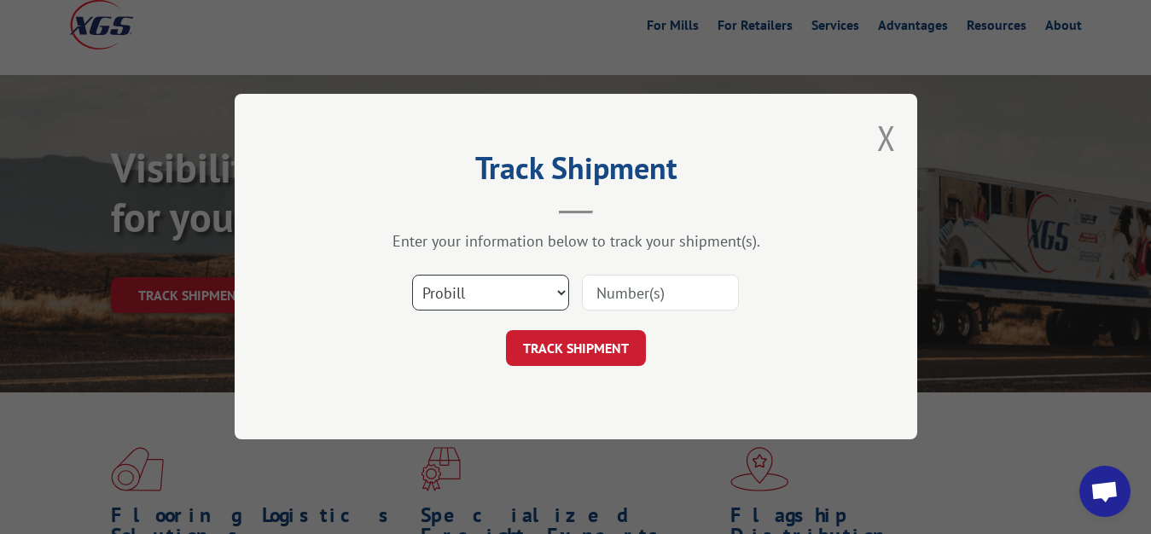
click at [412, 276] on select "Select category... Probill BOL PO" at bounding box center [490, 294] width 157 height 36
select select "bol"
click option "BOL" at bounding box center [0, 0] width 0 height 0
drag, startPoint x: 638, startPoint y: 293, endPoint x: 644, endPoint y: 272, distance: 21.3
click at [638, 292] on input at bounding box center [660, 294] width 157 height 36
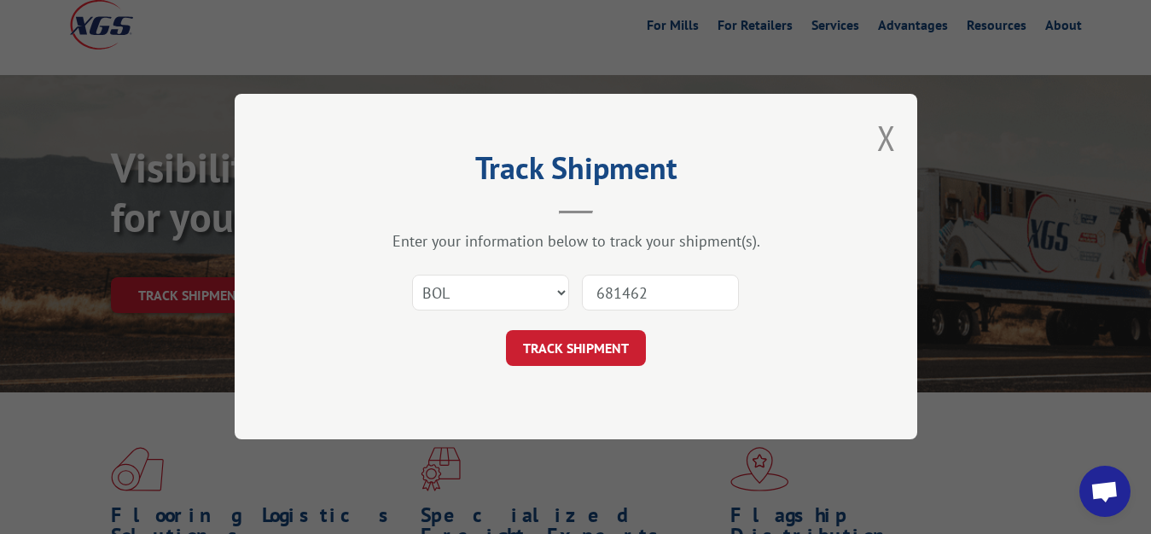
type input "6814627"
click button "TRACK SHIPMENT" at bounding box center [576, 349] width 140 height 36
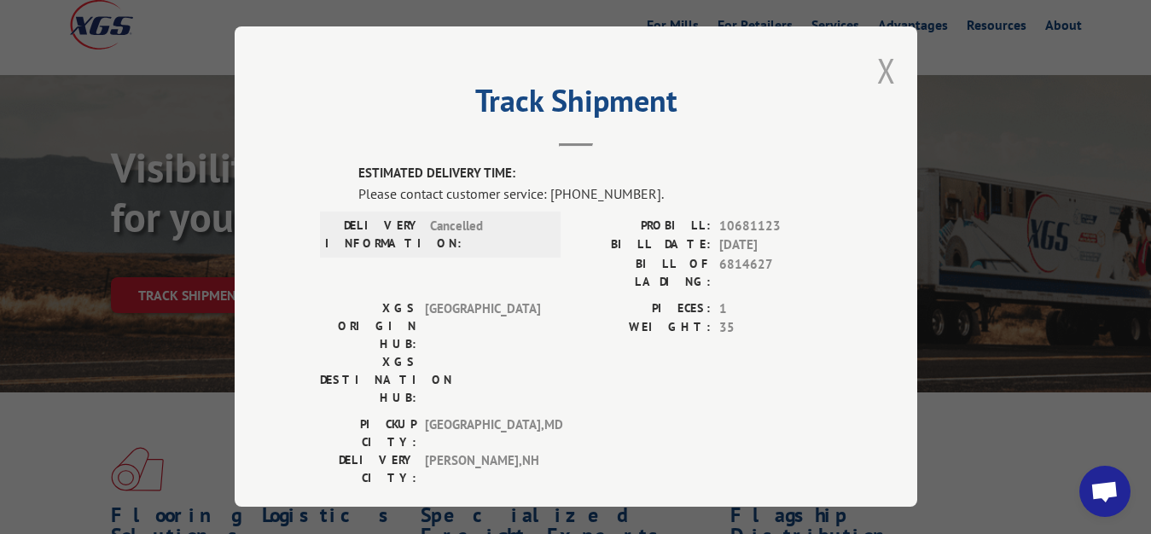
drag, startPoint x: 874, startPoint y: 64, endPoint x: 801, endPoint y: 159, distance: 119.3
click at [877, 65] on button "Close modal" at bounding box center [886, 70] width 19 height 45
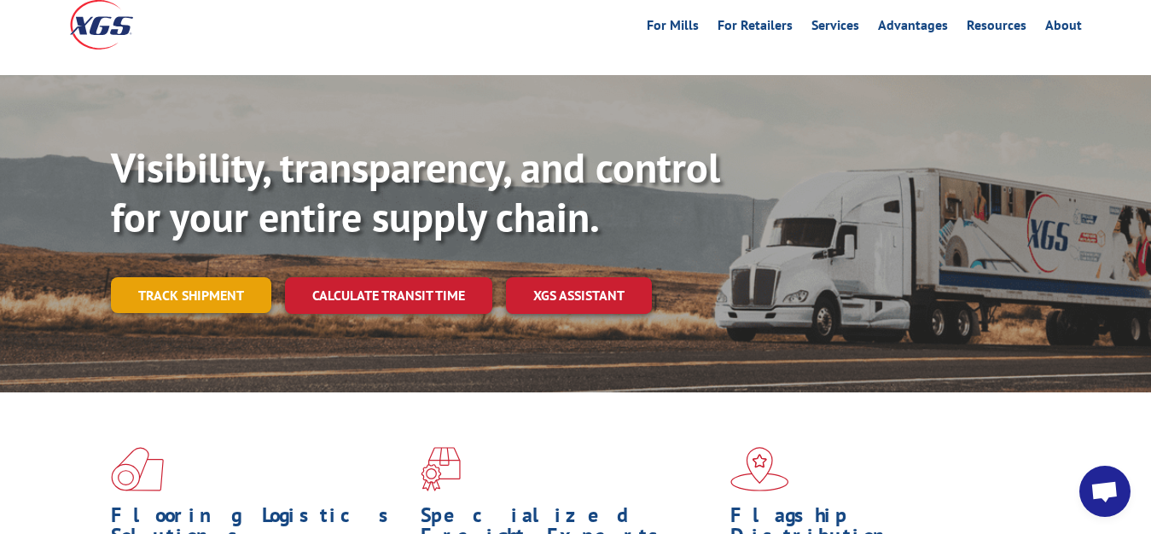
click at [173, 277] on link "Track shipment" at bounding box center [191, 295] width 160 height 36
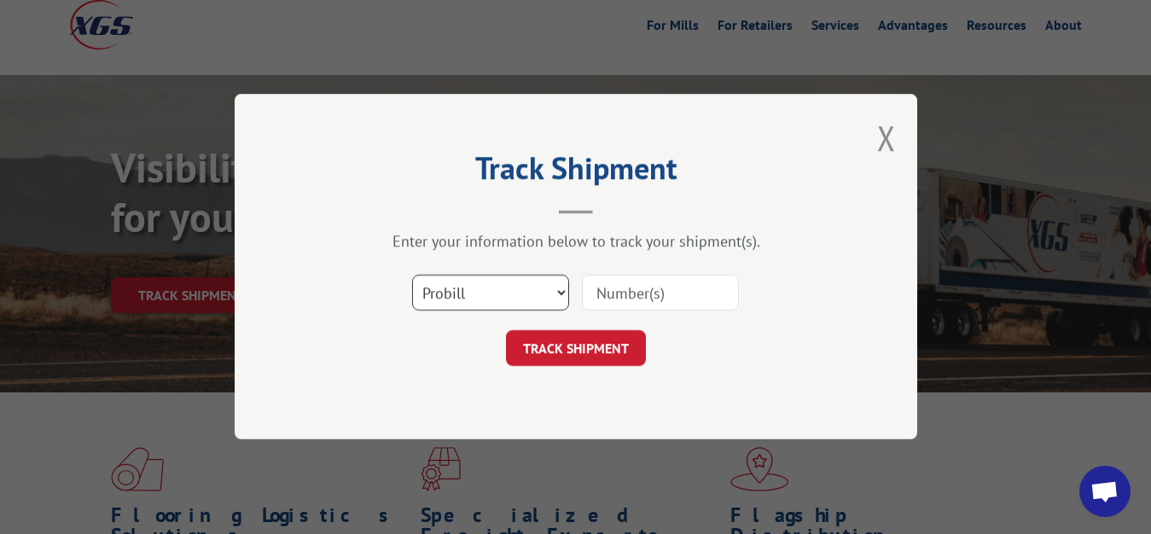
click at [412, 276] on select "Select category... Probill BOL PO" at bounding box center [490, 294] width 157 height 36
select select "bol"
click option "BOL" at bounding box center [0, 0] width 0 height 0
click at [638, 289] on input at bounding box center [660, 294] width 157 height 36
type input "6814786"
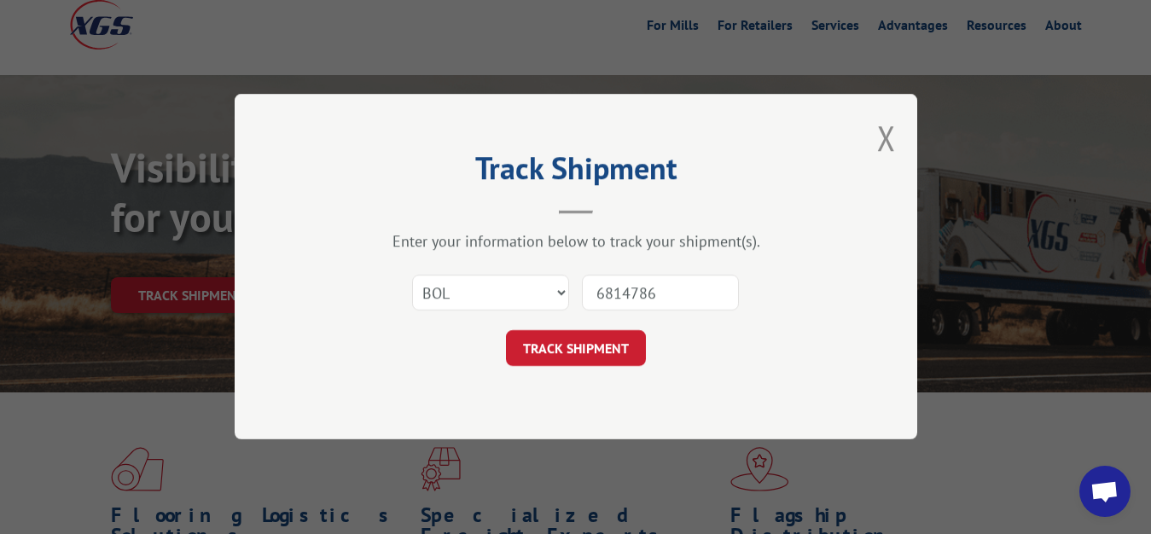
click button "TRACK SHIPMENT" at bounding box center [576, 349] width 140 height 36
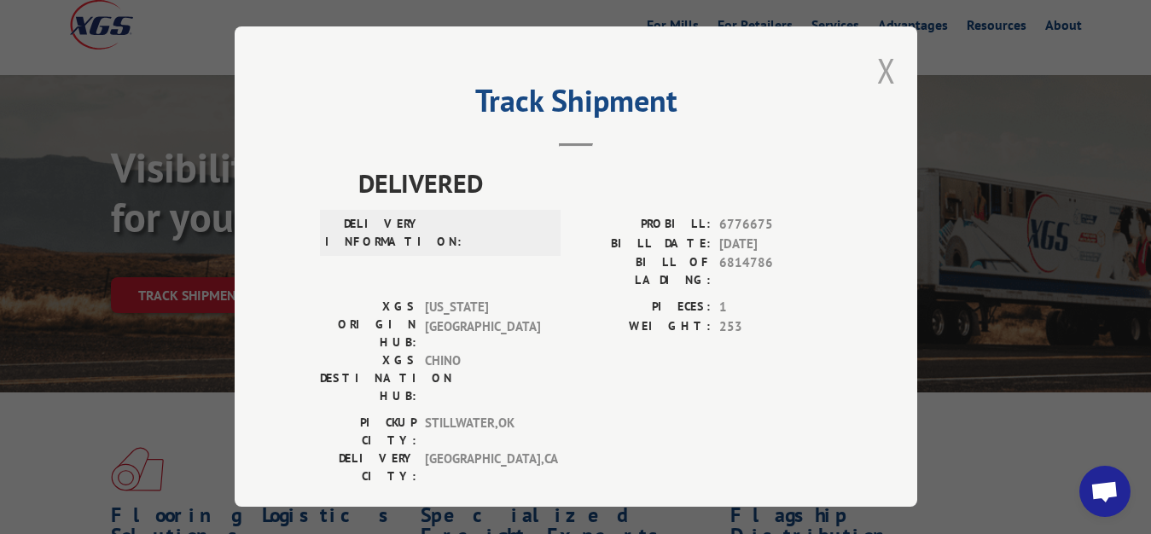
click at [877, 67] on button "Close modal" at bounding box center [886, 70] width 19 height 45
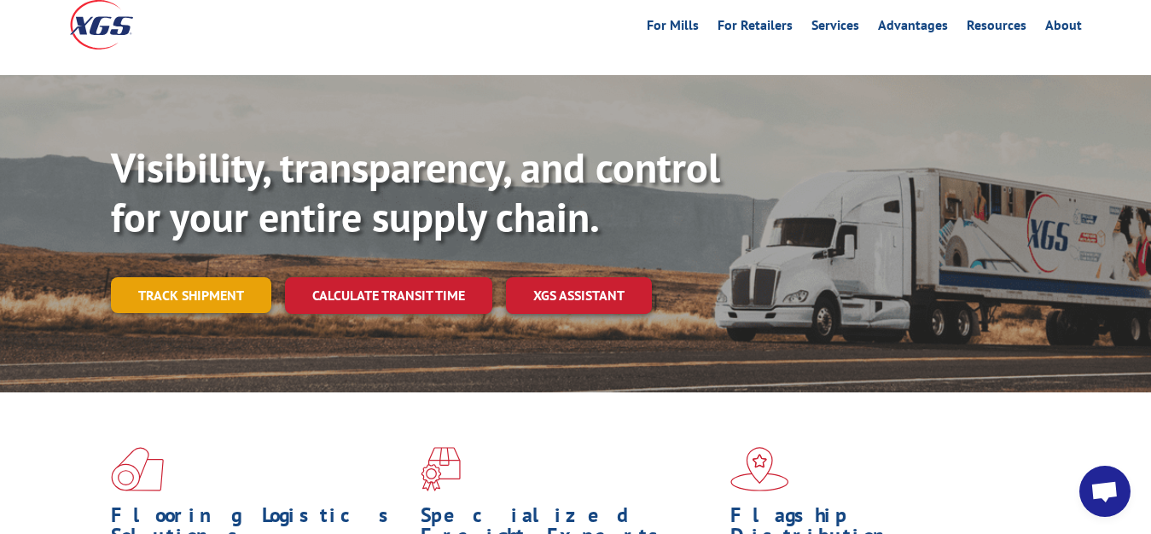
click at [189, 277] on link "Track shipment" at bounding box center [191, 295] width 160 height 36
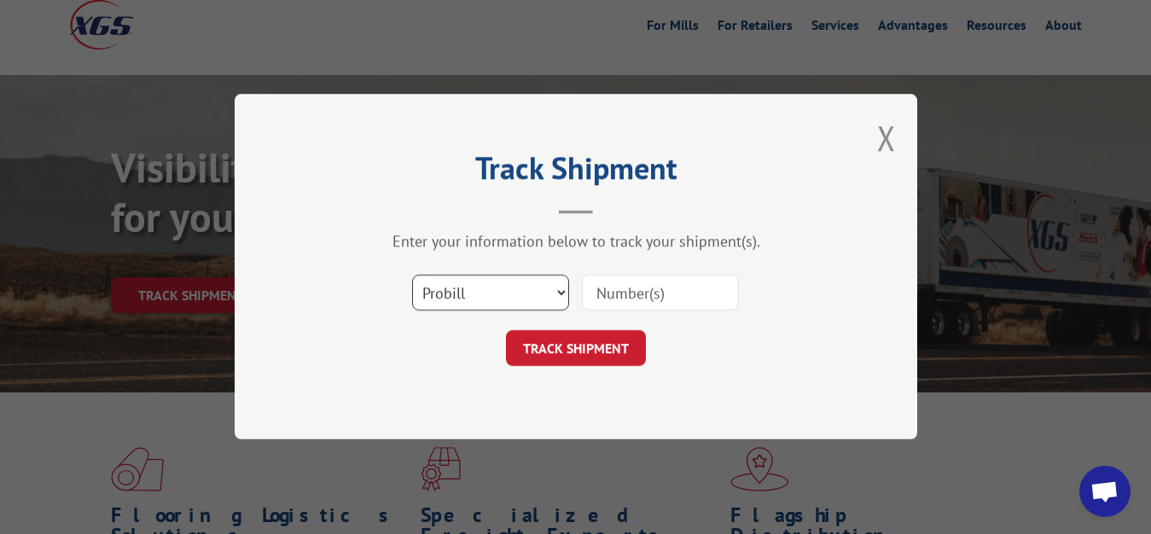
click at [412, 276] on select "Select category... Probill BOL PO" at bounding box center [490, 294] width 157 height 36
select select "bol"
click option "BOL" at bounding box center [0, 0] width 0 height 0
drag, startPoint x: 627, startPoint y: 285, endPoint x: 655, endPoint y: 212, distance: 78.6
click at [628, 276] on input at bounding box center [660, 294] width 157 height 36
